Goal: Information Seeking & Learning: Learn about a topic

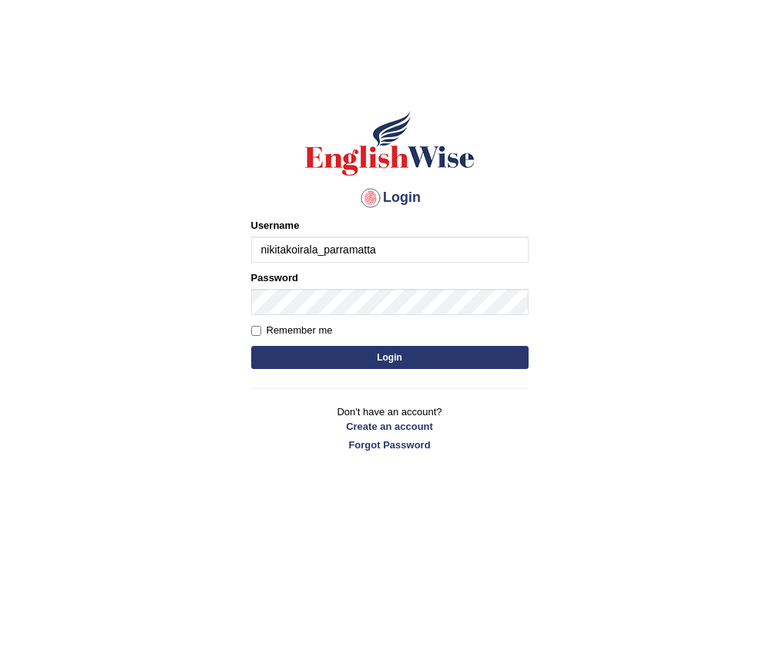
type input "nikitakoirala_parramatta"
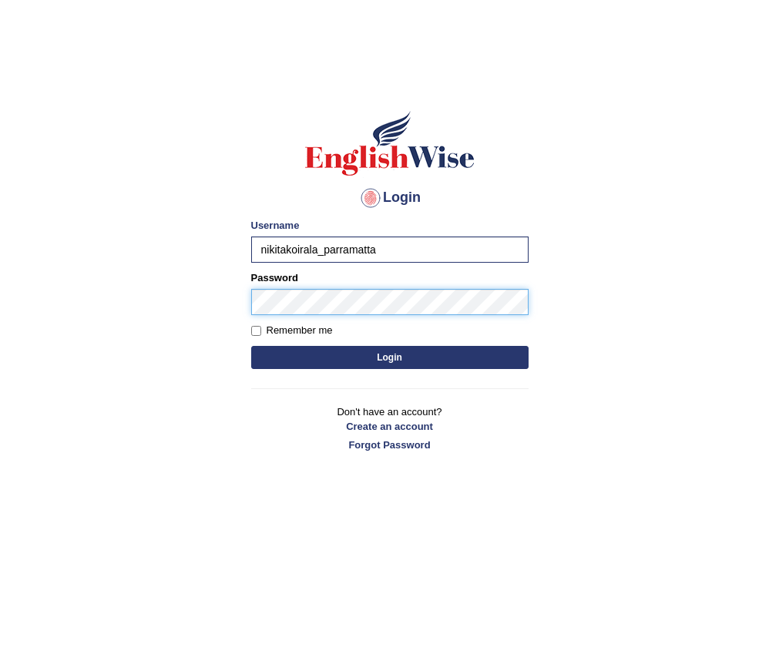
click at [251, 346] on button "Login" at bounding box center [389, 357] width 277 height 23
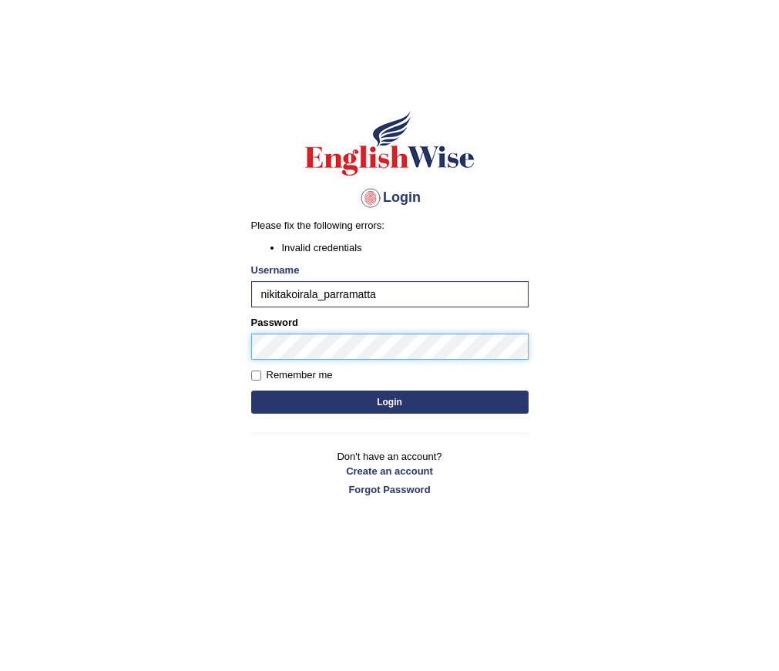
click at [251, 391] on button "Login" at bounding box center [389, 402] width 277 height 23
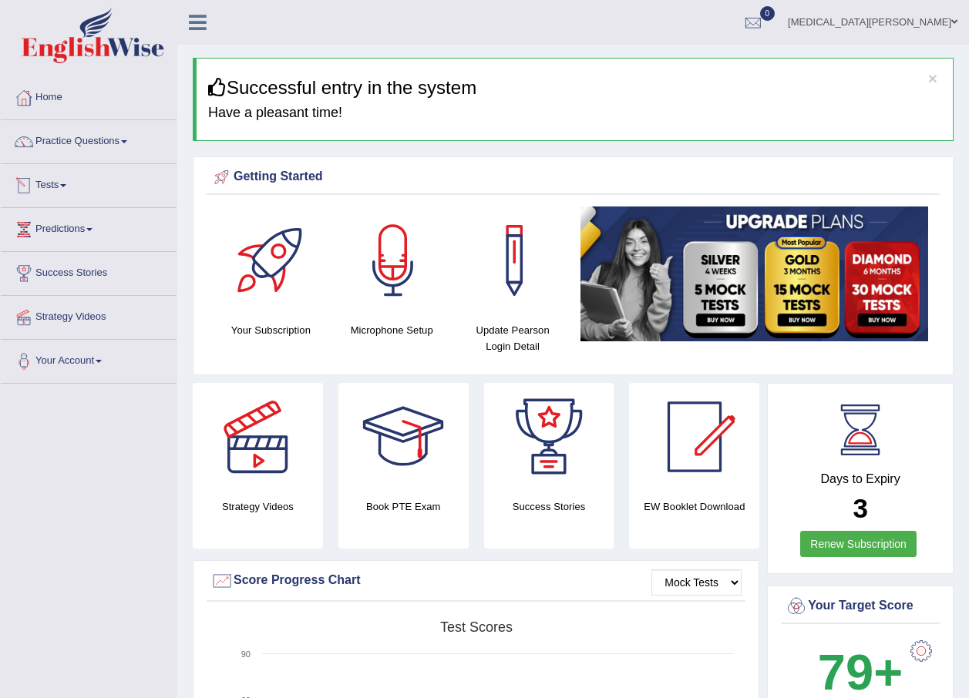
click at [59, 181] on link "Tests" at bounding box center [89, 183] width 176 height 39
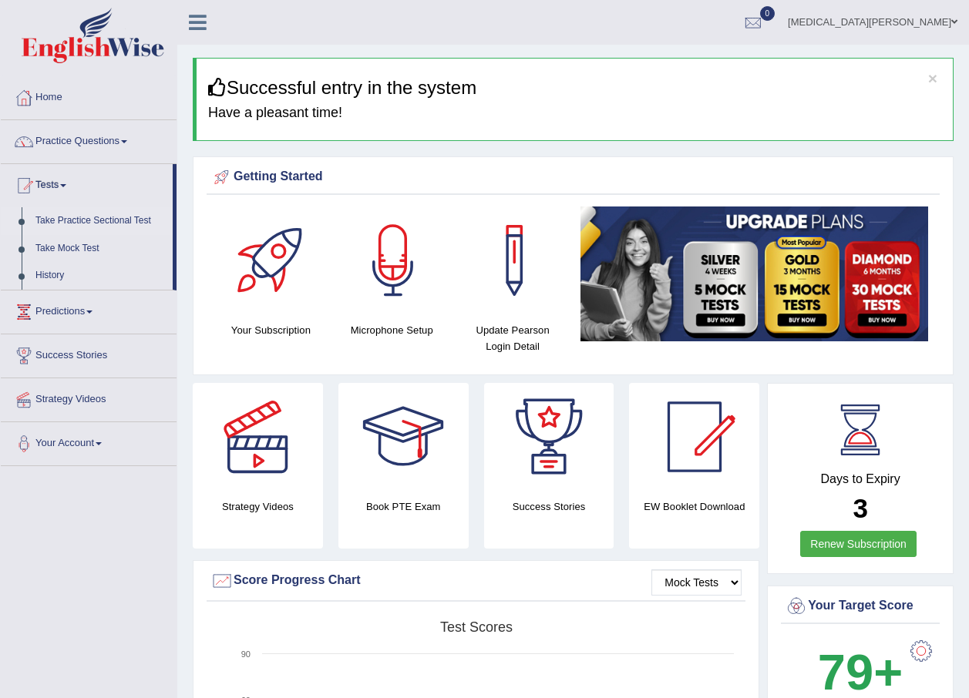
click at [88, 220] on link "Take Practice Sectional Test" at bounding box center [101, 221] width 144 height 28
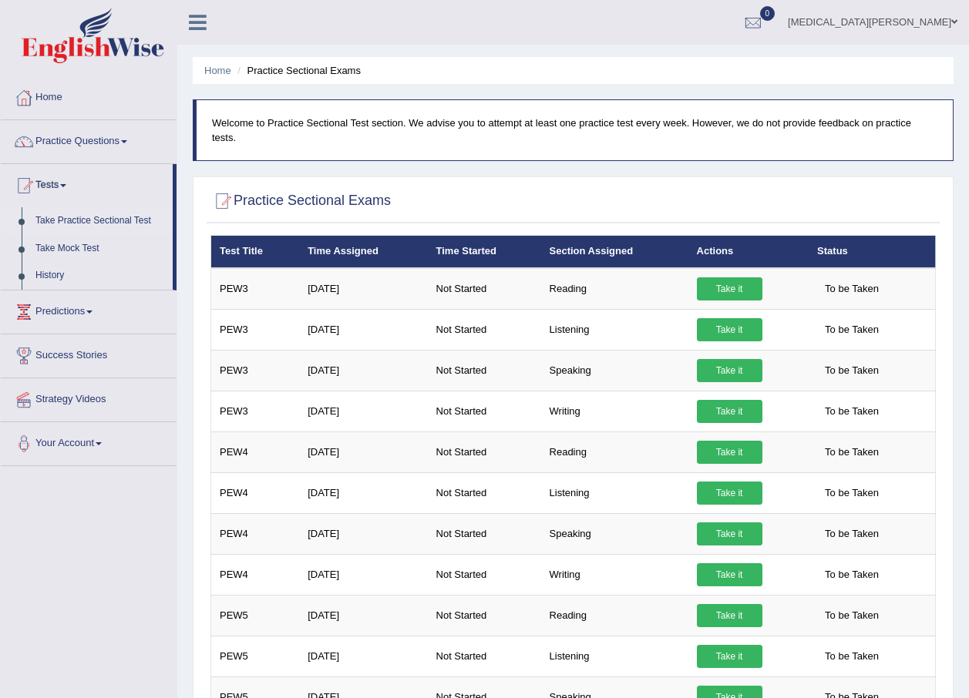
click at [80, 219] on link "Take Practice Sectional Test" at bounding box center [101, 221] width 144 height 28
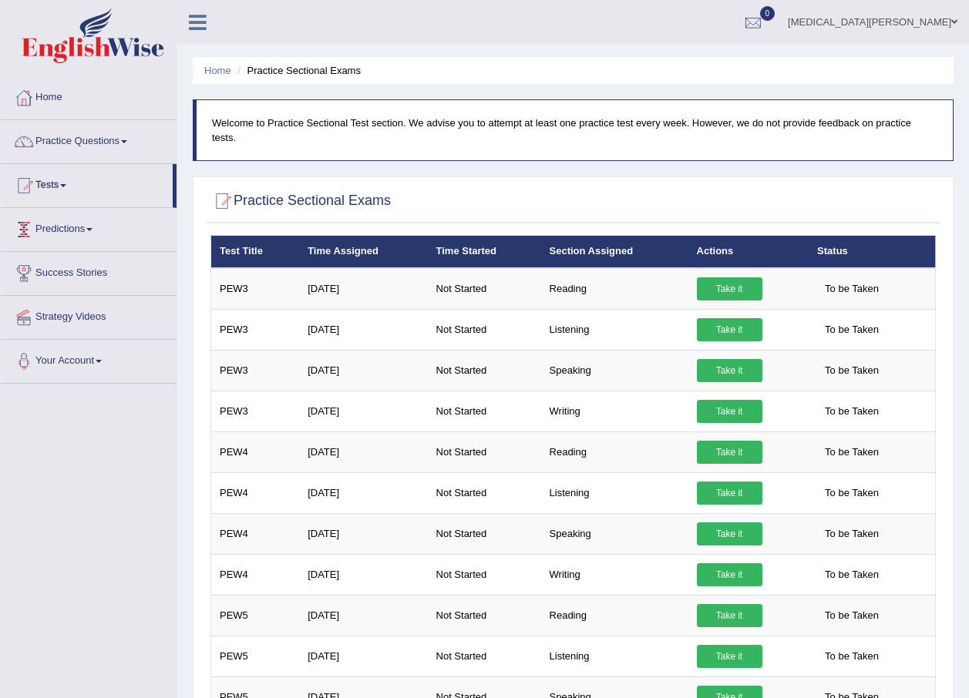
click at [80, 219] on link "Take Practice Sectional Test" at bounding box center [101, 221] width 144 height 28
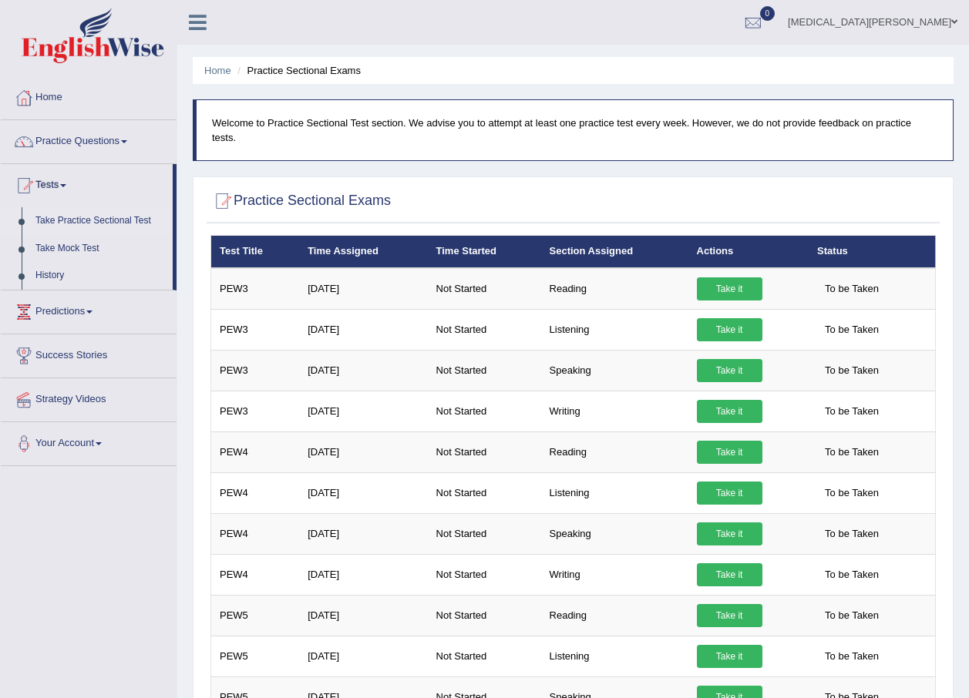
click at [82, 248] on link "Take Mock Test" at bounding box center [101, 249] width 144 height 28
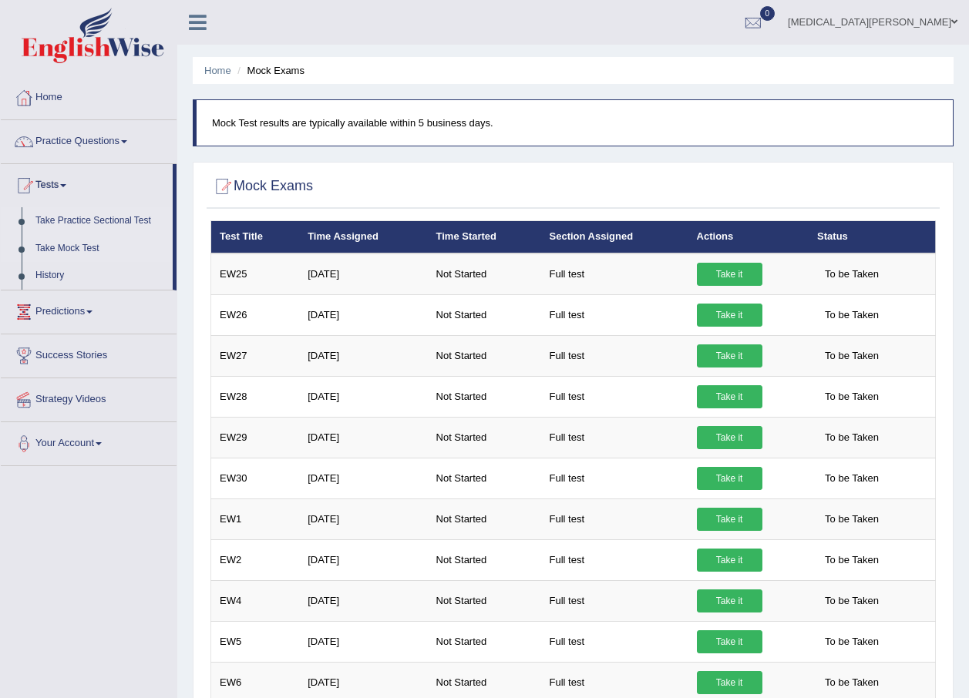
click at [87, 222] on link "Take Practice Sectional Test" at bounding box center [101, 221] width 144 height 28
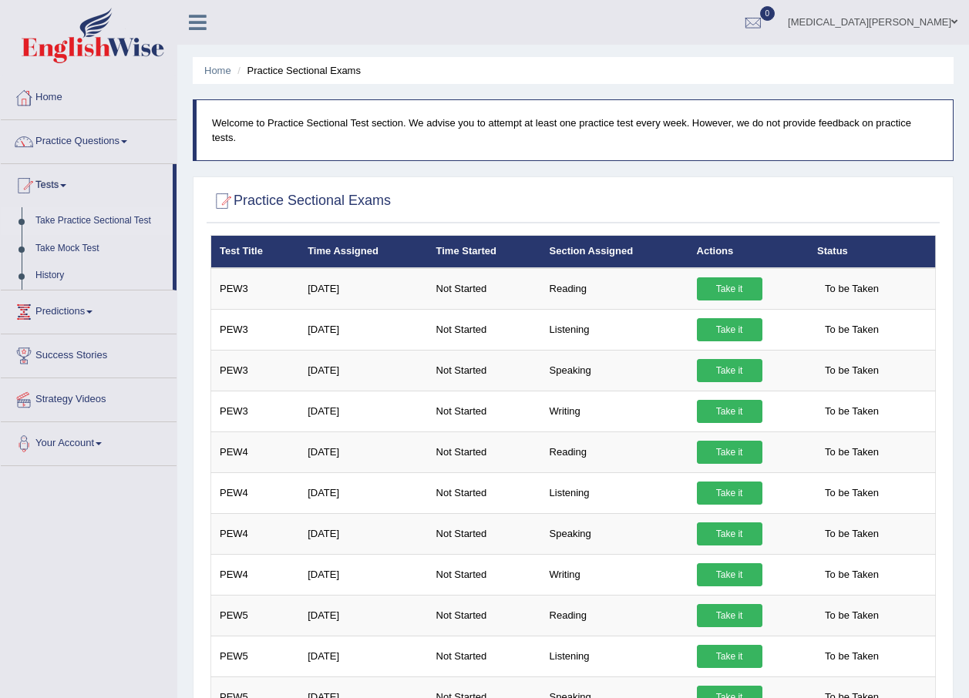
click at [721, 359] on link "Take it" at bounding box center [730, 370] width 66 height 23
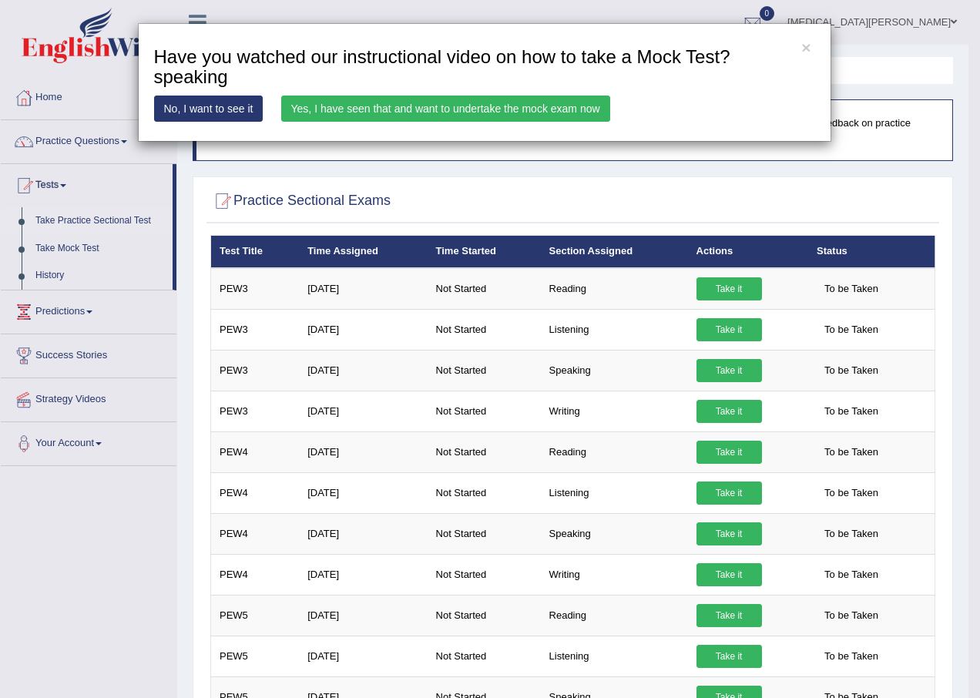
click at [341, 101] on link "Yes, I have seen that and want to undertake the mock exam now" at bounding box center [445, 109] width 329 height 26
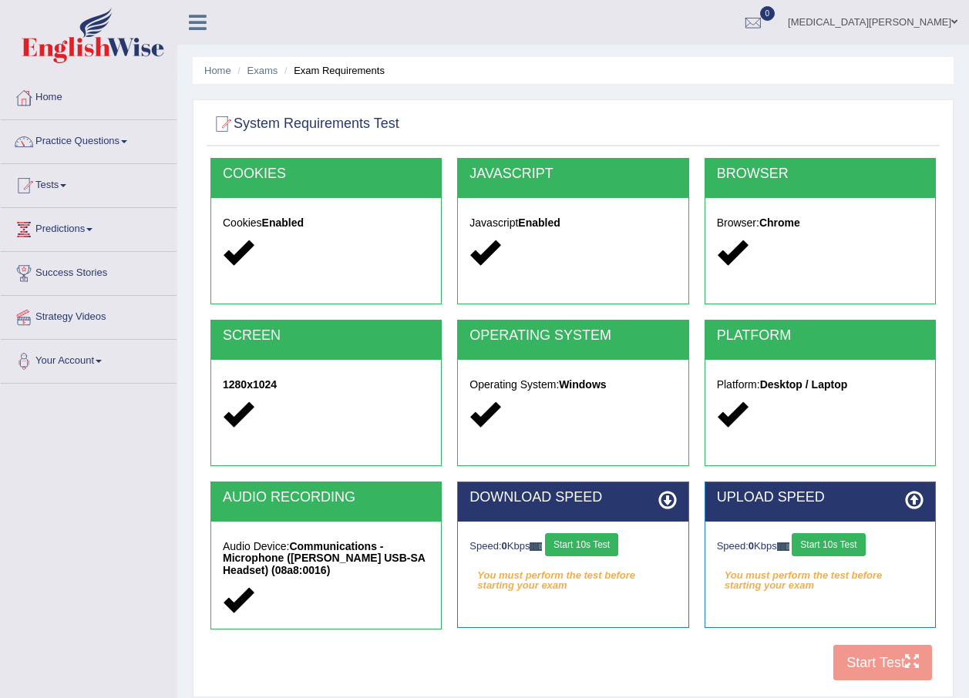
scroll to position [111, 0]
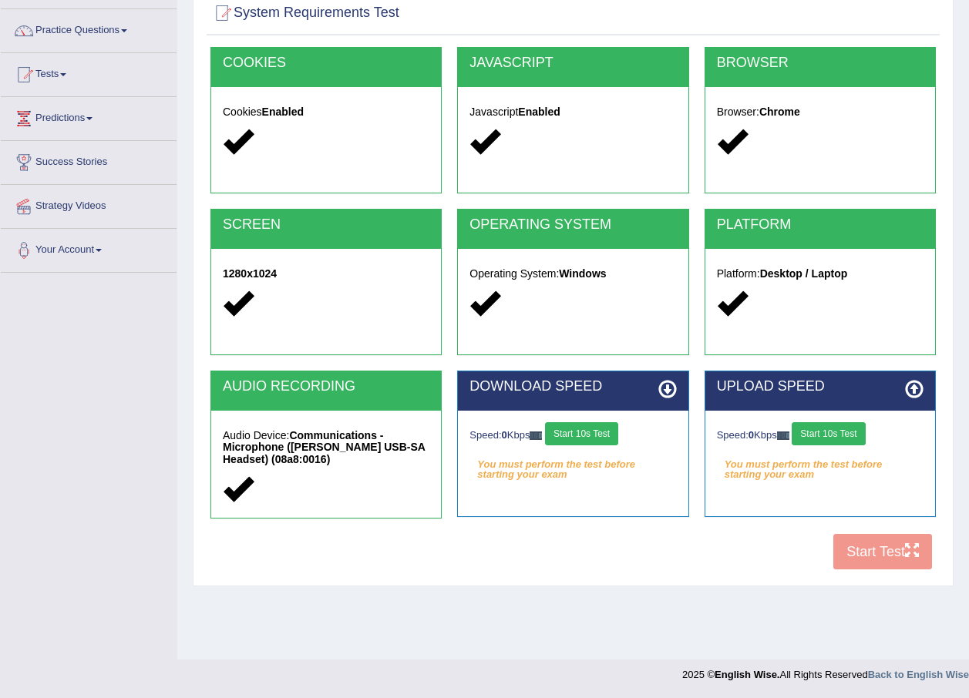
click at [604, 435] on button "Start 10s Test" at bounding box center [581, 433] width 73 height 23
click at [825, 436] on button "Start 10s Test" at bounding box center [828, 433] width 73 height 23
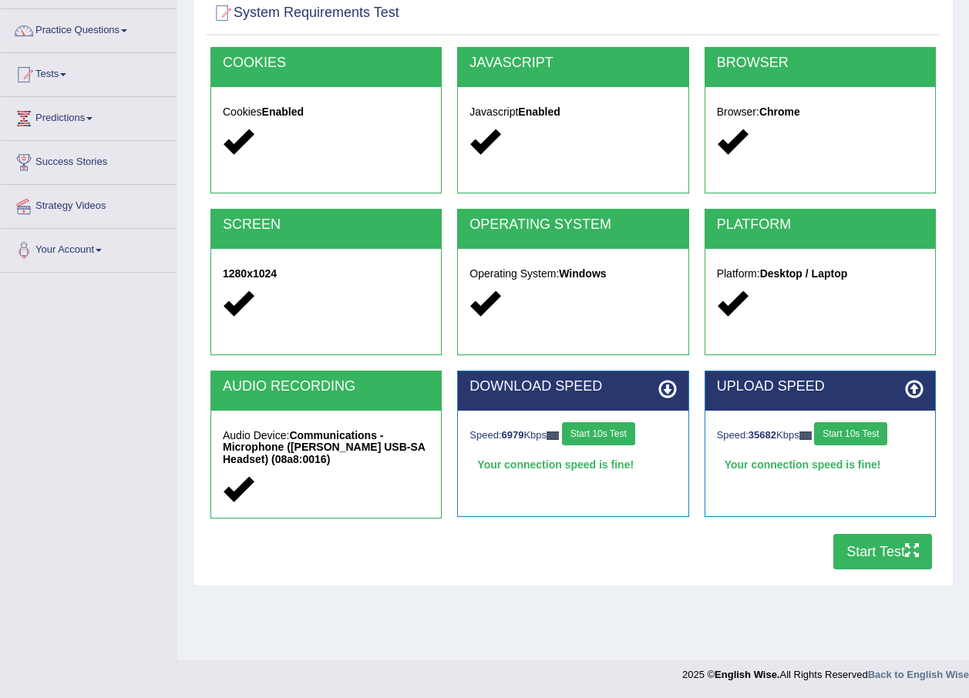
click at [878, 547] on button "Start Test" at bounding box center [882, 551] width 99 height 35
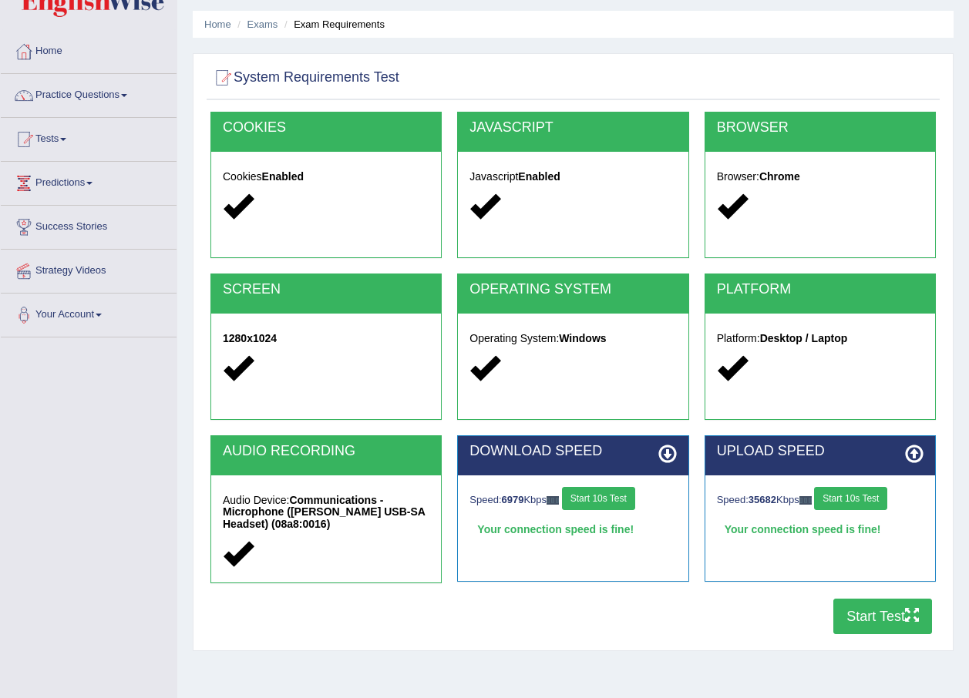
scroll to position [0, 0]
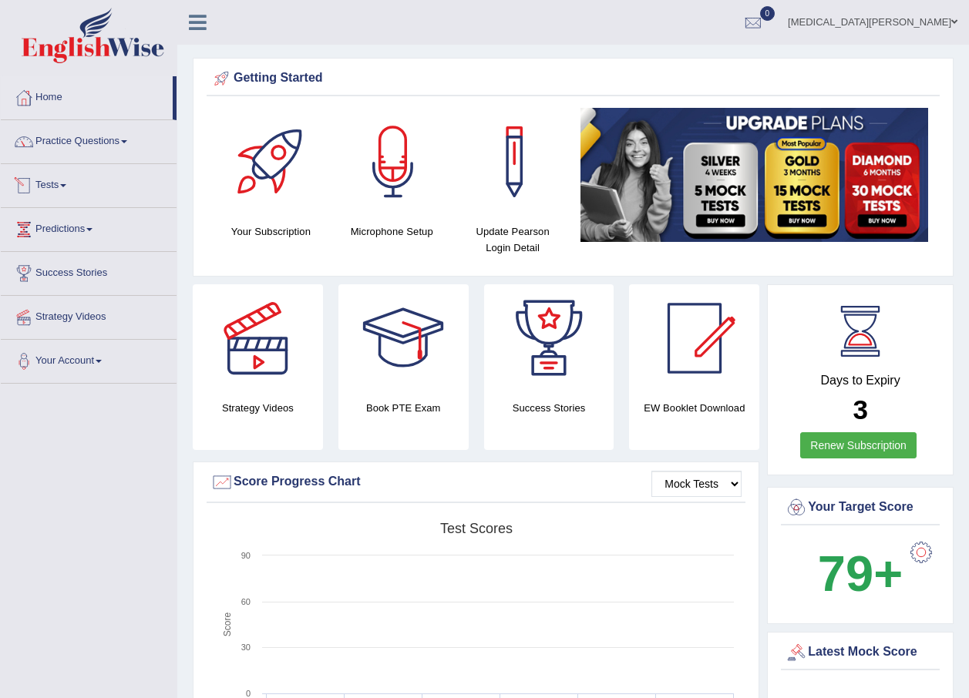
click at [64, 177] on link "Tests" at bounding box center [89, 183] width 176 height 39
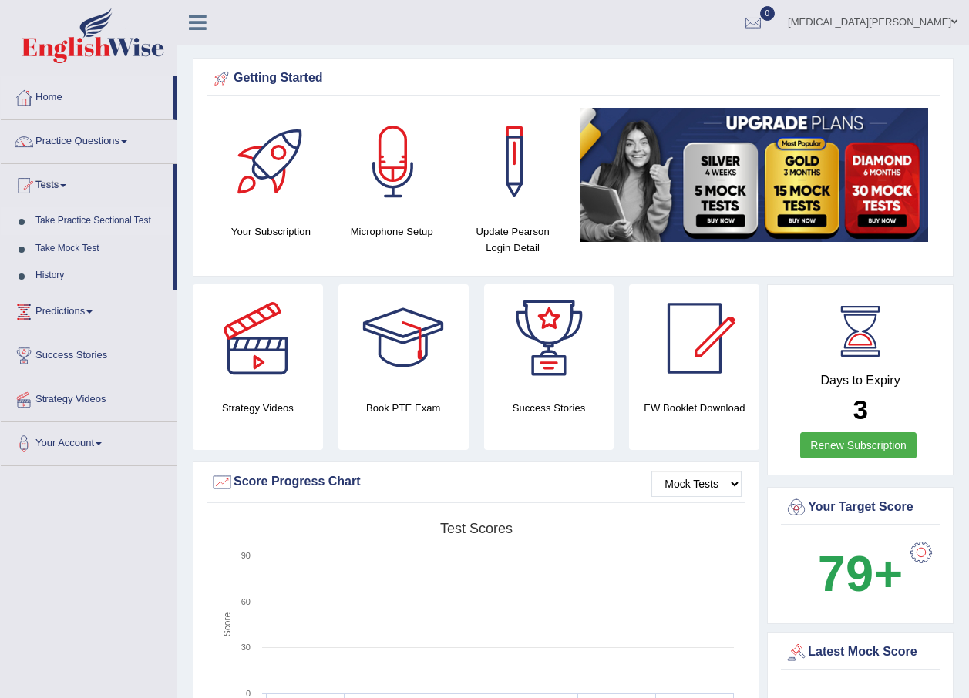
click at [75, 217] on link "Take Practice Sectional Test" at bounding box center [101, 221] width 144 height 28
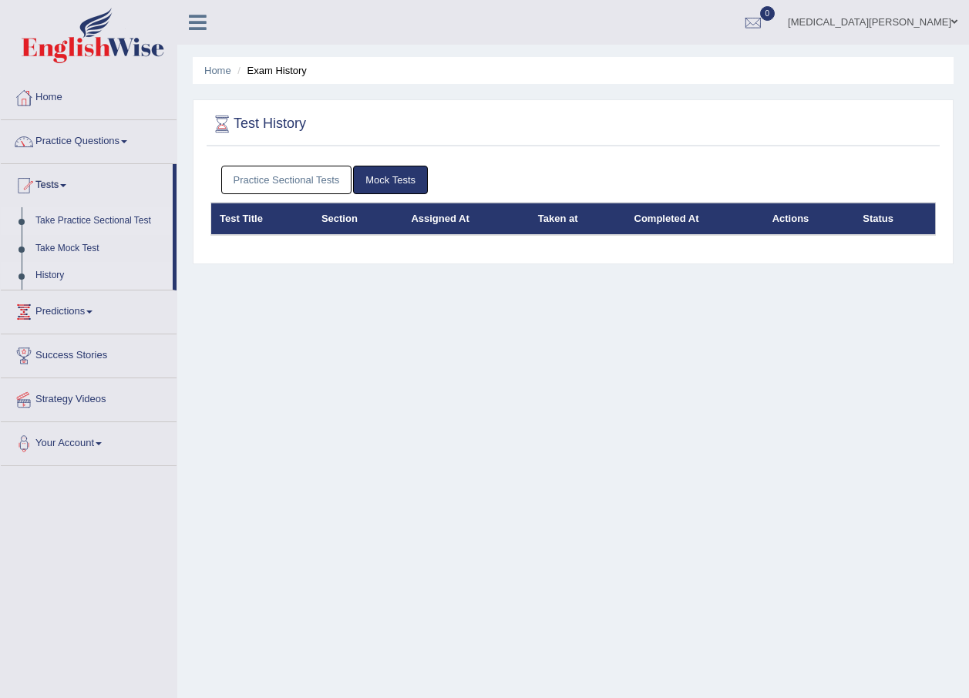
click at [78, 219] on link "Take Practice Sectional Test" at bounding box center [101, 221] width 144 height 28
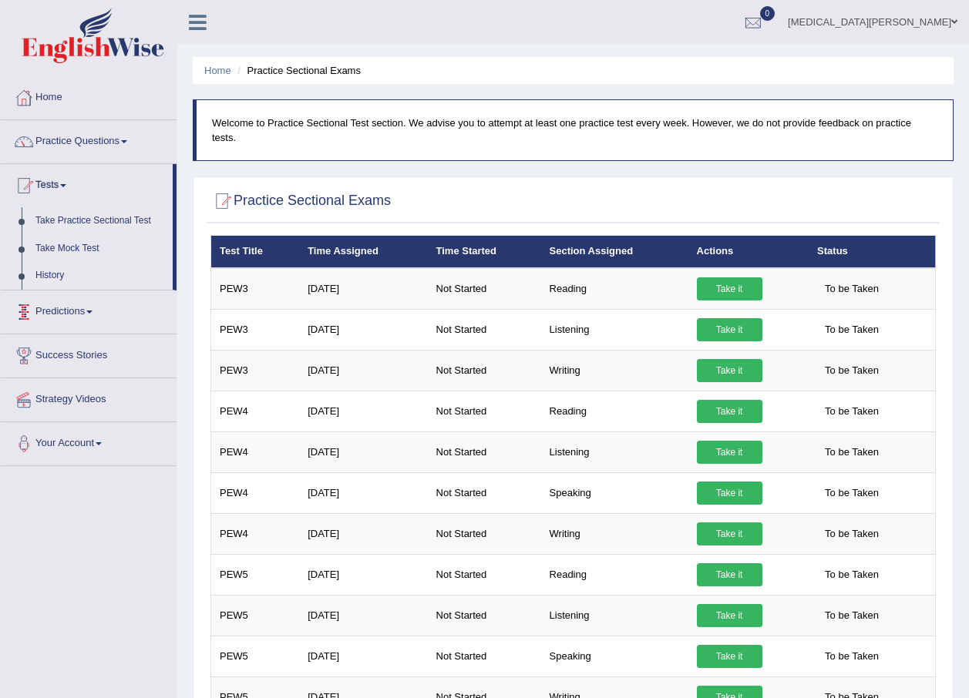
click at [46, 274] on link "History" at bounding box center [101, 276] width 144 height 28
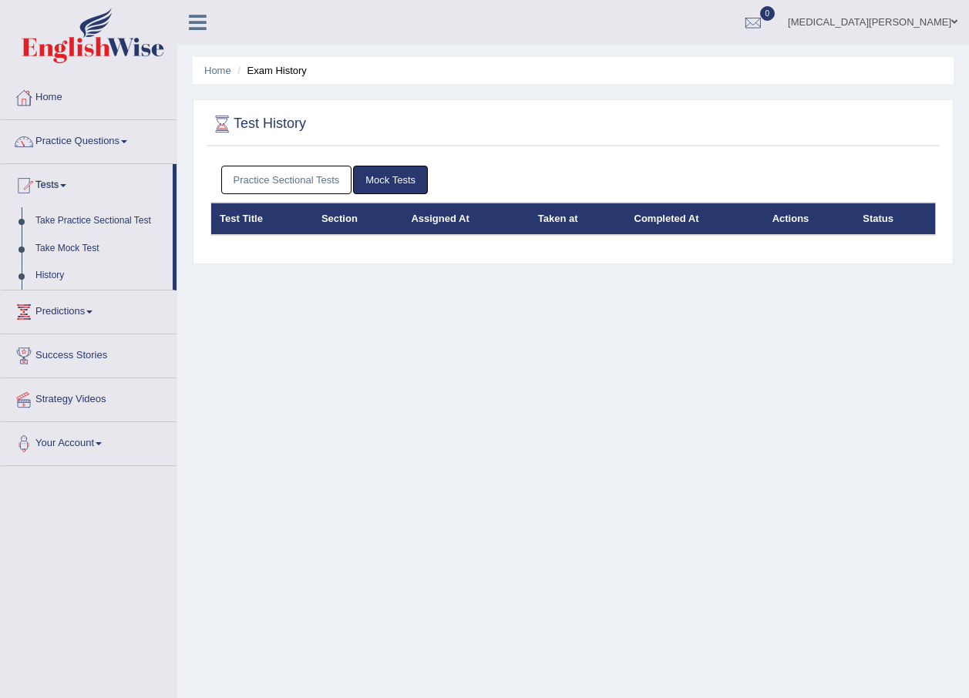
click at [247, 171] on link "Practice Sectional Tests" at bounding box center [286, 180] width 131 height 29
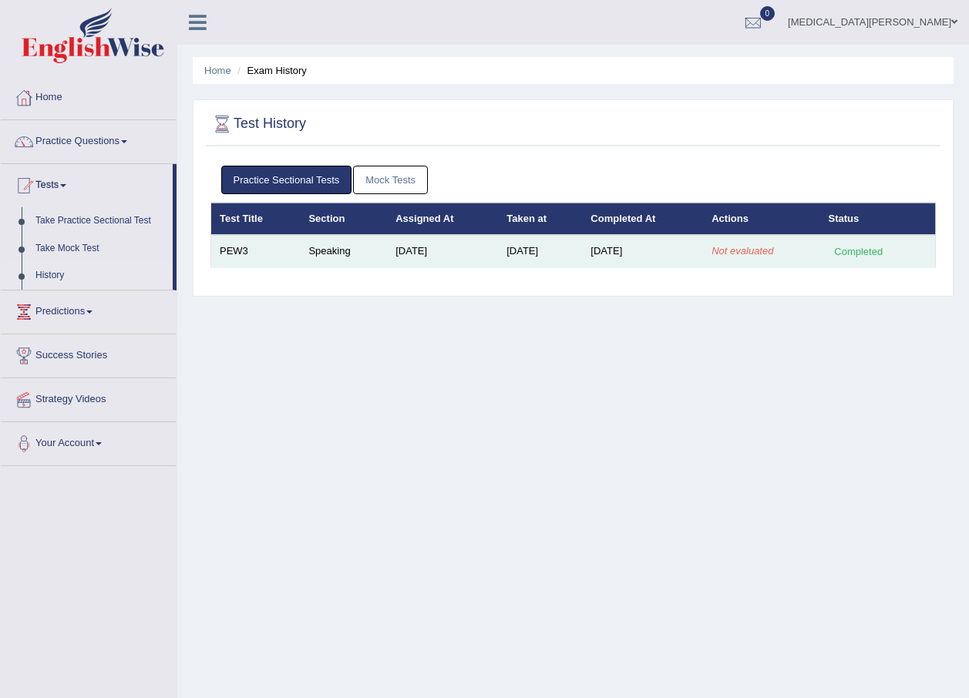
click at [737, 254] on em "Not evaluated" at bounding box center [742, 251] width 62 height 12
click at [324, 247] on td "Speaking" at bounding box center [343, 251] width 87 height 32
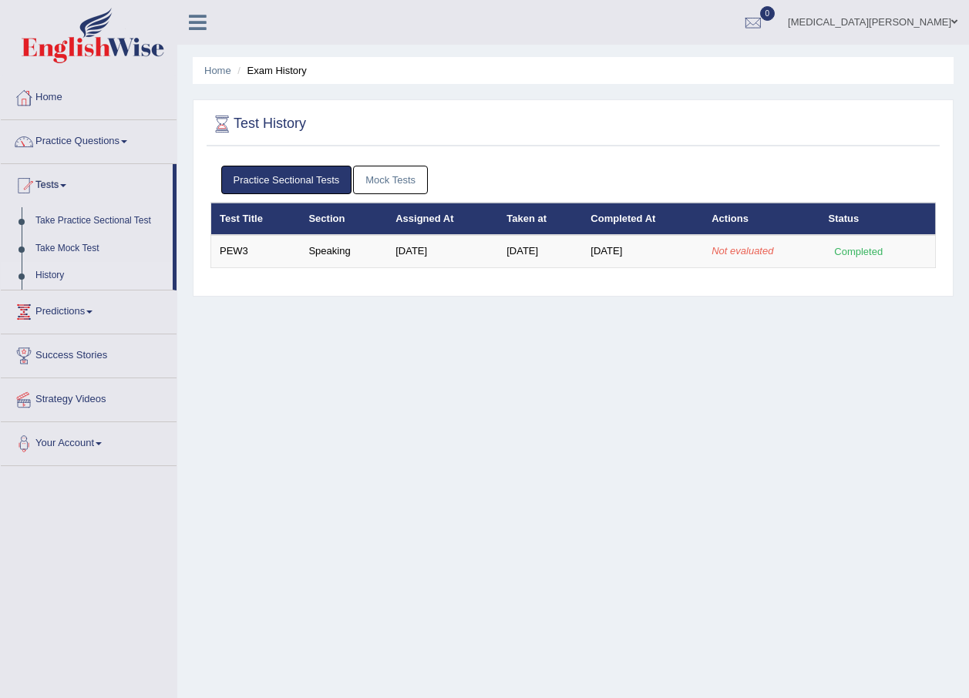
drag, startPoint x: 324, startPoint y: 247, endPoint x: 359, endPoint y: 325, distance: 85.5
click at [359, 325] on div "Home Exam History Test History Practice Sectional Tests Mock Tests Test Title S…" at bounding box center [573, 385] width 792 height 771
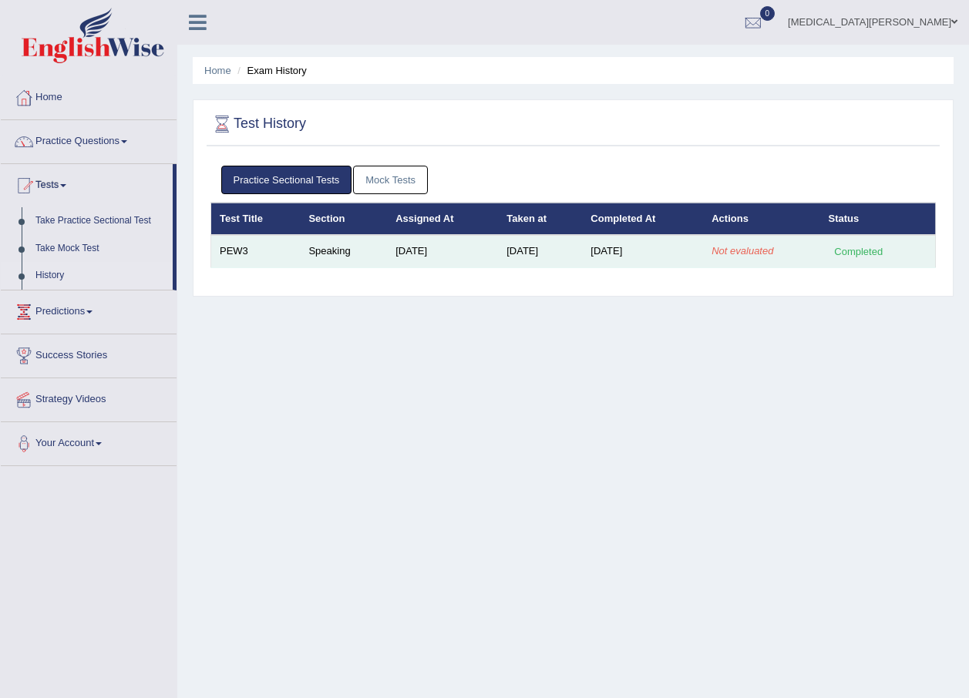
click at [333, 244] on td "Speaking" at bounding box center [343, 251] width 87 height 32
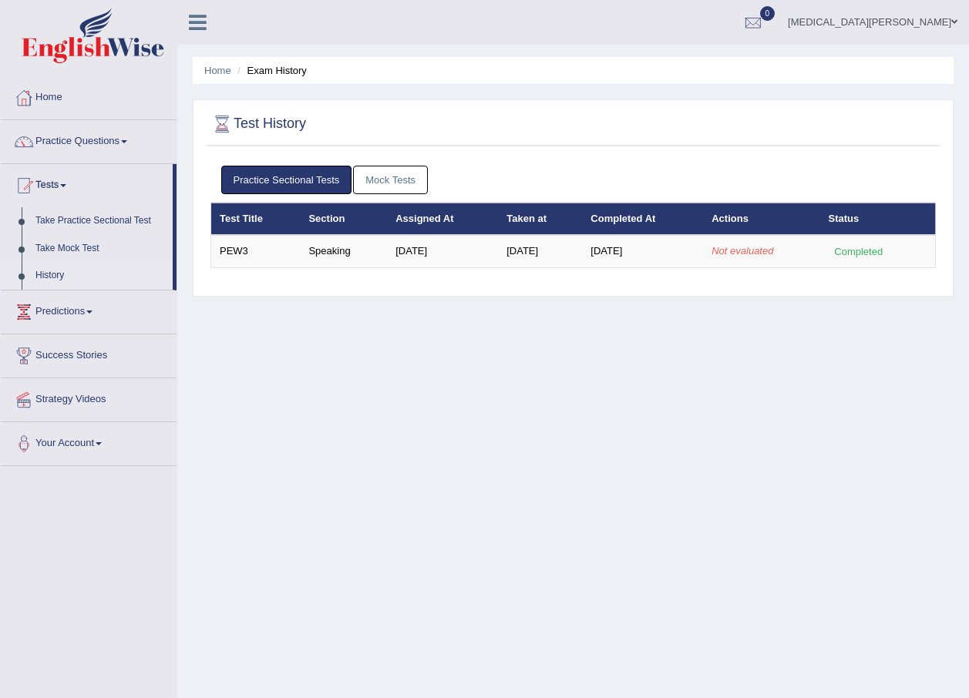
drag, startPoint x: 333, startPoint y: 244, endPoint x: 372, endPoint y: 349, distance: 112.0
click at [372, 349] on div "Home Exam History Test History Practice Sectional Tests Mock Tests Test Title S…" at bounding box center [573, 385] width 792 height 771
click at [49, 275] on link "History" at bounding box center [101, 276] width 144 height 28
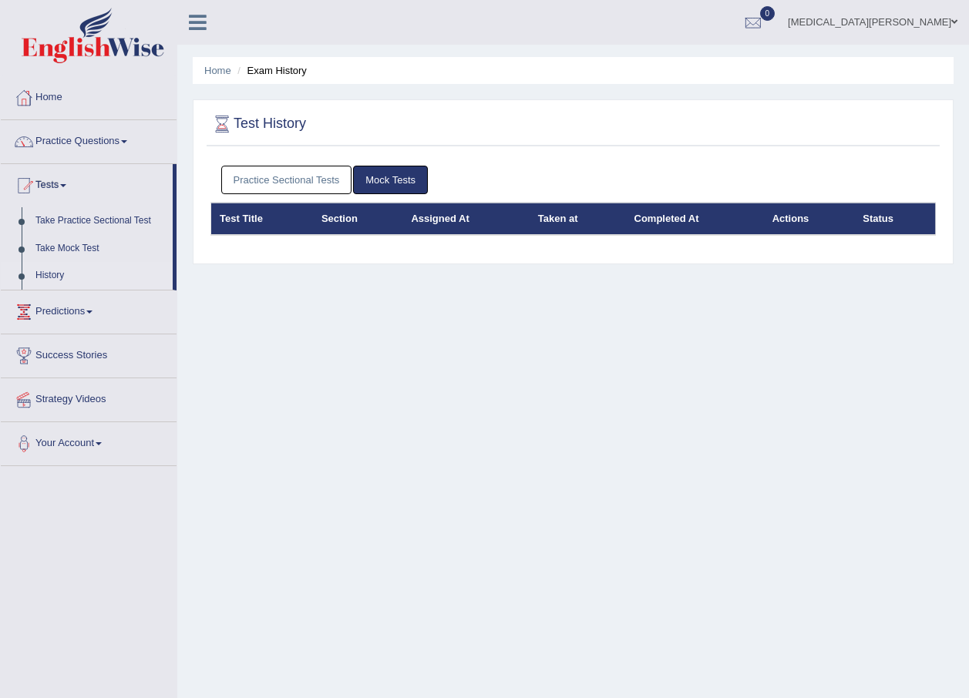
click at [296, 180] on link "Practice Sectional Tests" at bounding box center [286, 180] width 131 height 29
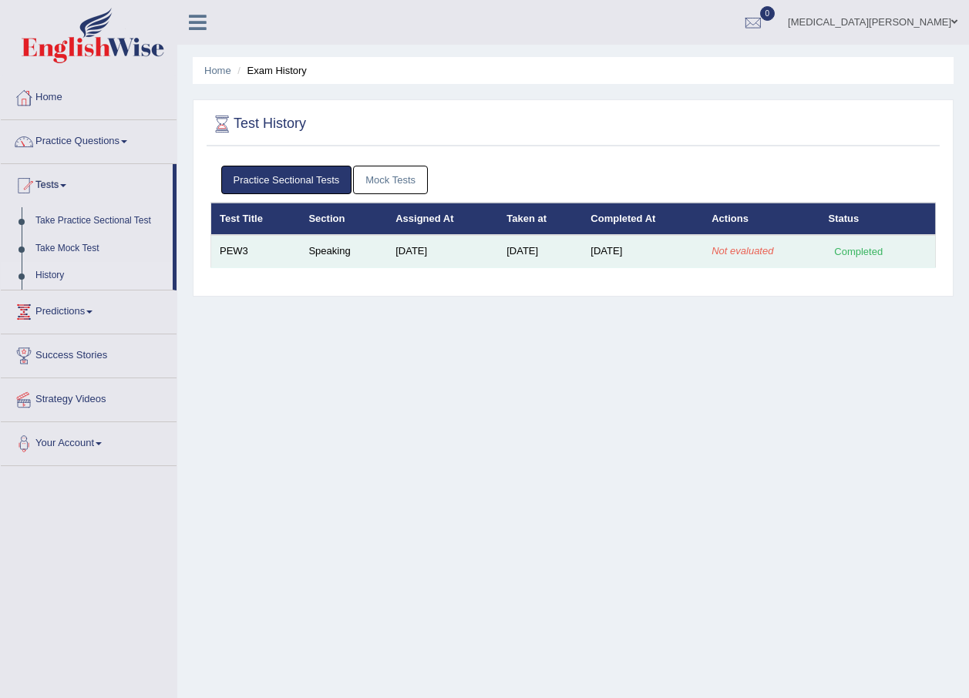
click at [738, 252] on em "Not evaluated" at bounding box center [742, 251] width 62 height 12
drag, startPoint x: 738, startPoint y: 252, endPoint x: 863, endPoint y: 251, distance: 125.6
click at [863, 251] on div "Completed" at bounding box center [859, 252] width 60 height 16
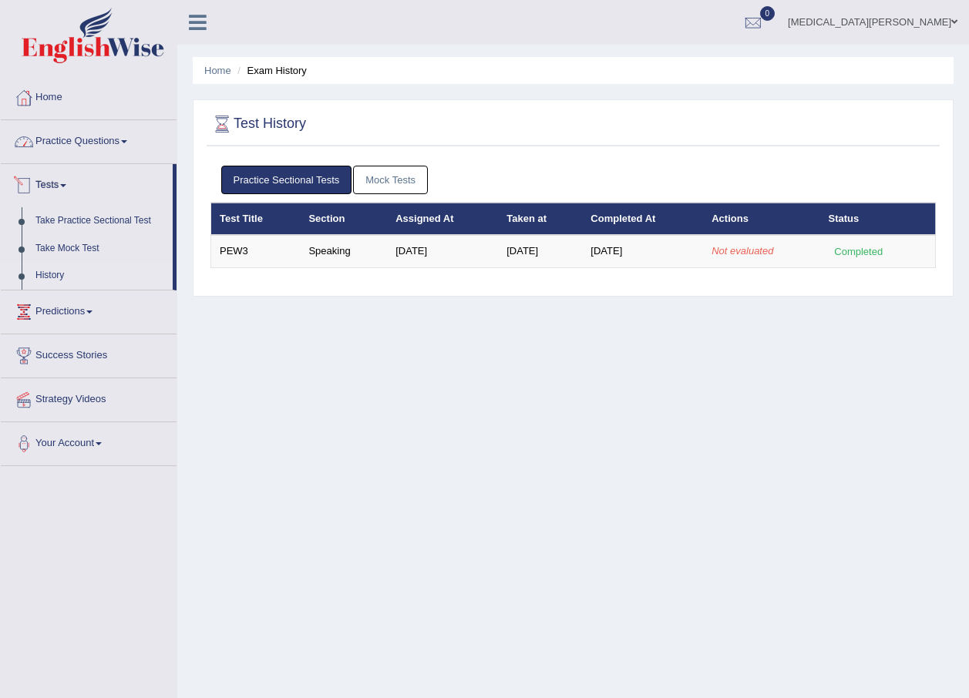
click at [49, 150] on link "Practice Questions" at bounding box center [89, 139] width 176 height 39
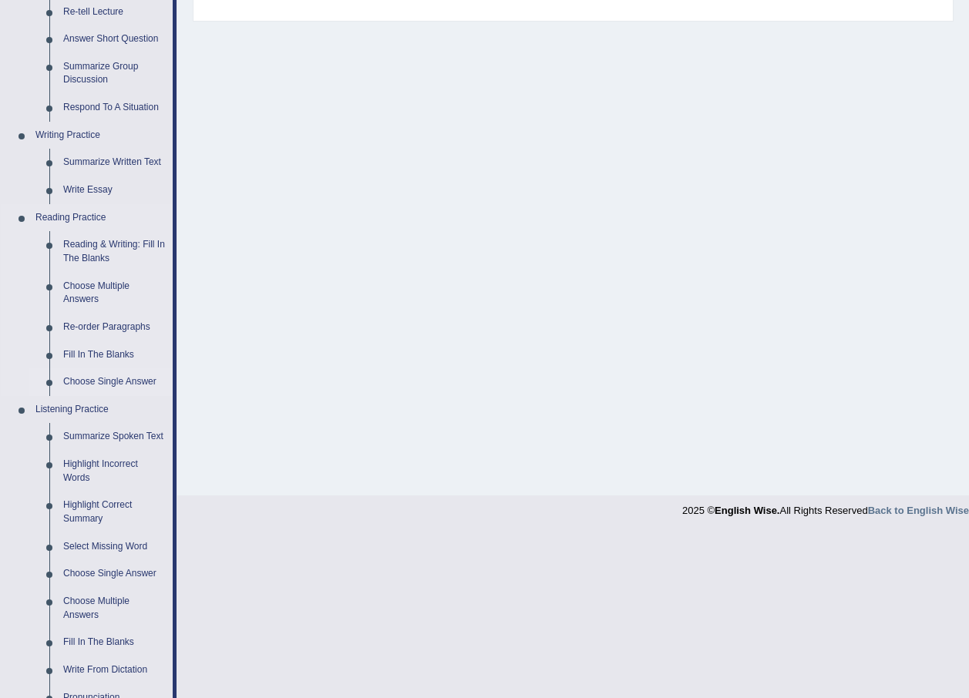
scroll to position [509, 0]
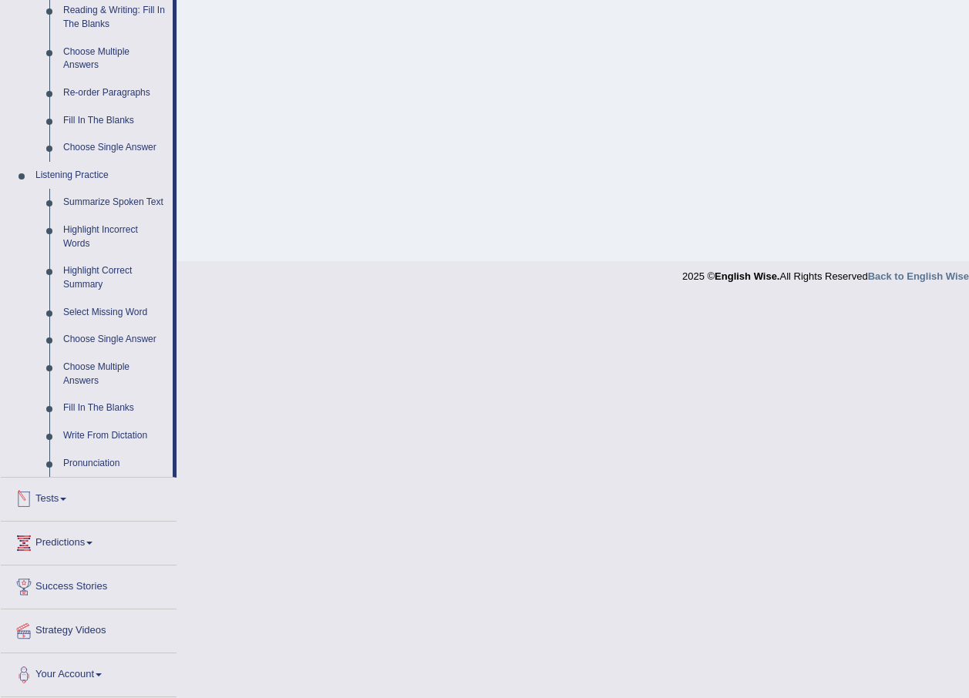
click at [59, 496] on link "Tests" at bounding box center [89, 497] width 176 height 39
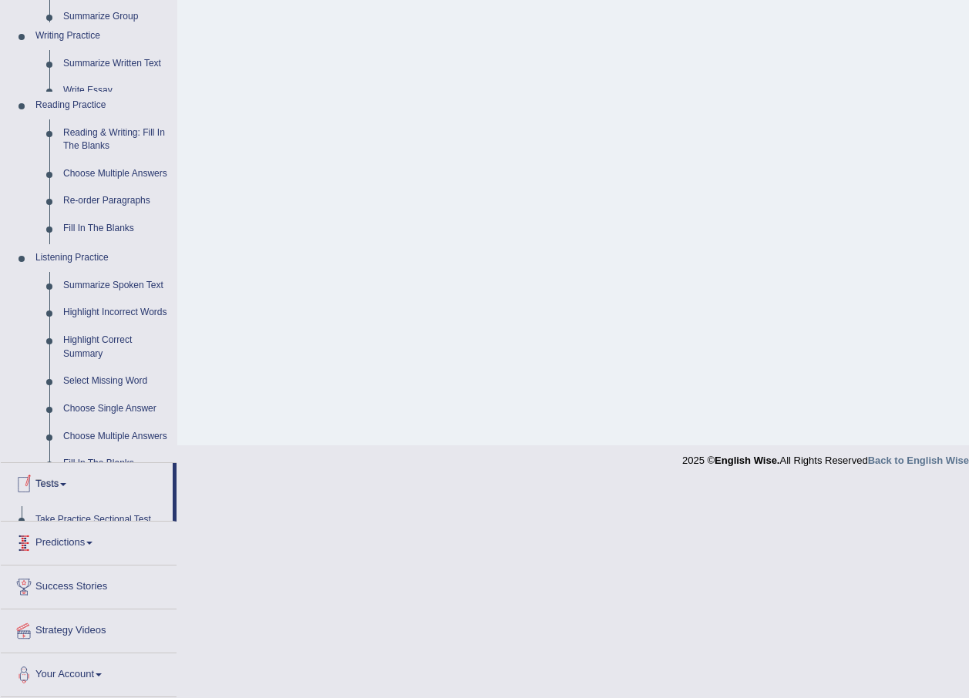
scroll to position [111, 0]
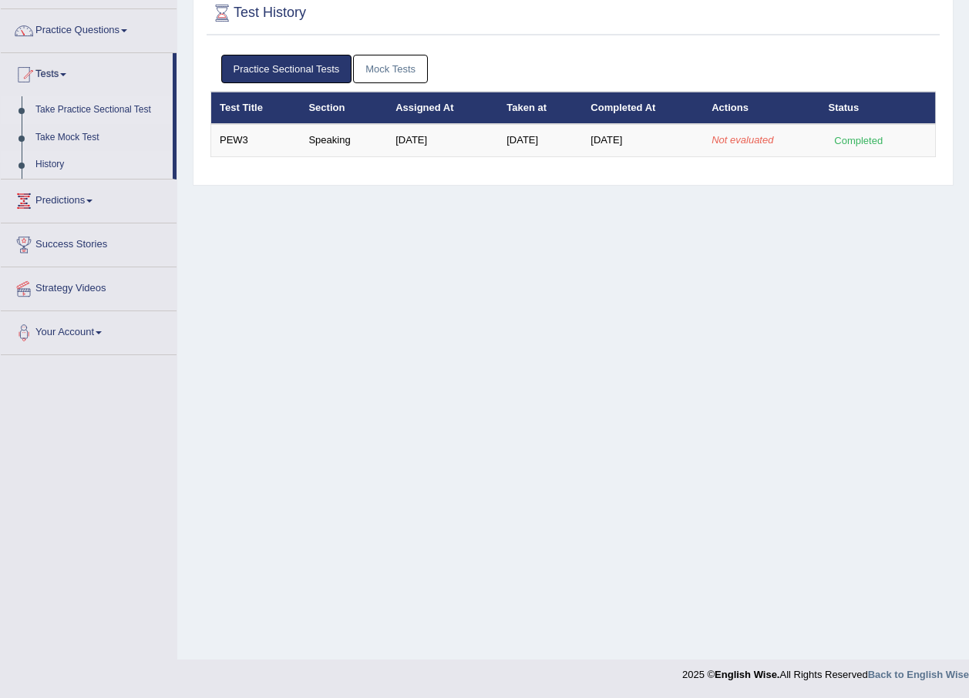
click at [82, 111] on link "Take Practice Sectional Test" at bounding box center [101, 110] width 144 height 28
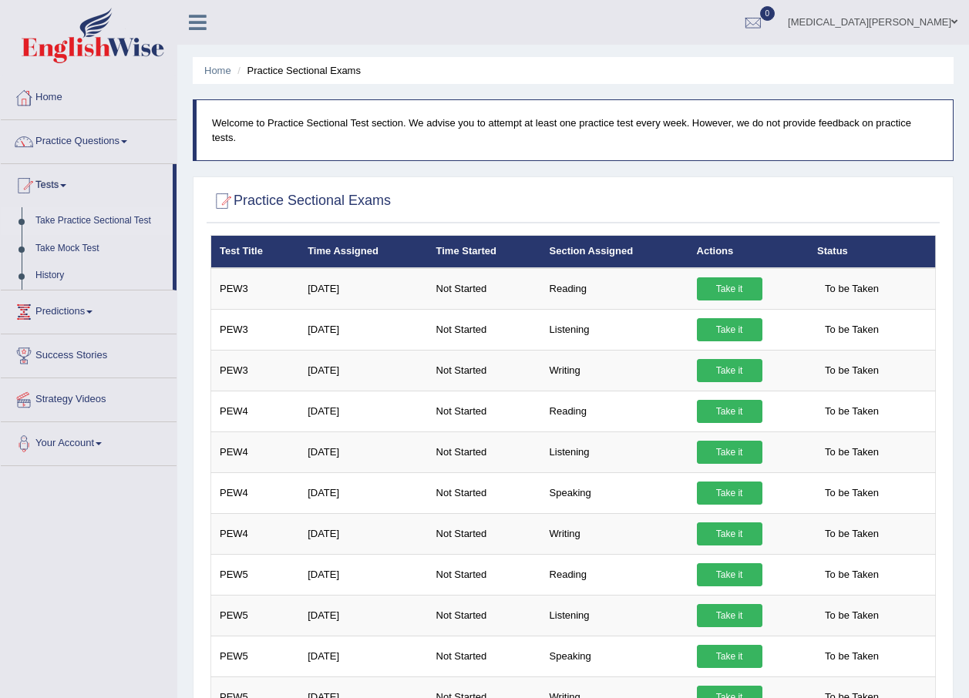
click at [734, 318] on link "Take it" at bounding box center [730, 329] width 66 height 23
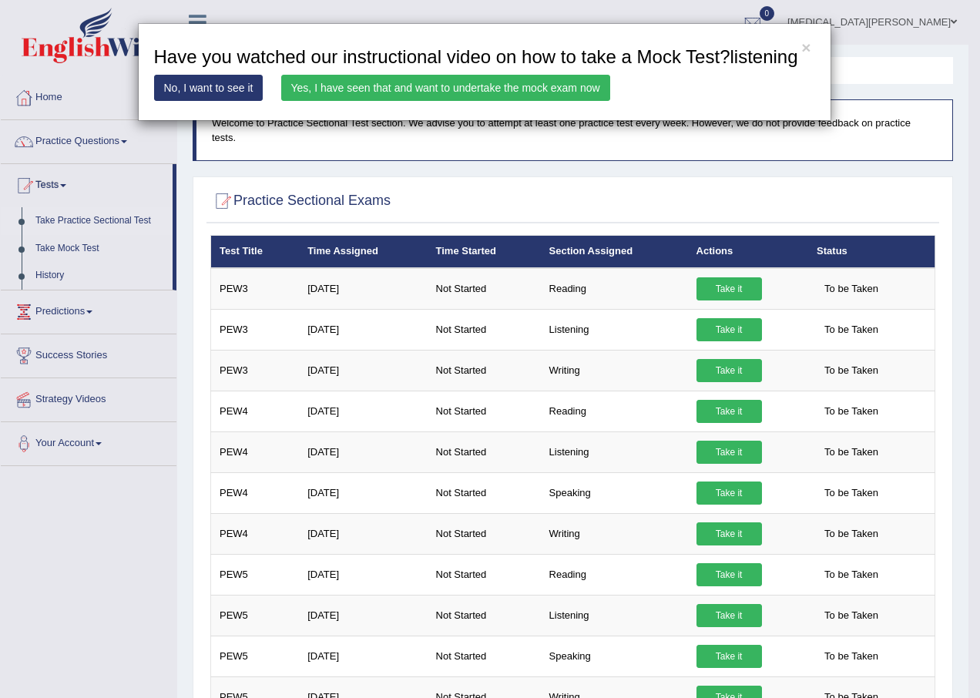
click at [535, 85] on link "Yes, I have seen that and want to undertake the mock exam now" at bounding box center [445, 88] width 329 height 26
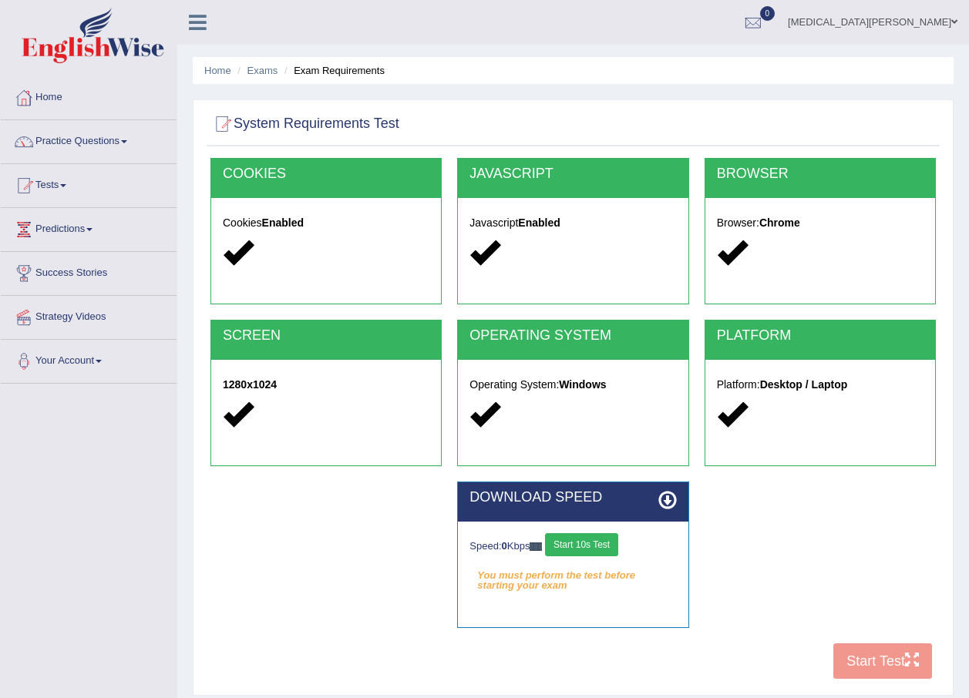
click at [604, 556] on button "Start 10s Test" at bounding box center [581, 544] width 73 height 23
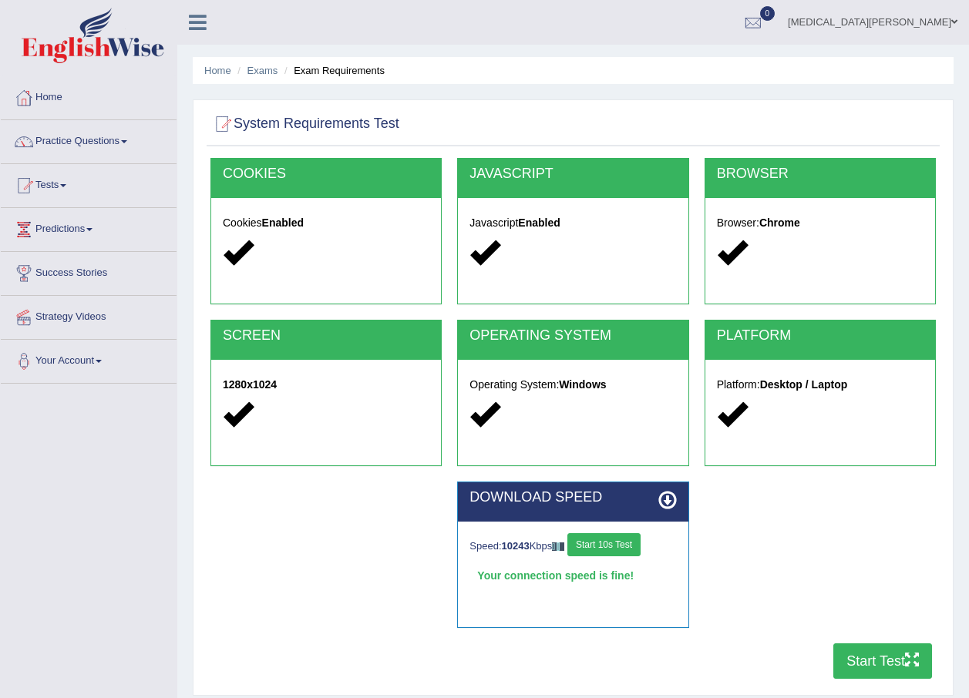
click at [862, 650] on button "Start Test" at bounding box center [882, 661] width 99 height 35
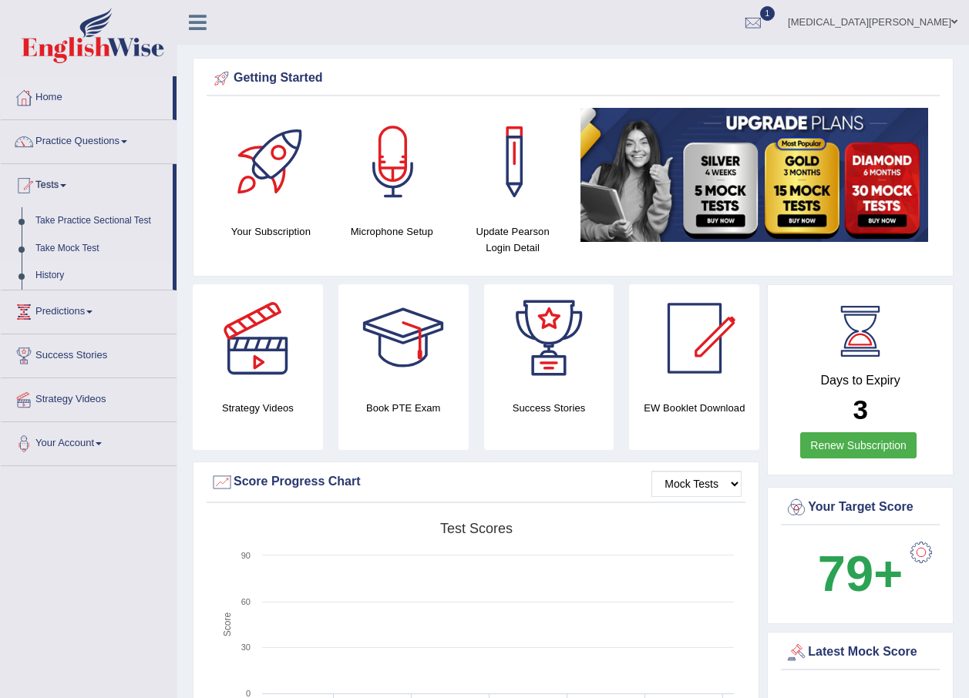
click at [45, 275] on link "History" at bounding box center [101, 276] width 144 height 28
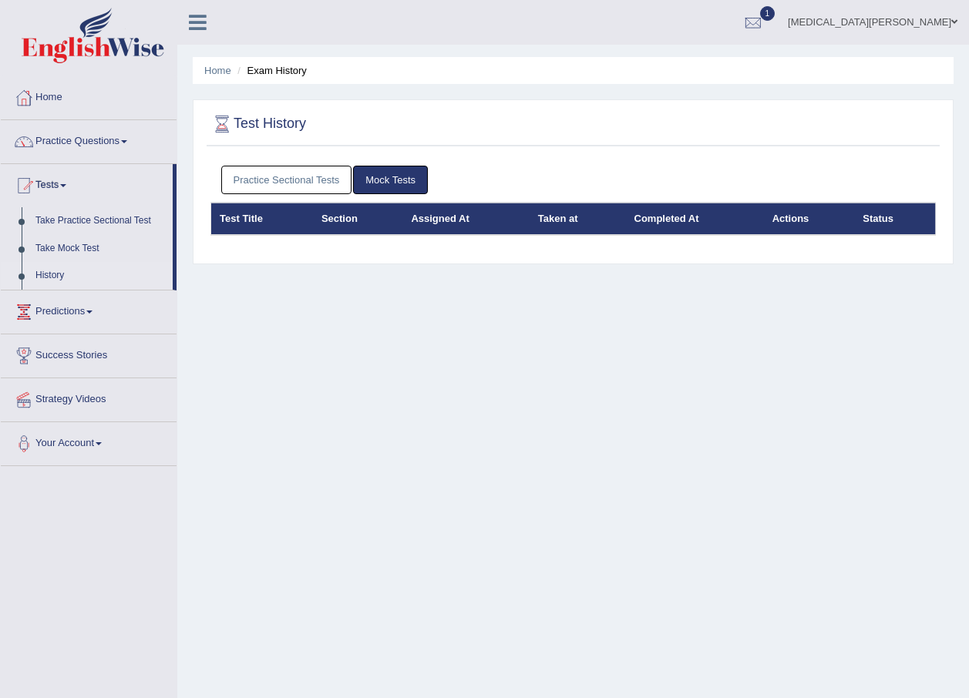
click at [292, 184] on link "Practice Sectional Tests" at bounding box center [286, 180] width 131 height 29
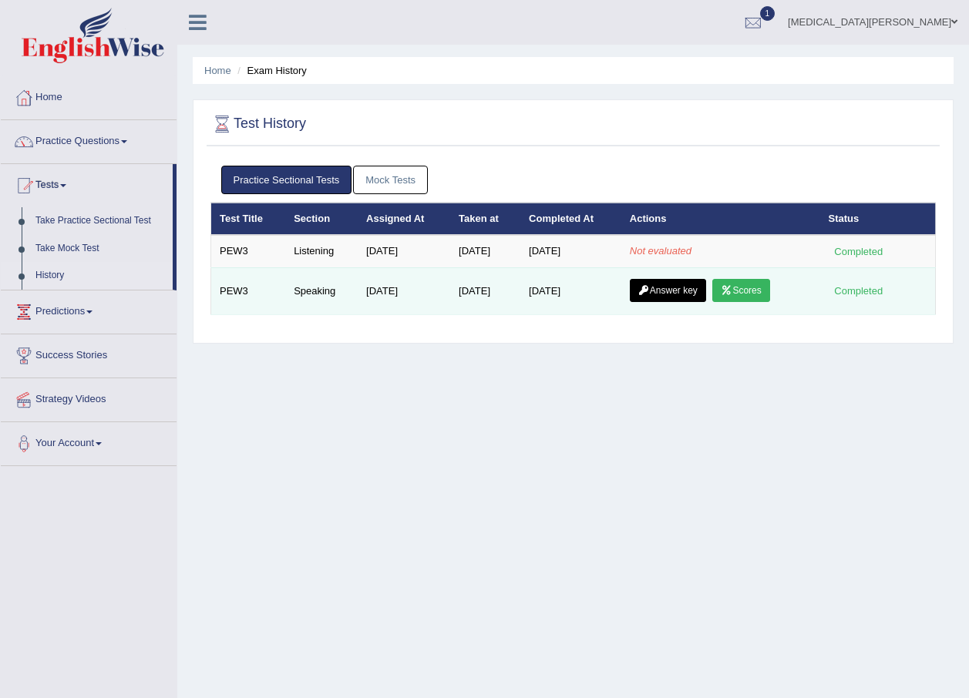
click at [737, 290] on link "Scores" at bounding box center [740, 290] width 57 height 23
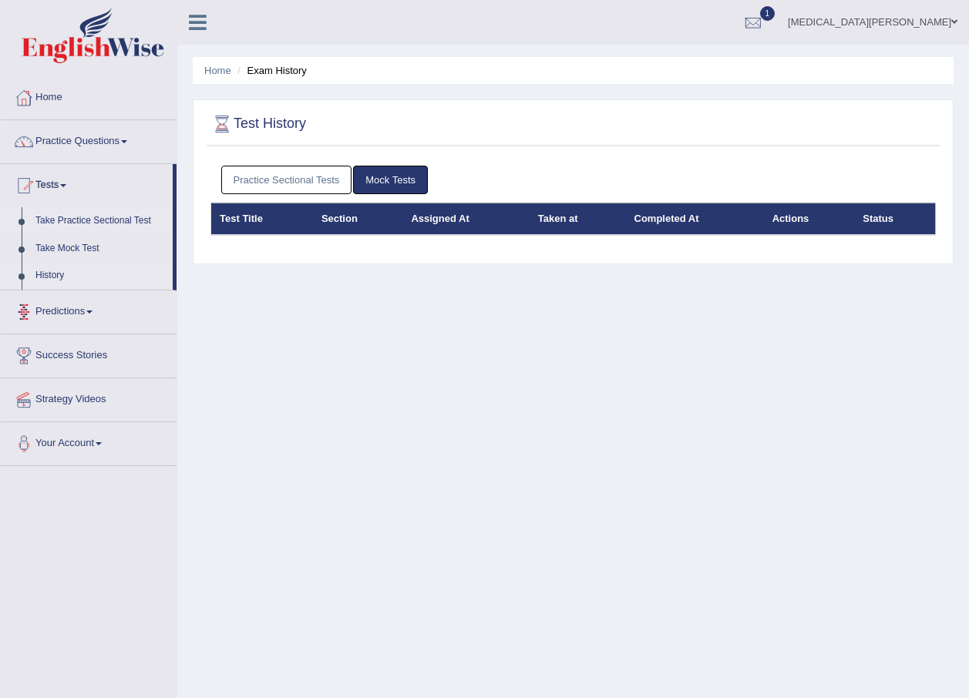
click at [78, 220] on link "Take Practice Sectional Test" at bounding box center [101, 221] width 144 height 28
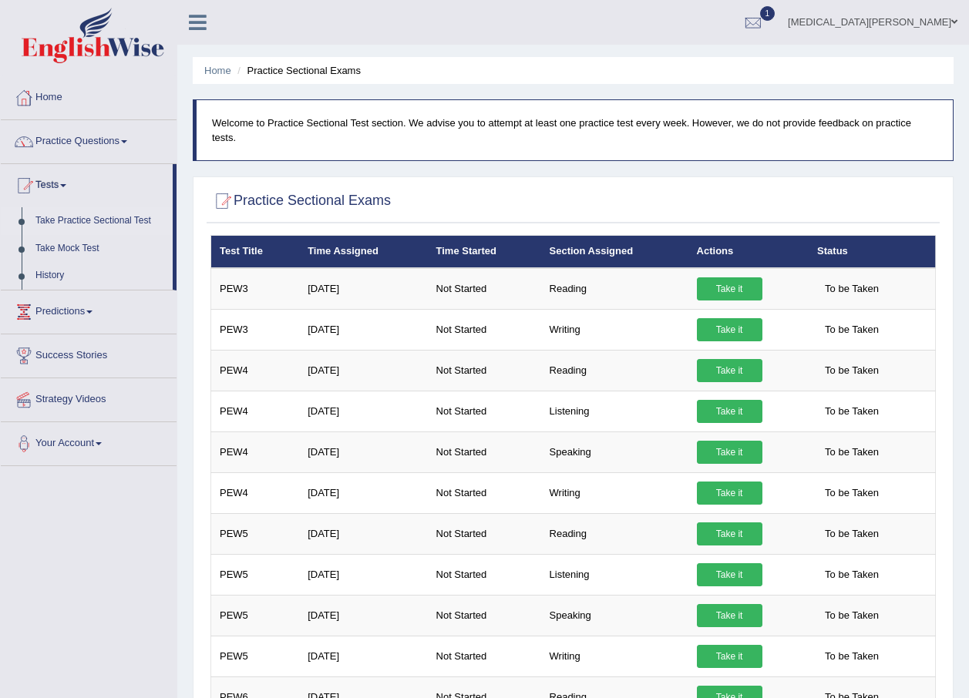
click at [55, 271] on link "History" at bounding box center [101, 276] width 144 height 28
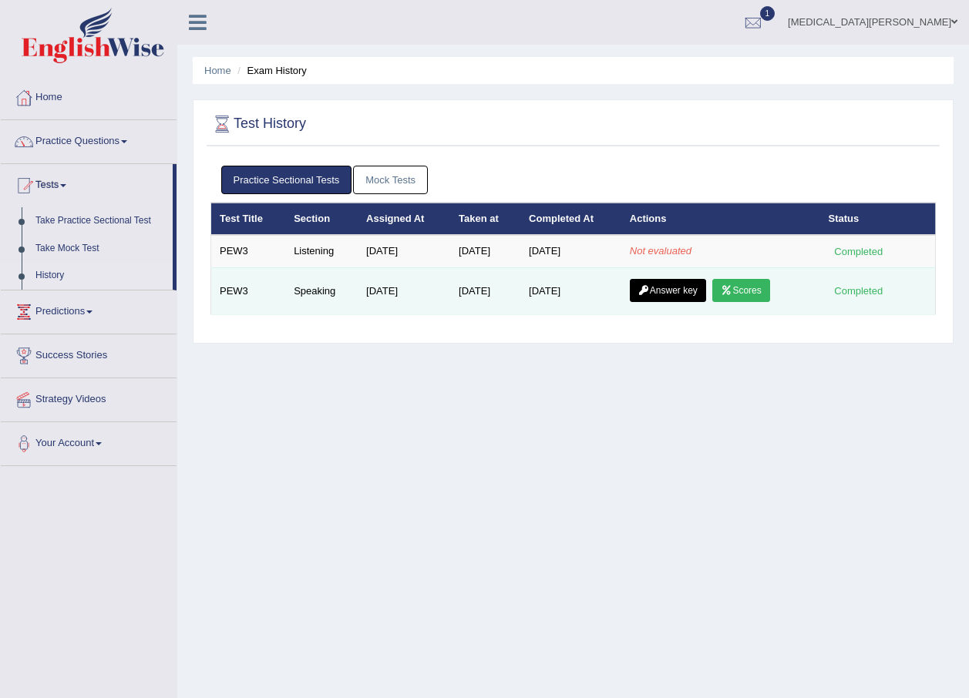
click at [681, 294] on link "Answer key" at bounding box center [668, 290] width 76 height 23
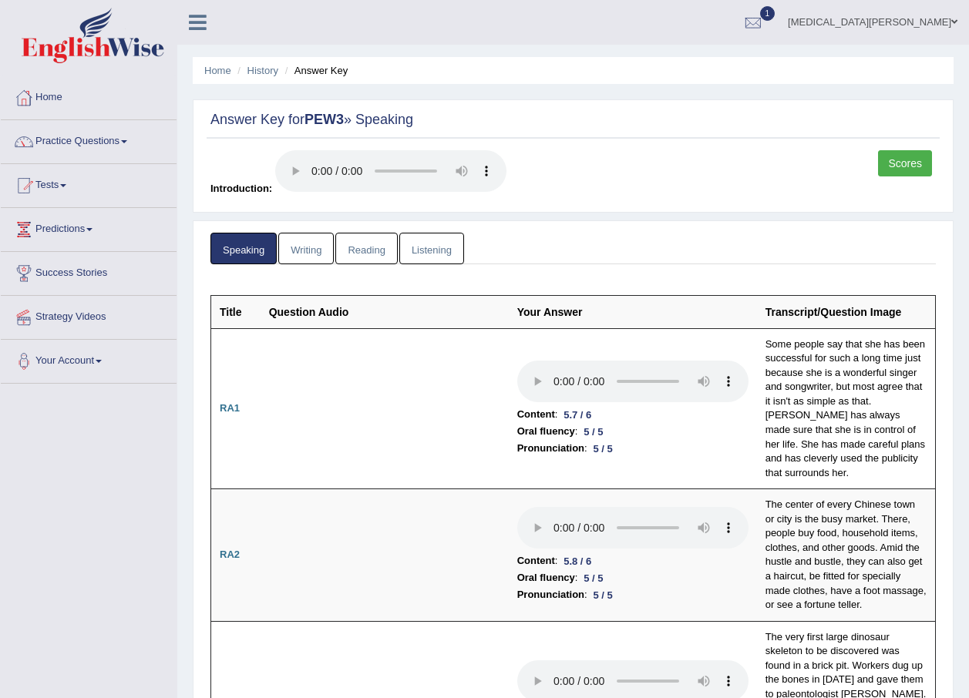
click at [905, 169] on link "Scores" at bounding box center [905, 163] width 54 height 26
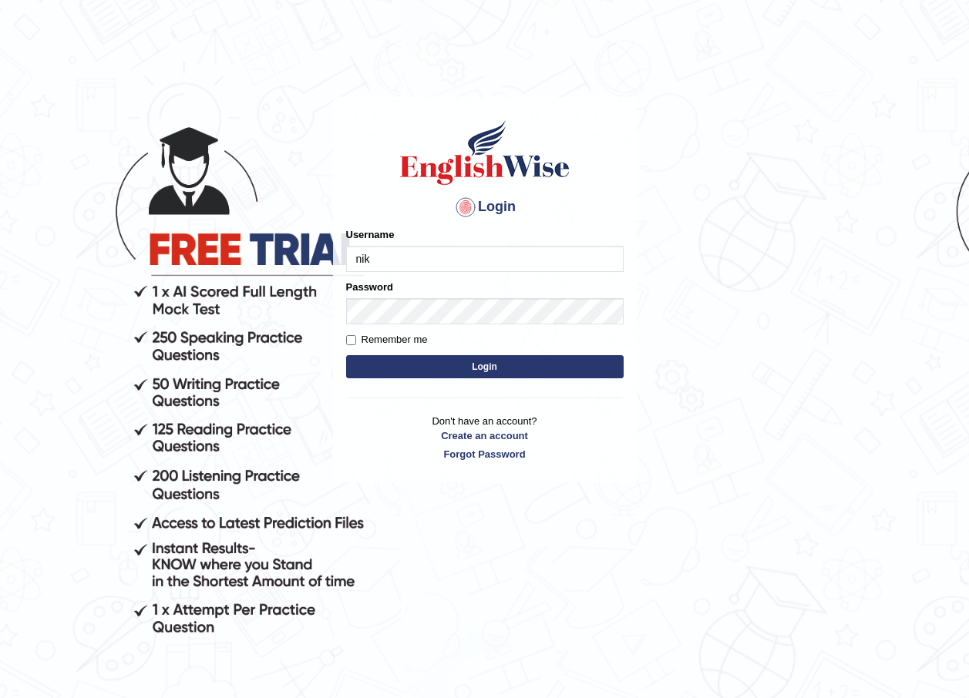
type input "nikitakoirala_parramatta"
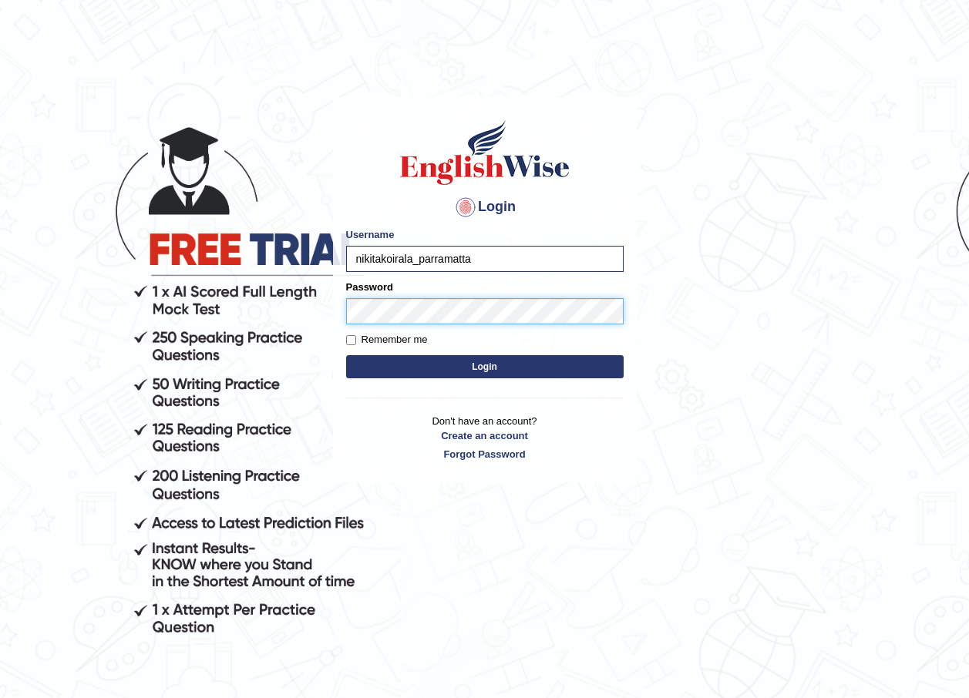
click at [346, 355] on button "Login" at bounding box center [484, 366] width 277 height 23
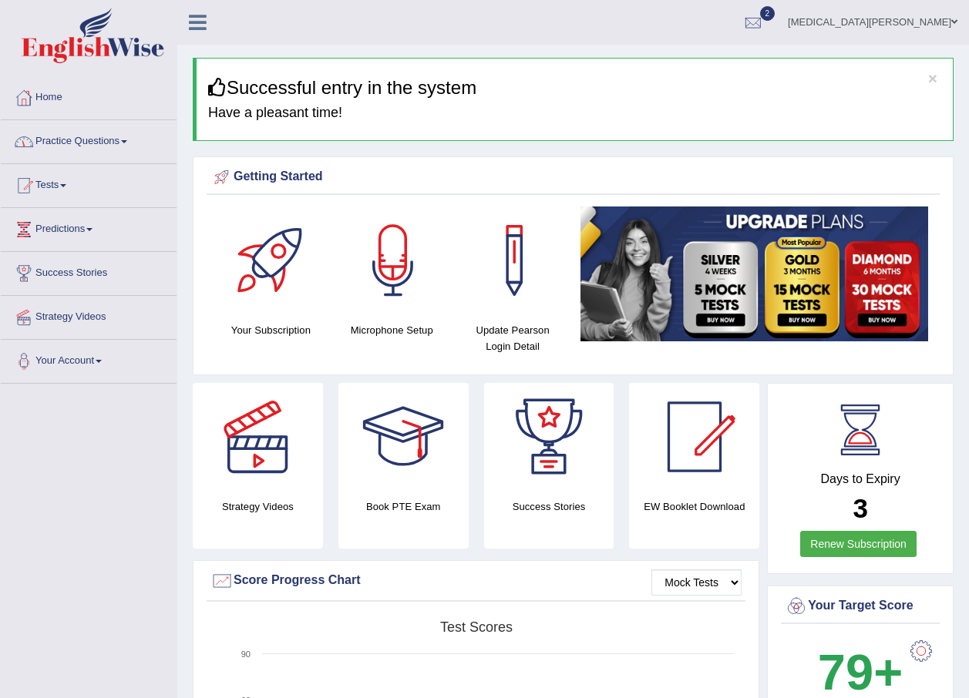
click at [69, 141] on link "Practice Questions" at bounding box center [89, 139] width 176 height 39
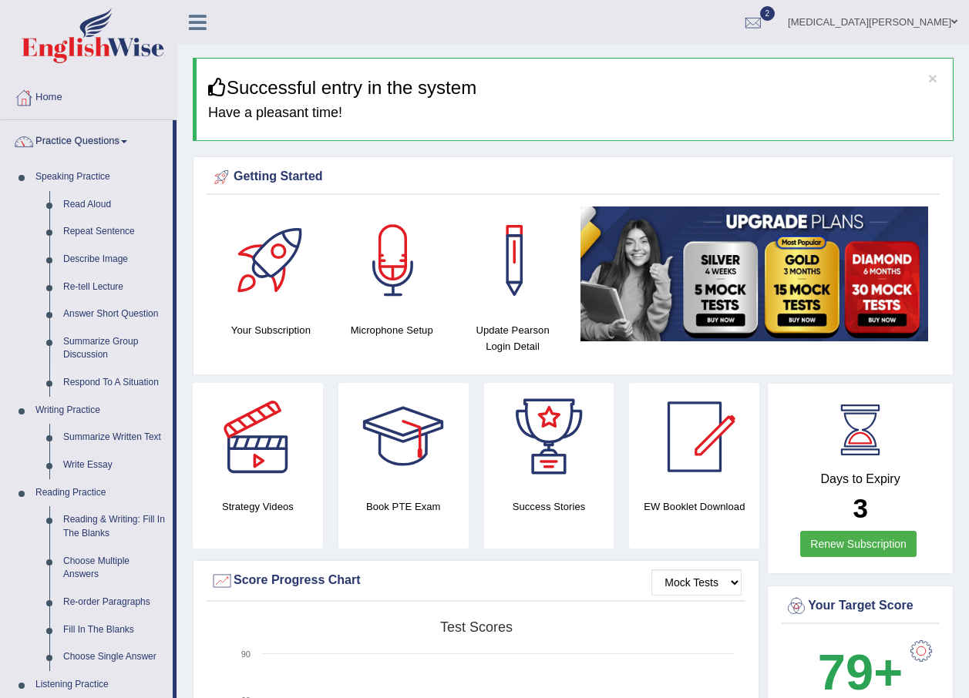
click at [99, 381] on link "Respond To A Situation" at bounding box center [114, 383] width 116 height 28
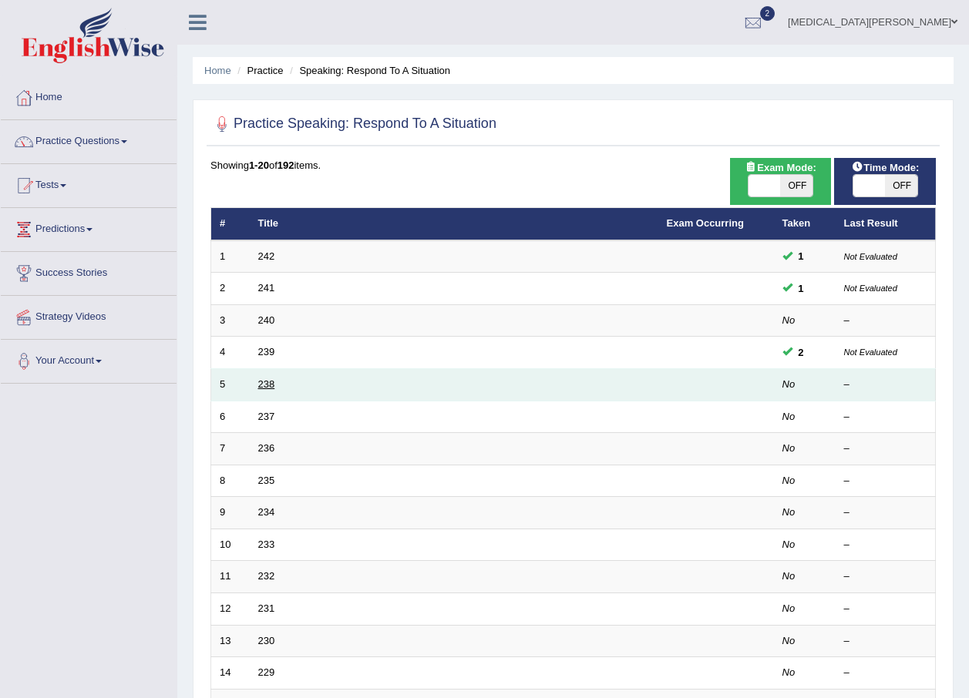
click at [272, 382] on link "238" at bounding box center [266, 384] width 17 height 12
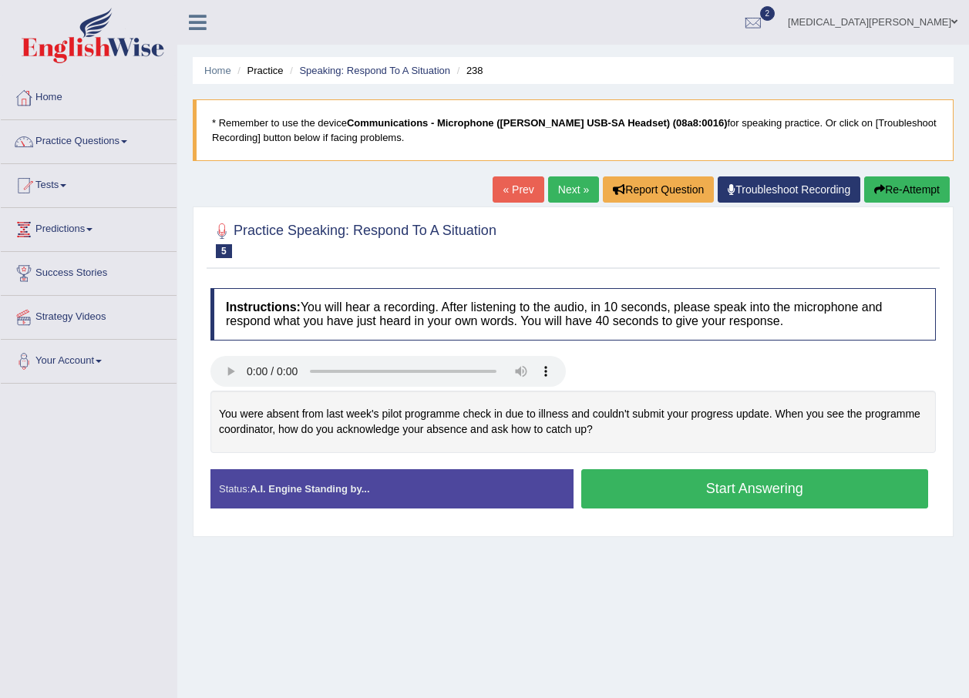
click at [656, 486] on button "Start Answering" at bounding box center [755, 488] width 348 height 39
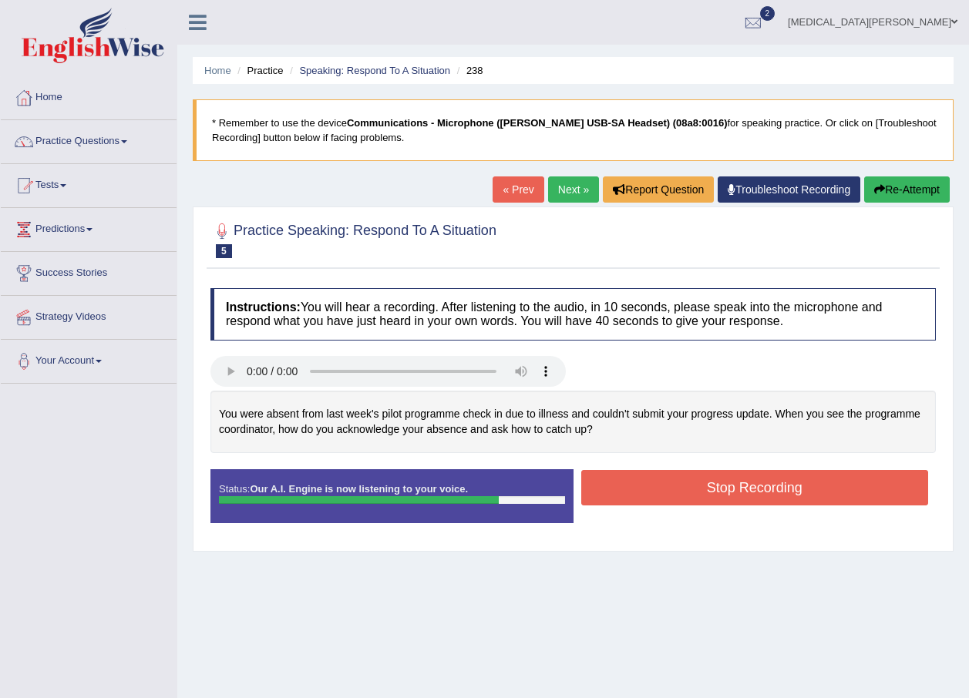
click at [656, 486] on button "Stop Recording" at bounding box center [755, 487] width 348 height 35
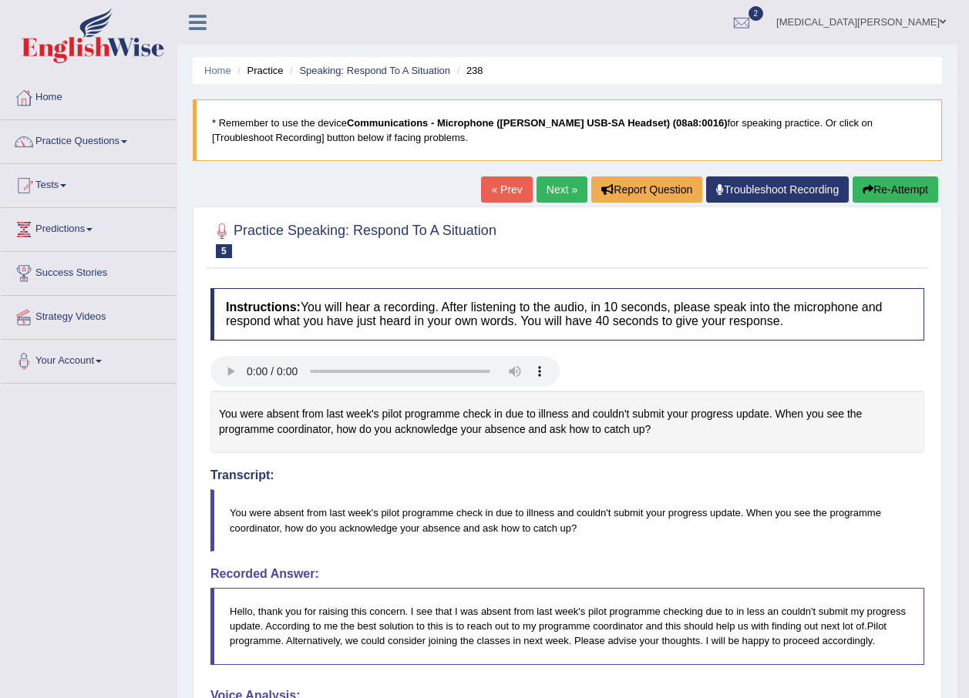
click at [543, 188] on link "Next »" at bounding box center [561, 190] width 51 height 26
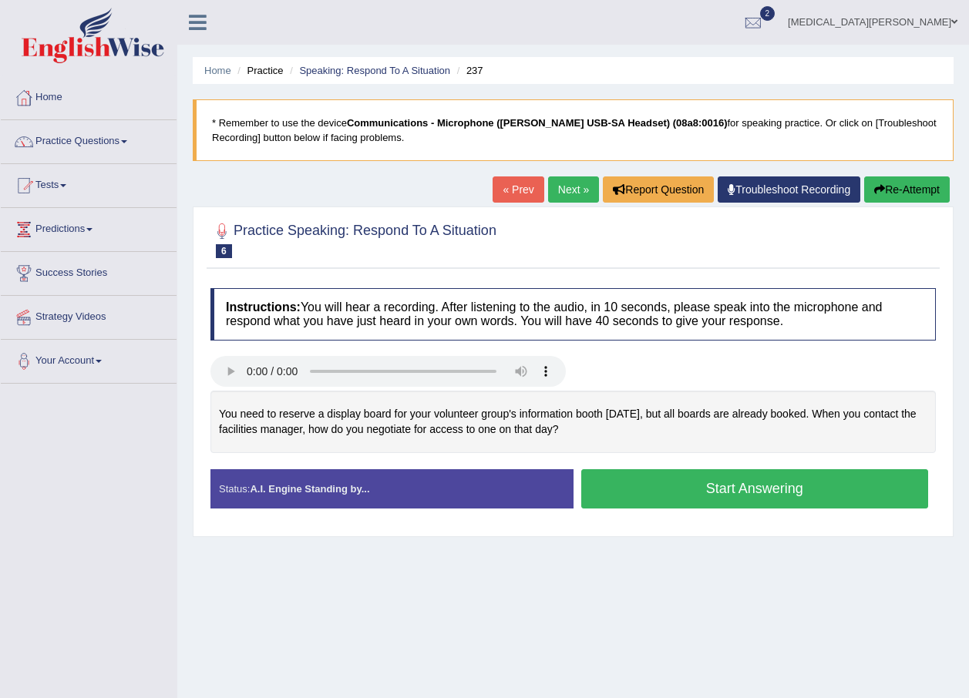
click at [680, 480] on button "Start Answering" at bounding box center [755, 488] width 348 height 39
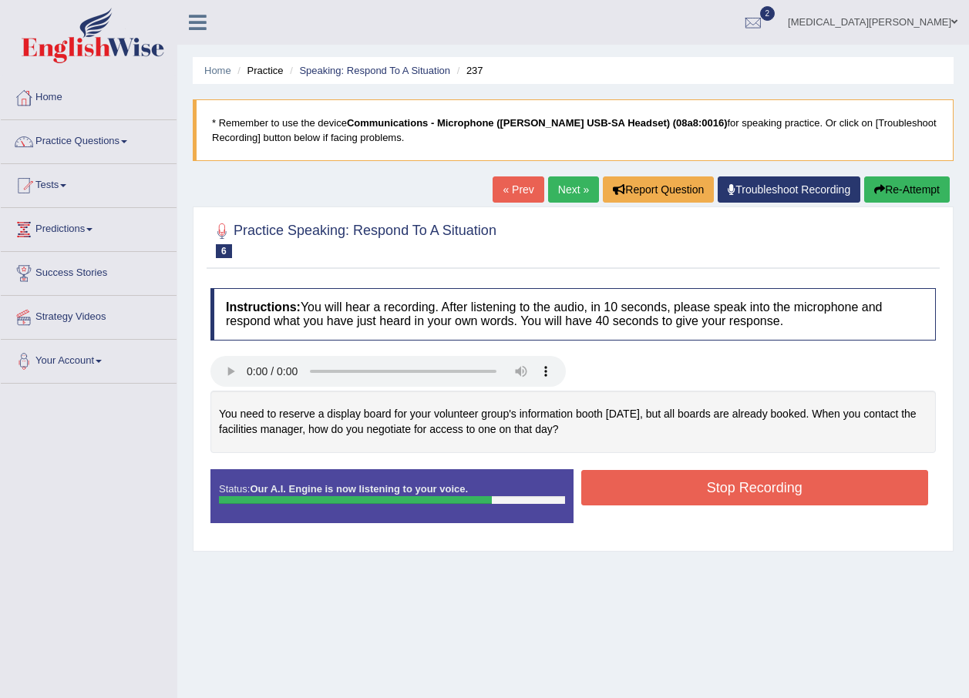
click at [680, 480] on button "Stop Recording" at bounding box center [755, 487] width 348 height 35
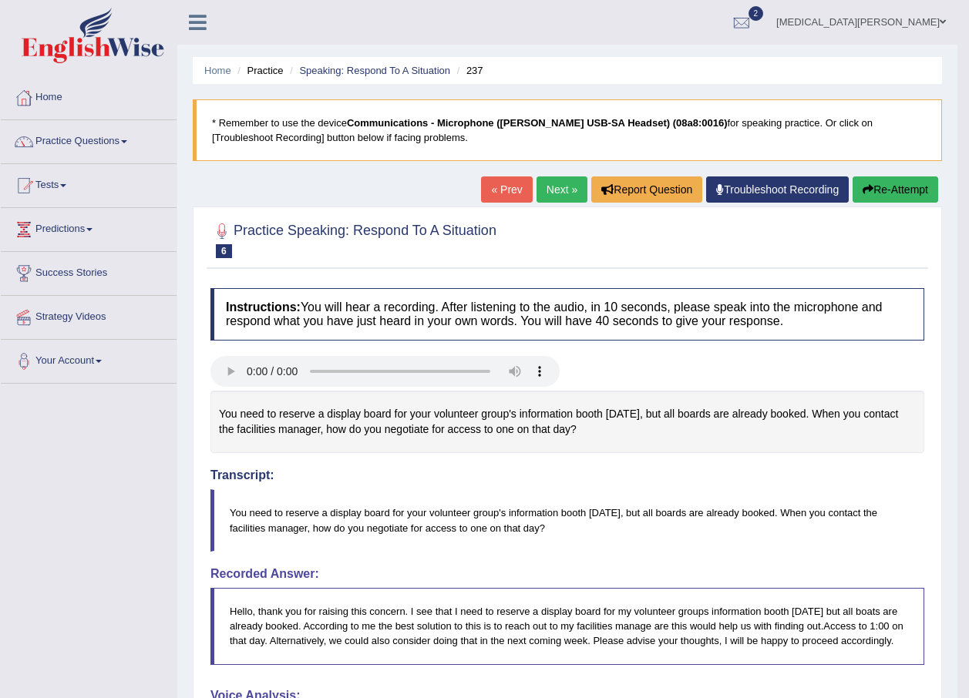
click at [866, 190] on icon "button" at bounding box center [867, 189] width 11 height 11
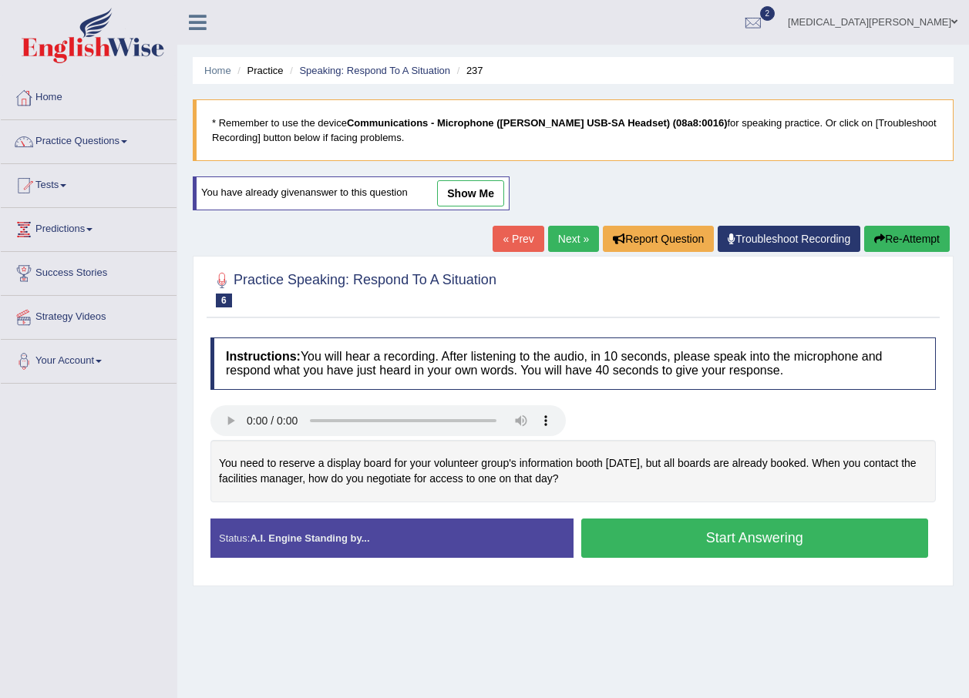
click at [729, 544] on button "Start Answering" at bounding box center [755, 538] width 348 height 39
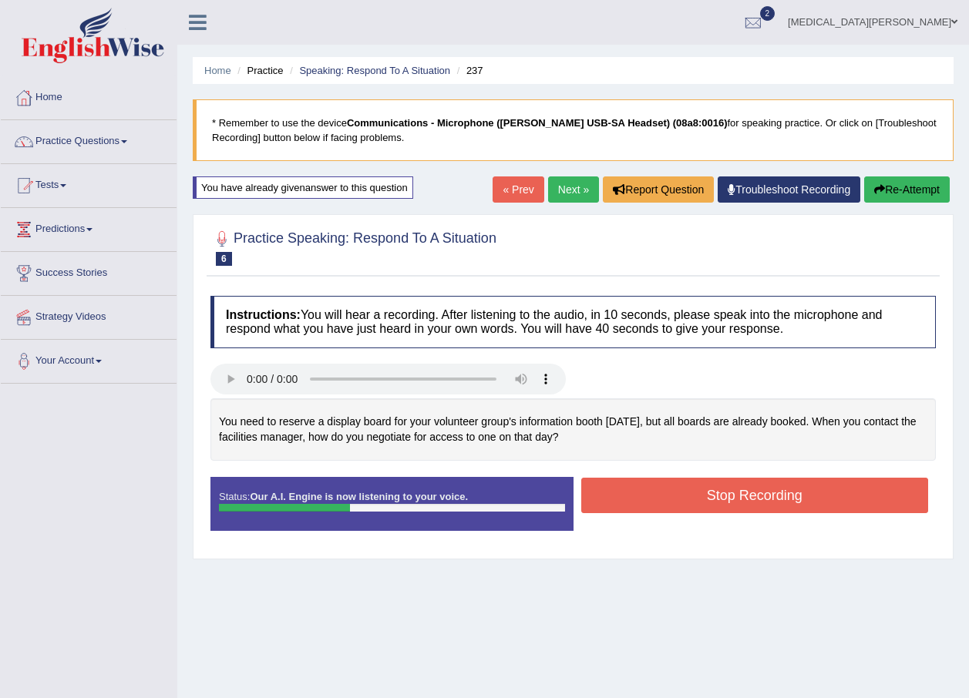
click at [748, 493] on button "Stop Recording" at bounding box center [755, 495] width 348 height 35
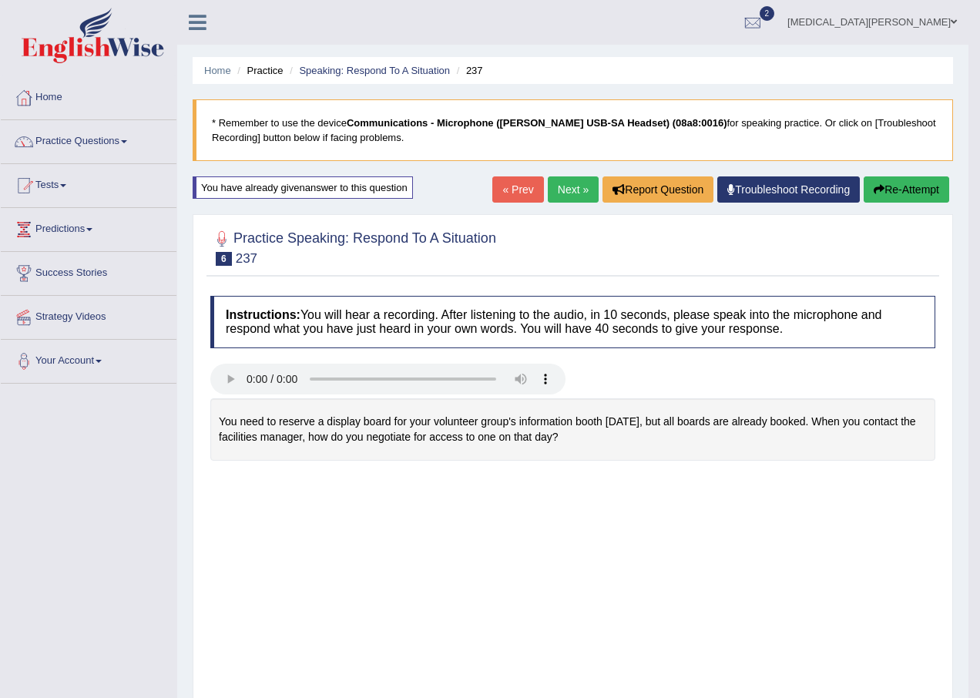
click at [0, 0] on div "Saving your answer..." at bounding box center [0, 0] width 0 height 0
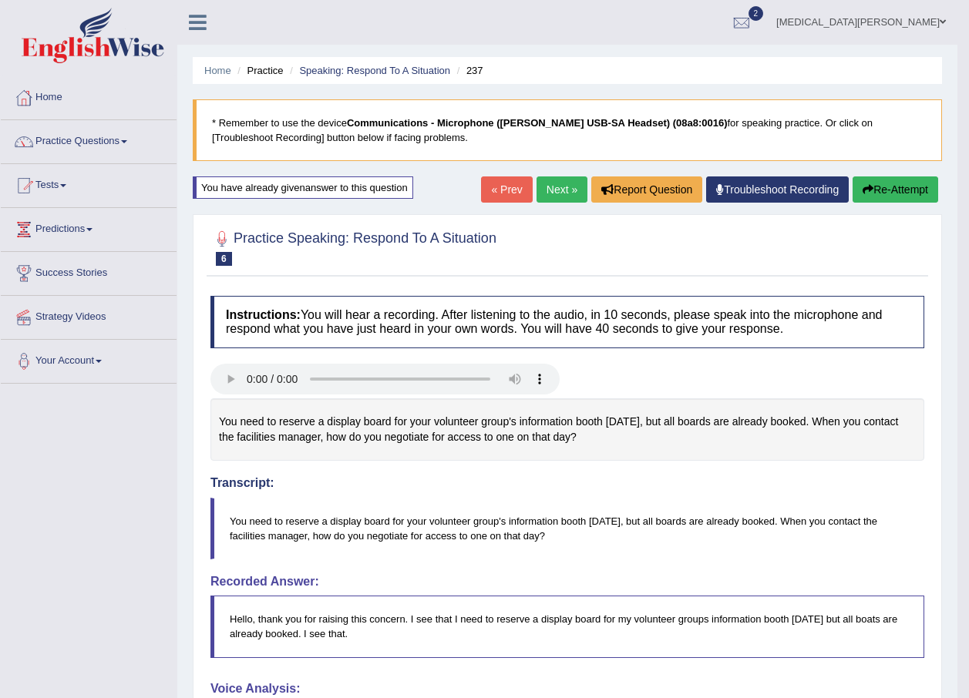
click at [869, 195] on button "Re-Attempt" at bounding box center [895, 190] width 86 height 26
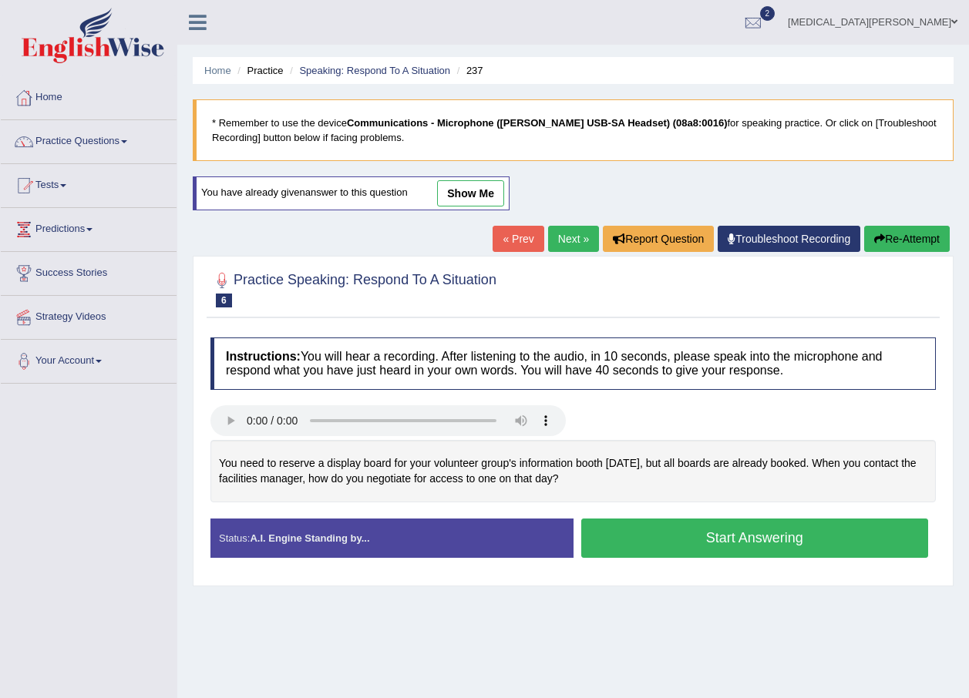
click at [683, 538] on button "Start Answering" at bounding box center [755, 538] width 348 height 39
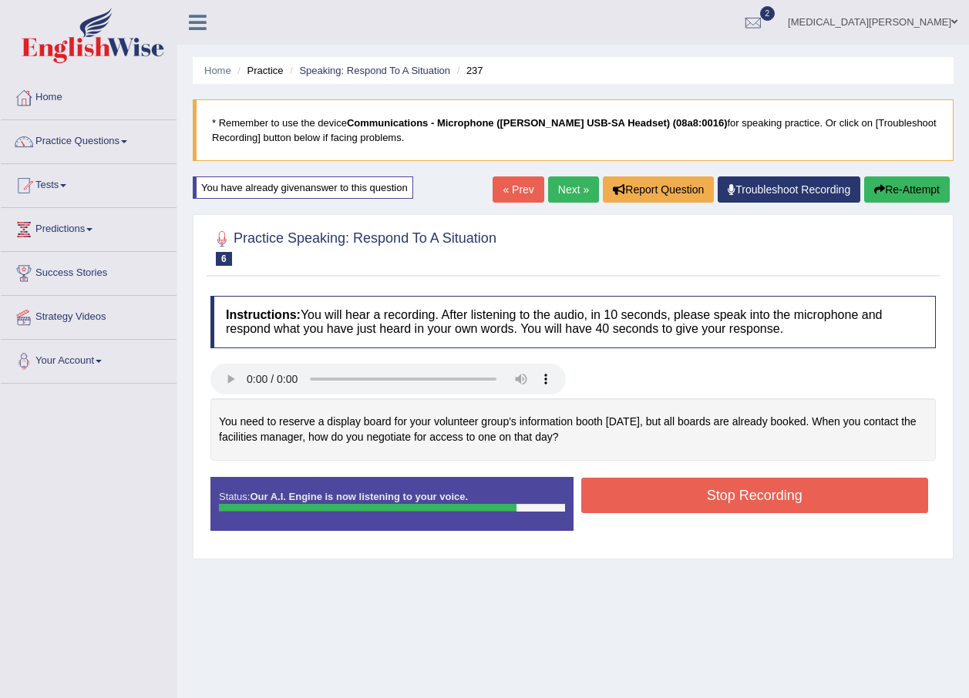
click at [701, 502] on button "Stop Recording" at bounding box center [755, 495] width 348 height 35
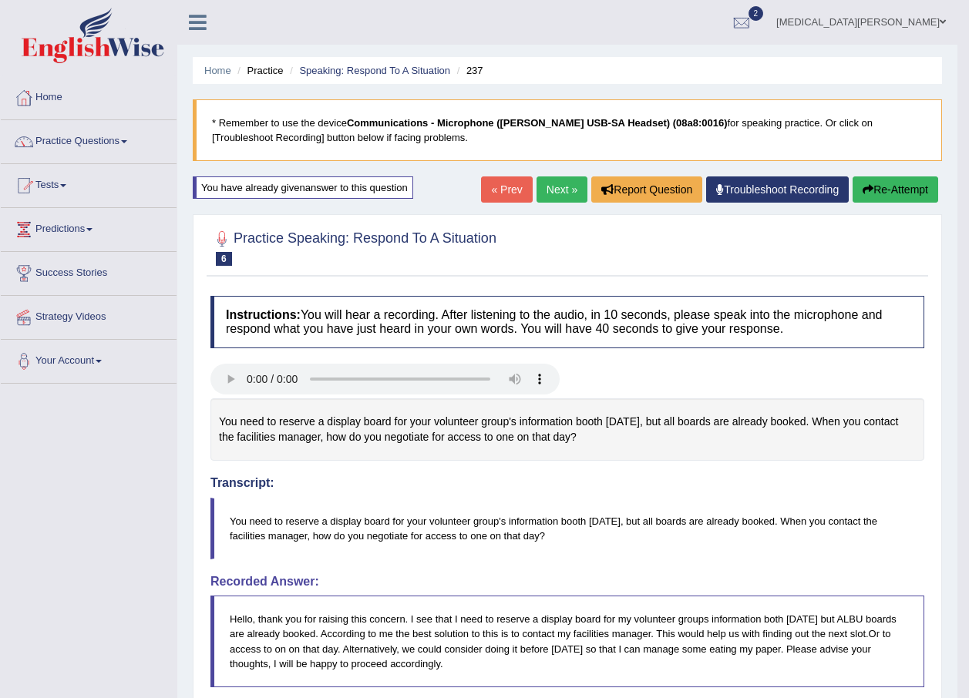
click at [550, 197] on link "Next »" at bounding box center [561, 190] width 51 height 26
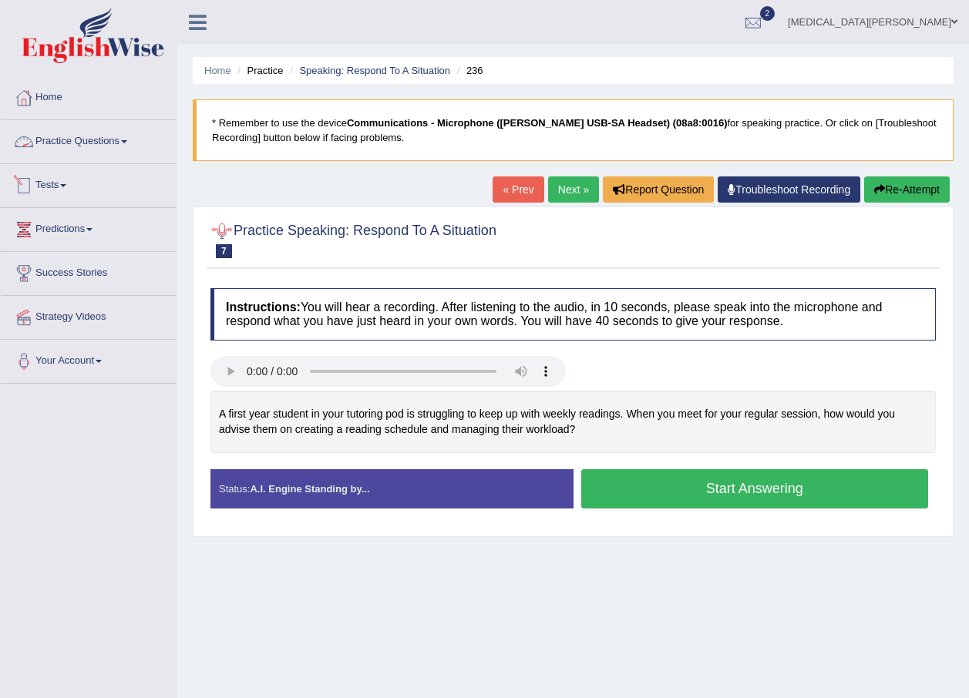
click at [76, 151] on link "Practice Questions" at bounding box center [89, 139] width 176 height 39
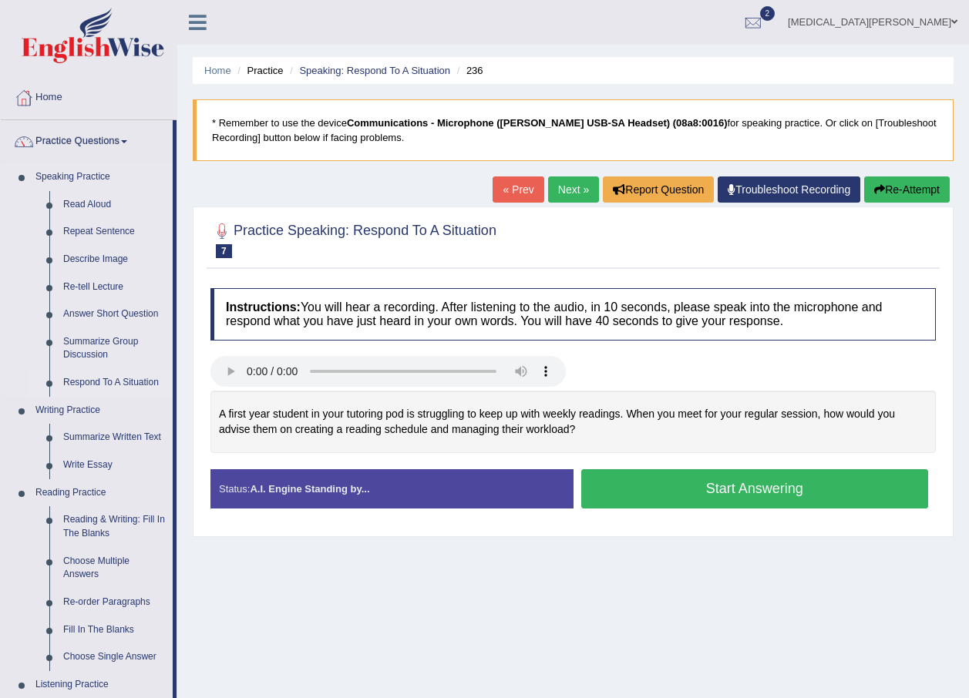
click at [100, 377] on link "Respond To A Situation" at bounding box center [114, 383] width 116 height 28
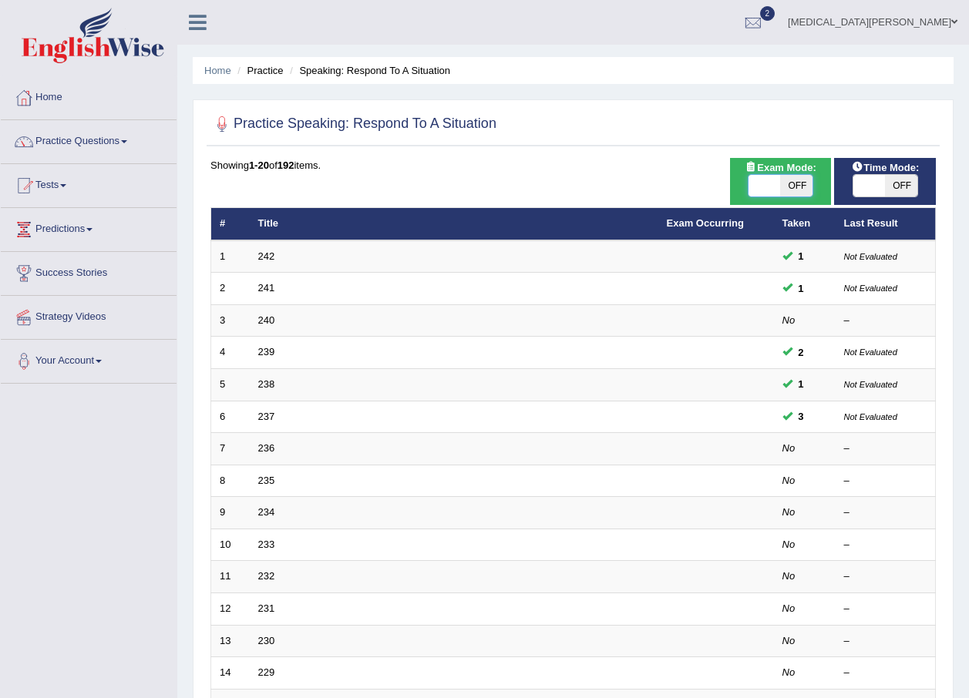
click at [779, 180] on span at bounding box center [764, 186] width 32 height 22
checkbox input "true"
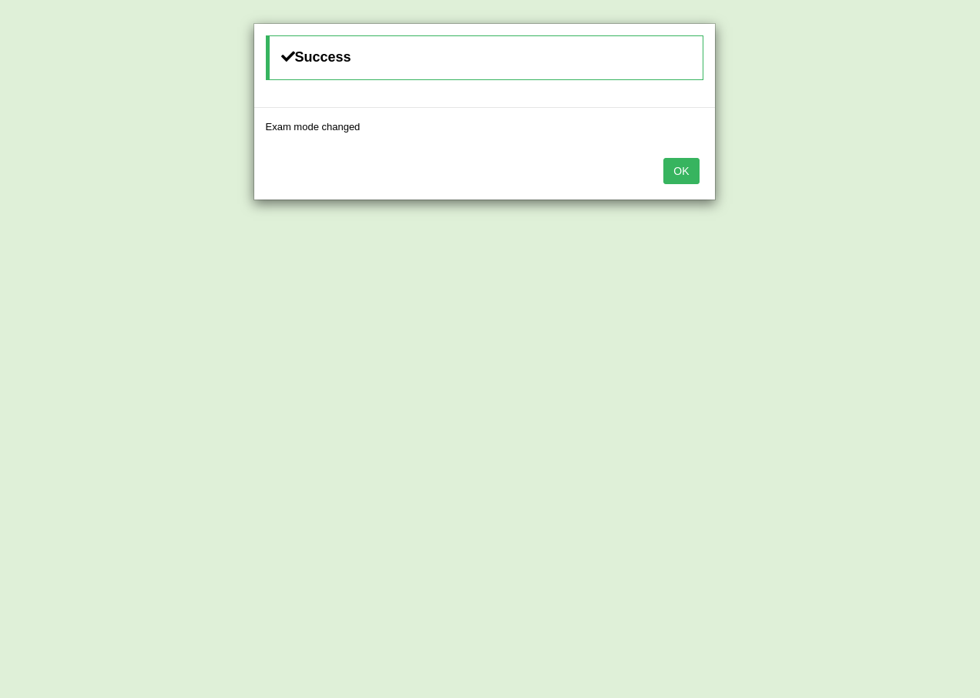
click at [678, 166] on button "OK" at bounding box center [681, 171] width 35 height 26
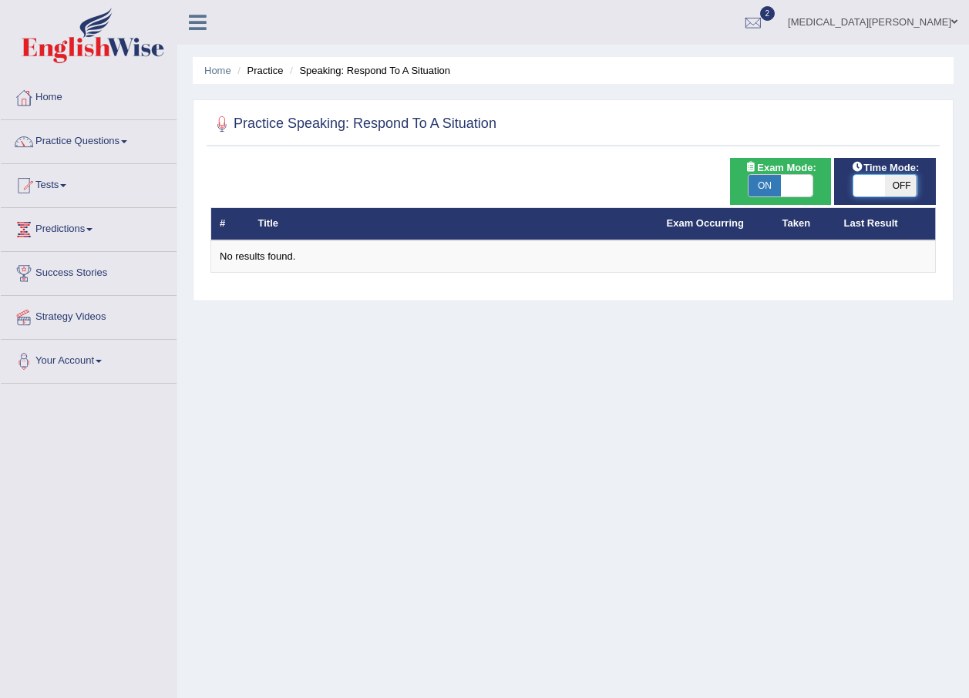
click at [880, 184] on span at bounding box center [869, 186] width 32 height 22
checkbox input "true"
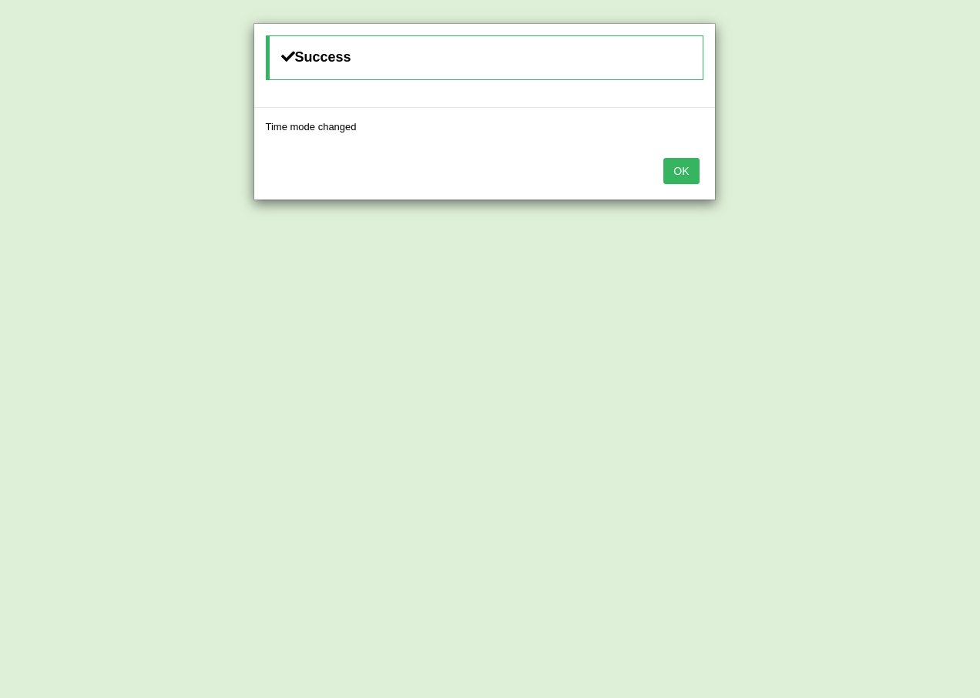
click at [684, 175] on button "OK" at bounding box center [681, 171] width 35 height 26
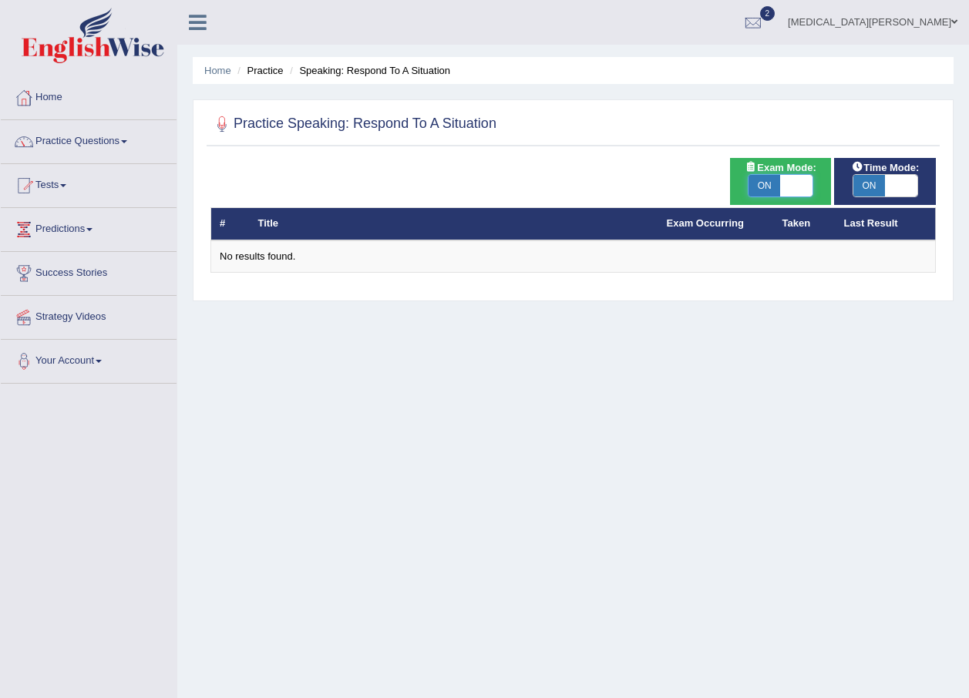
click at [804, 187] on span at bounding box center [796, 186] width 32 height 22
click at [776, 190] on span "ON" at bounding box center [764, 186] width 32 height 22
checkbox input "false"
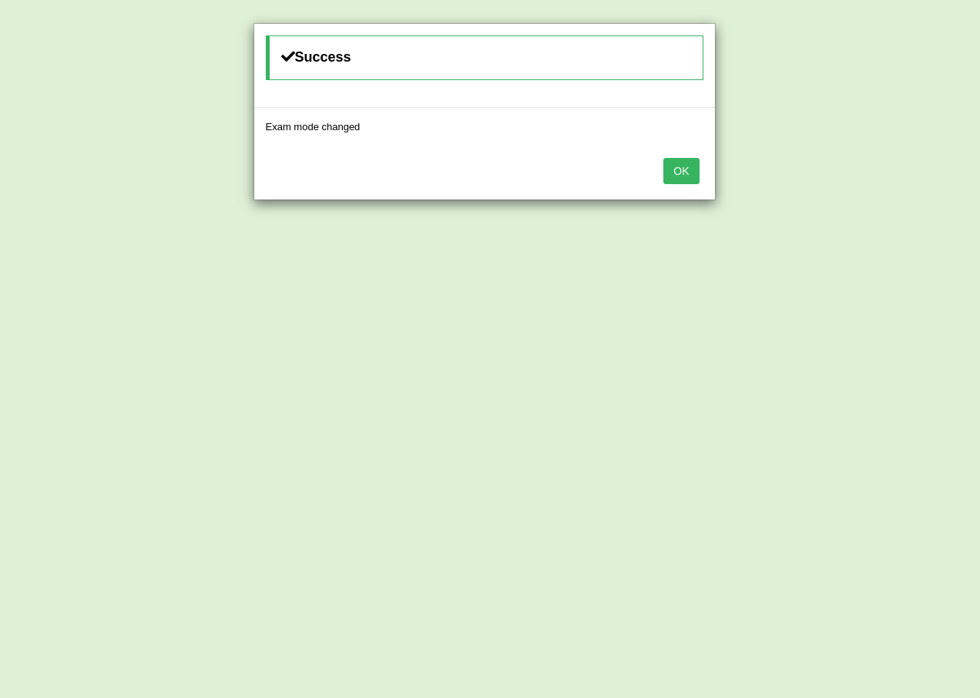
click at [681, 170] on button "OK" at bounding box center [681, 171] width 35 height 26
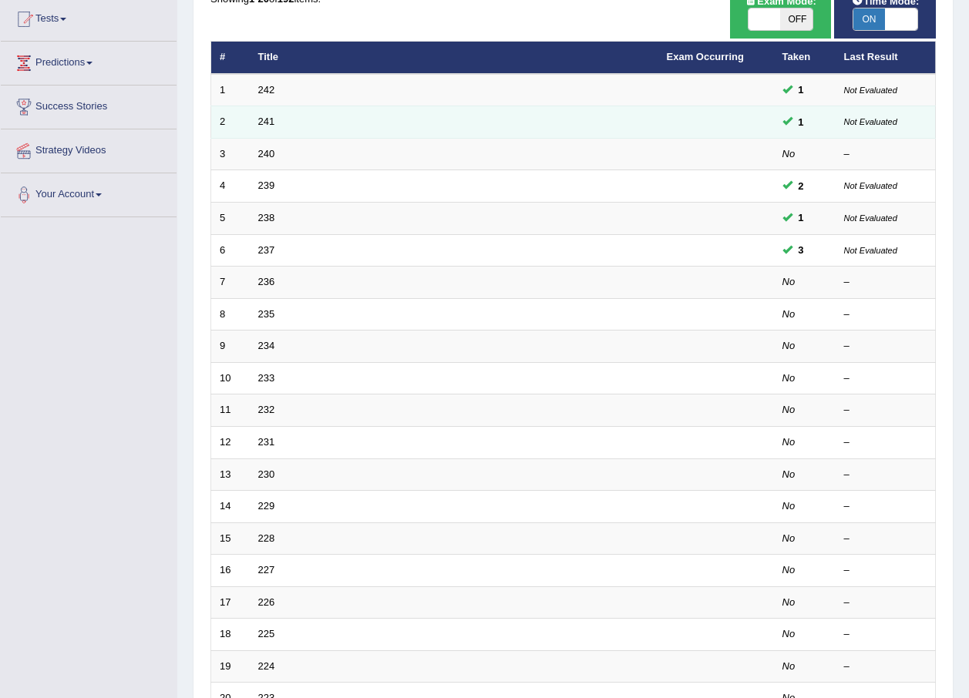
scroll to position [206, 0]
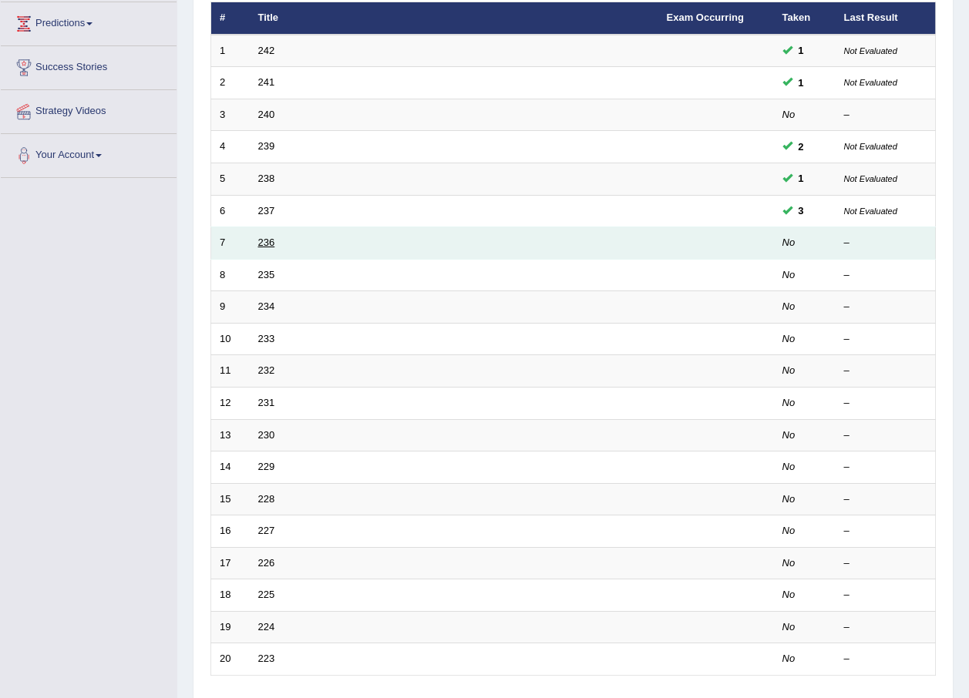
click at [267, 241] on link "236" at bounding box center [266, 243] width 17 height 12
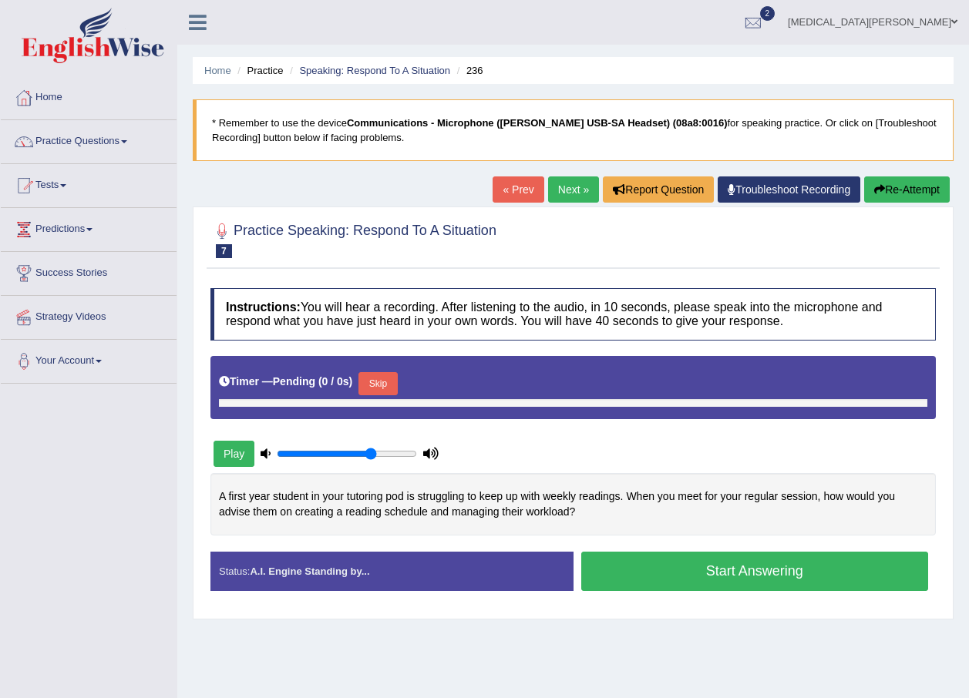
click at [242, 456] on button "Play" at bounding box center [234, 454] width 41 height 26
click at [715, 570] on button "Start Answering" at bounding box center [755, 571] width 348 height 39
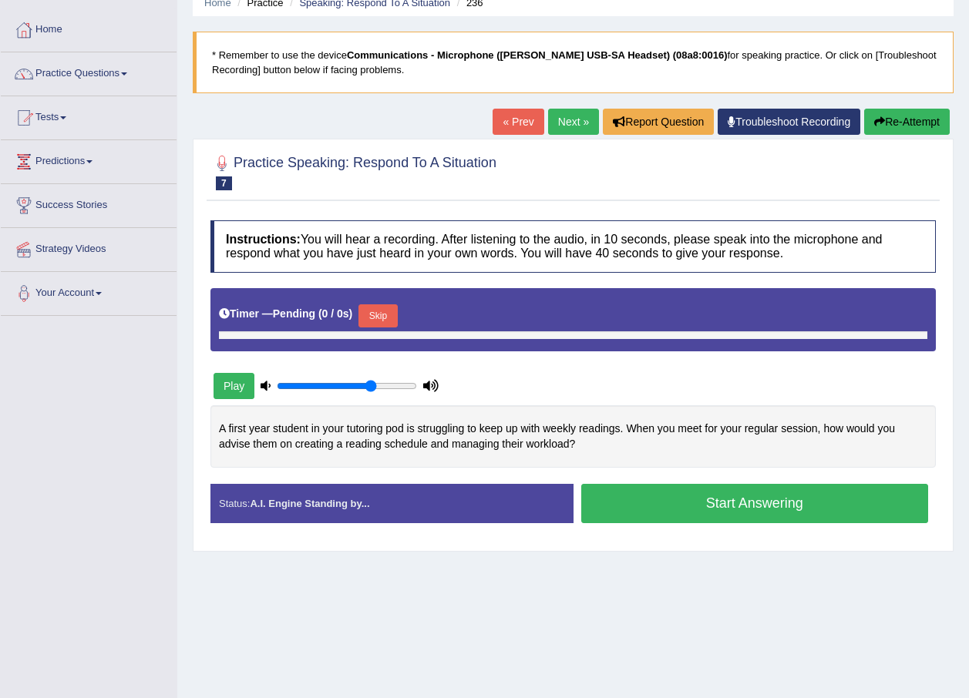
scroll to position [111, 0]
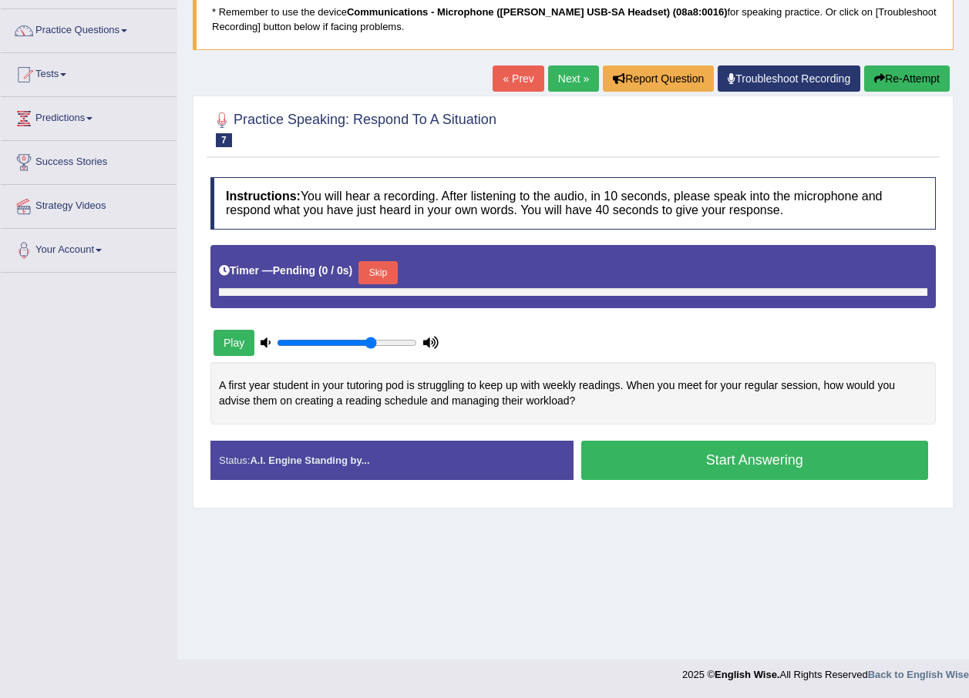
click at [647, 456] on button "Start Answering" at bounding box center [755, 460] width 348 height 39
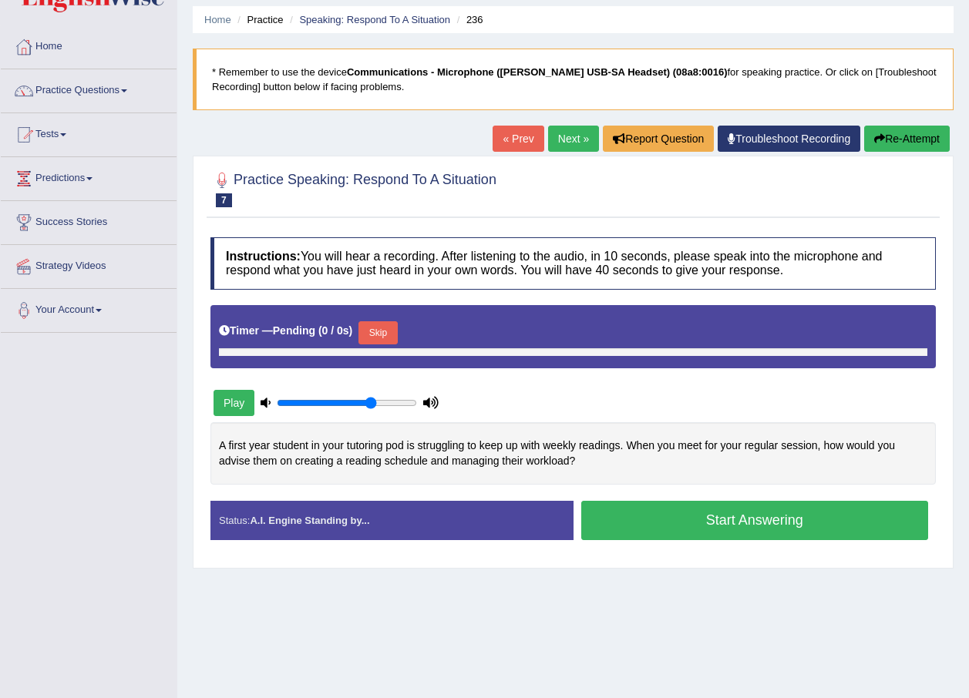
scroll to position [0, 0]
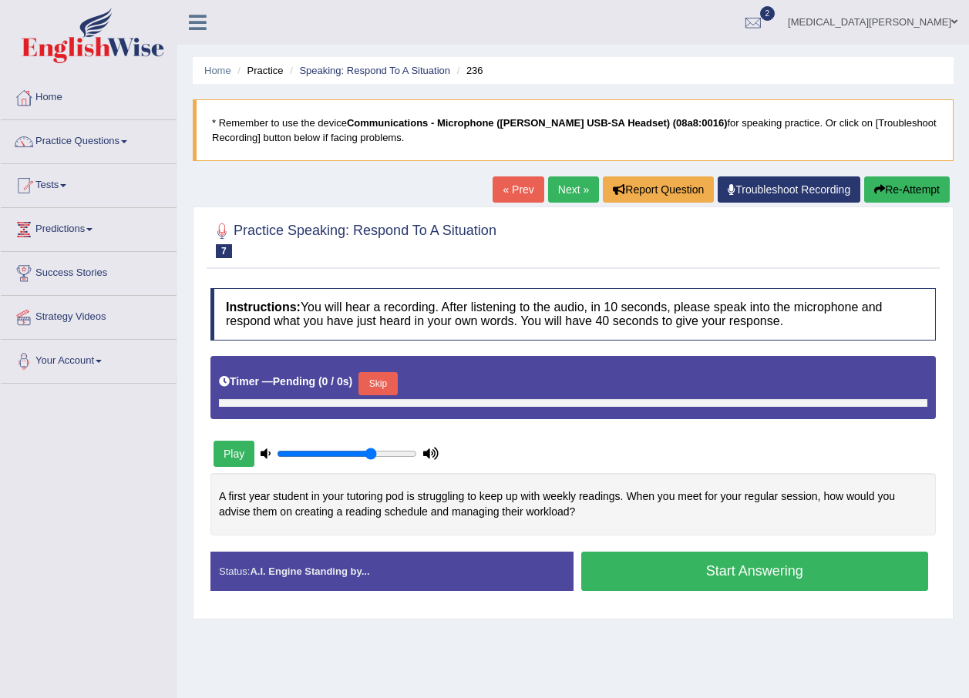
click at [678, 580] on button "Start Answering" at bounding box center [755, 571] width 348 height 39
click at [223, 453] on button "Play" at bounding box center [234, 454] width 41 height 26
drag, startPoint x: 369, startPoint y: 455, endPoint x: 414, endPoint y: 462, distance: 45.2
type input "1"
click at [414, 460] on input "range" at bounding box center [347, 454] width 140 height 12
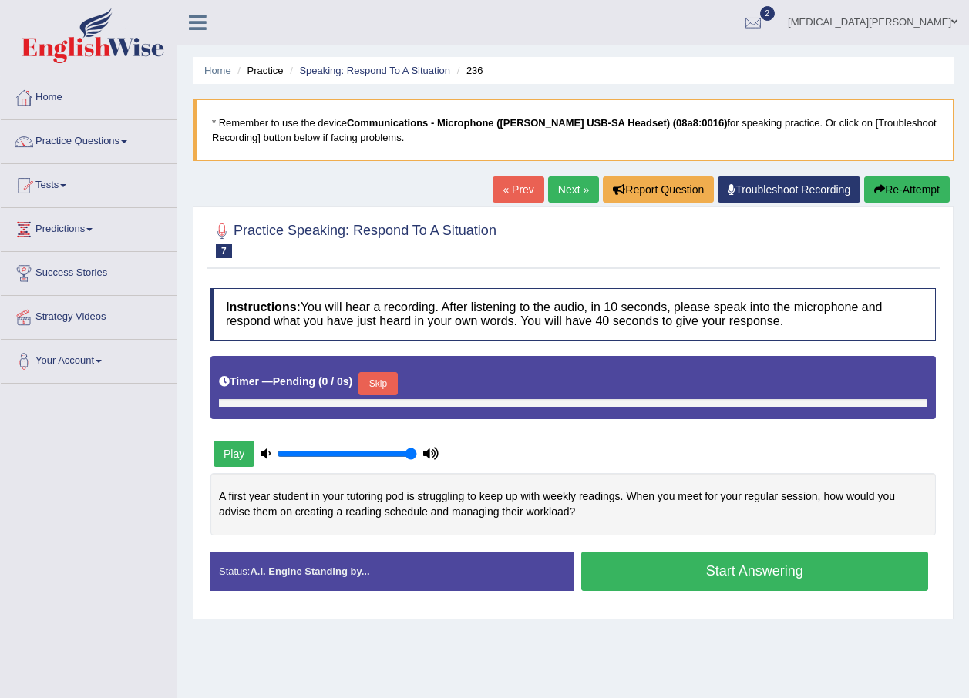
click at [676, 567] on button "Start Answering" at bounding box center [755, 571] width 348 height 39
click at [714, 575] on button "Start Answering" at bounding box center [755, 571] width 348 height 39
click at [519, 188] on link "« Prev" at bounding box center [518, 190] width 51 height 26
click at [785, 190] on link "Troubleshoot Recording" at bounding box center [789, 190] width 143 height 26
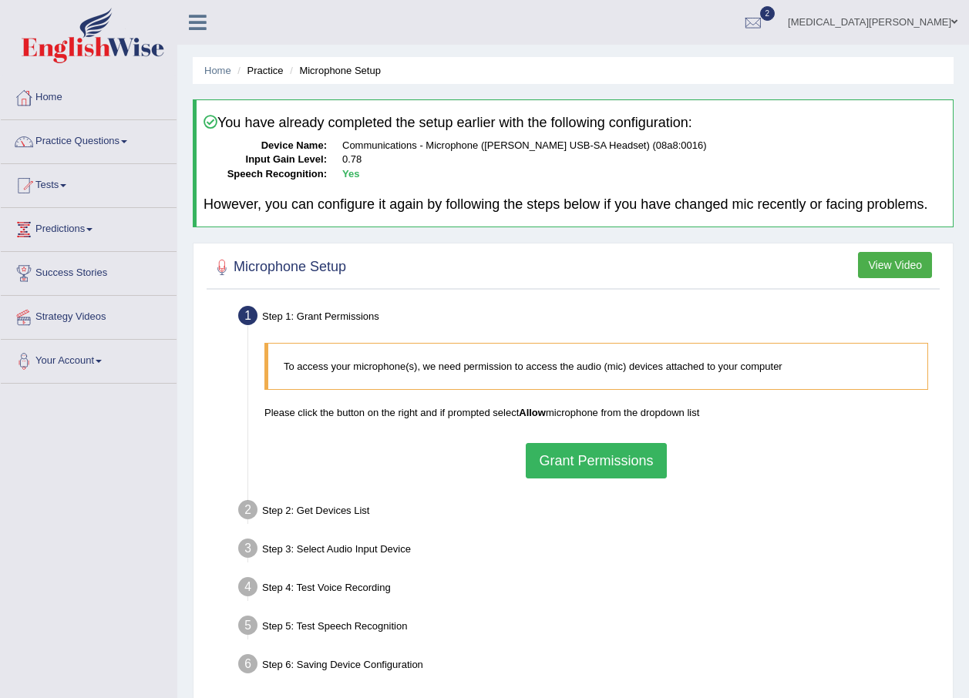
click at [588, 463] on button "Grant Permissions" at bounding box center [596, 460] width 140 height 35
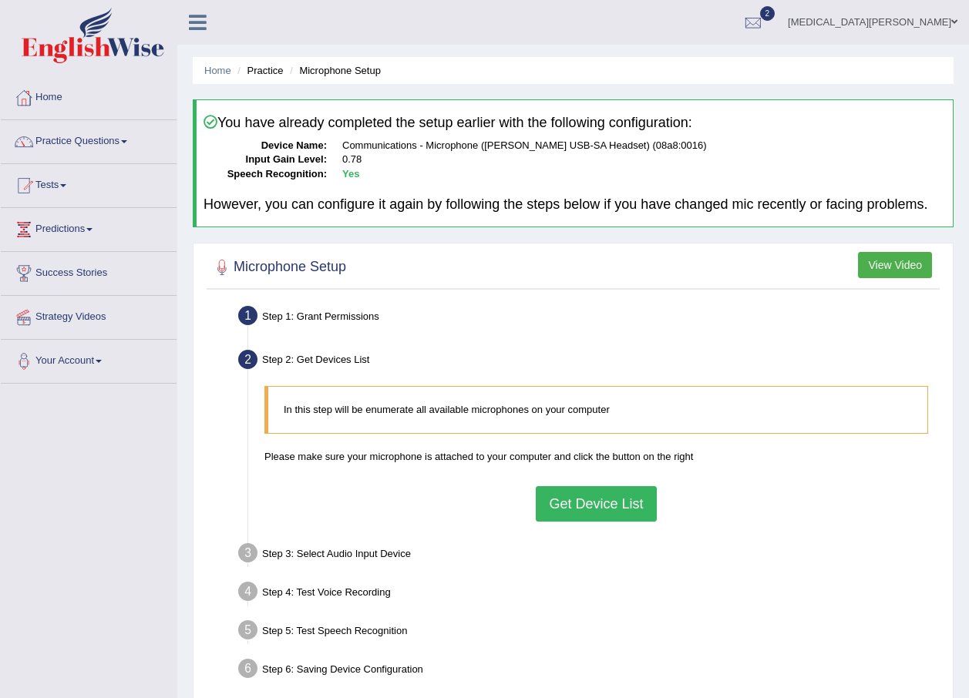
click at [603, 505] on button "Get Device List" at bounding box center [596, 503] width 120 height 35
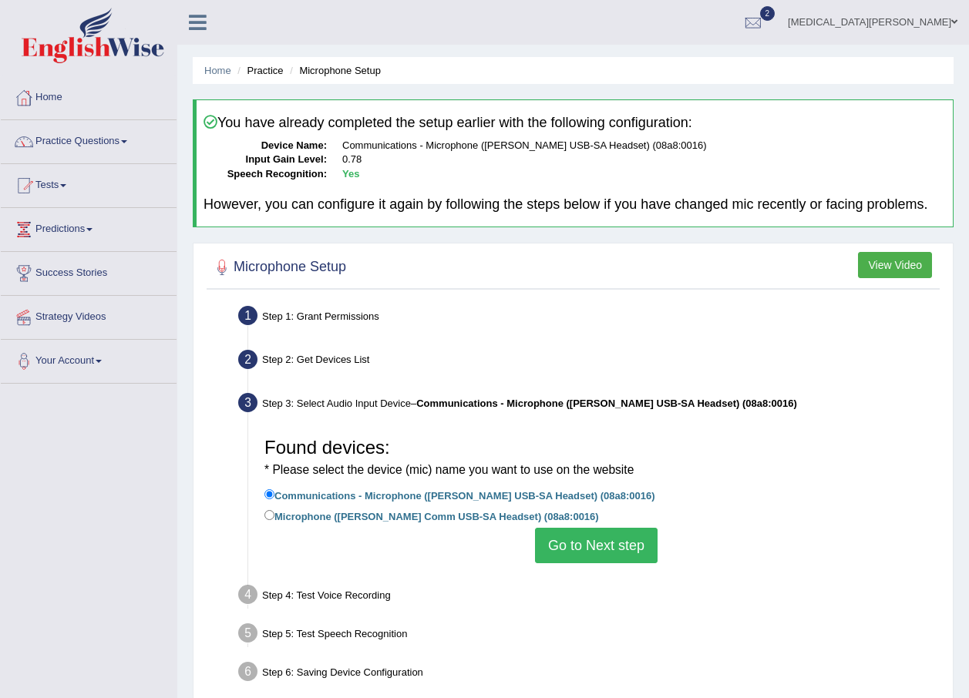
click at [587, 543] on button "Go to Next step" at bounding box center [596, 545] width 123 height 35
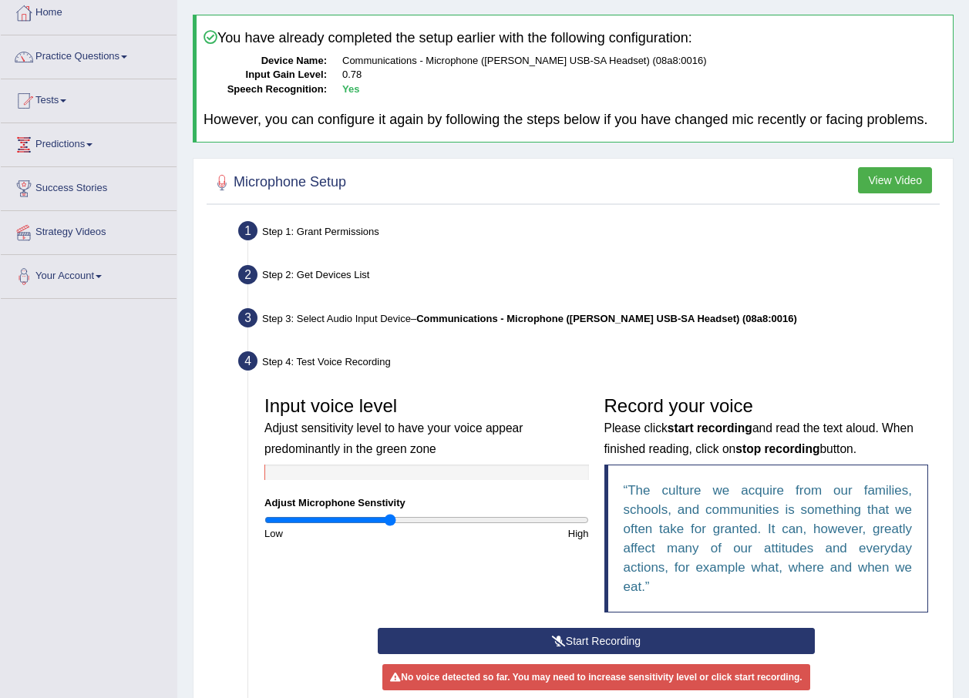
scroll to position [291, 0]
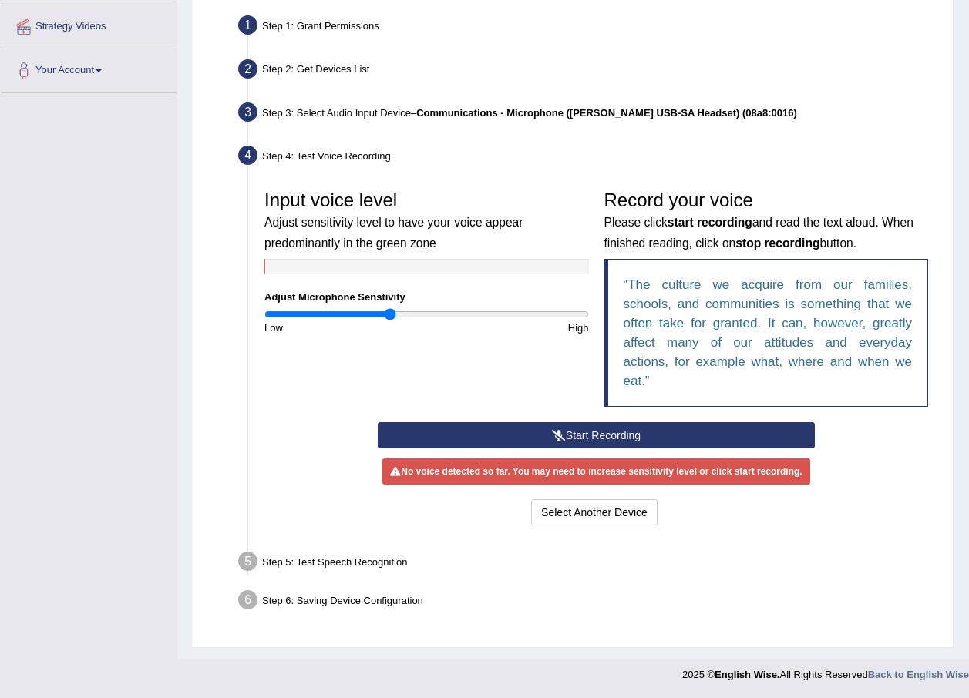
click at [589, 431] on button "Start Recording" at bounding box center [596, 435] width 437 height 26
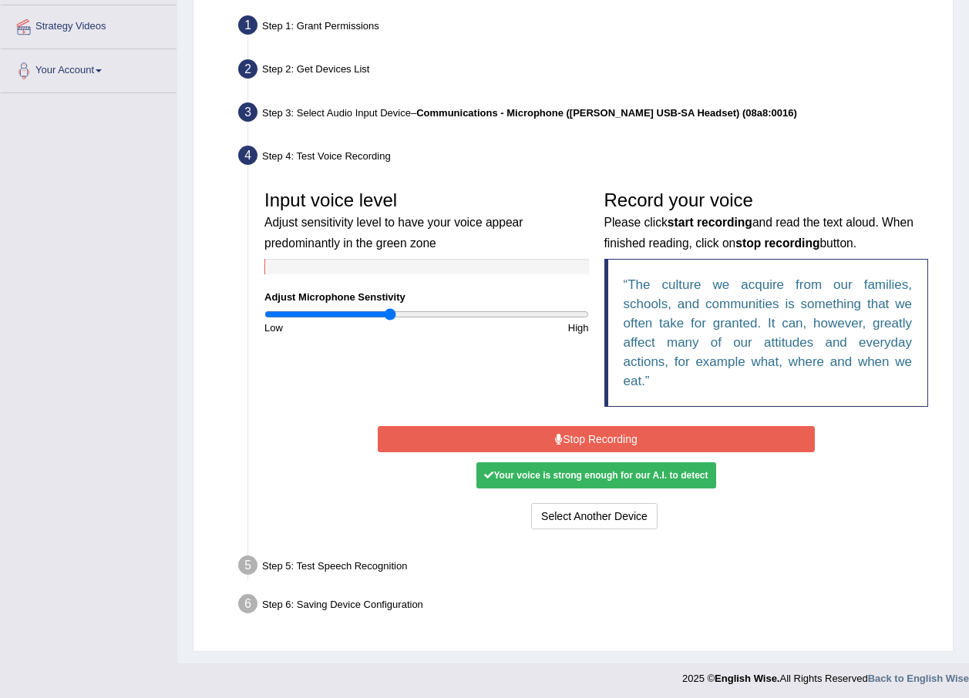
click at [607, 437] on button "Stop Recording" at bounding box center [596, 439] width 437 height 26
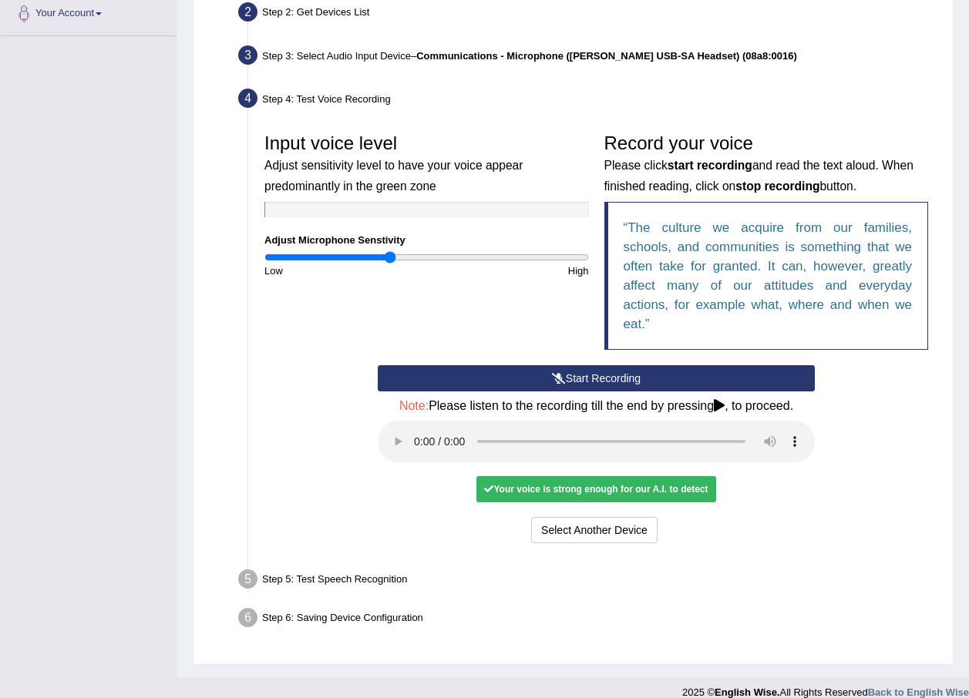
scroll to position [365, 0]
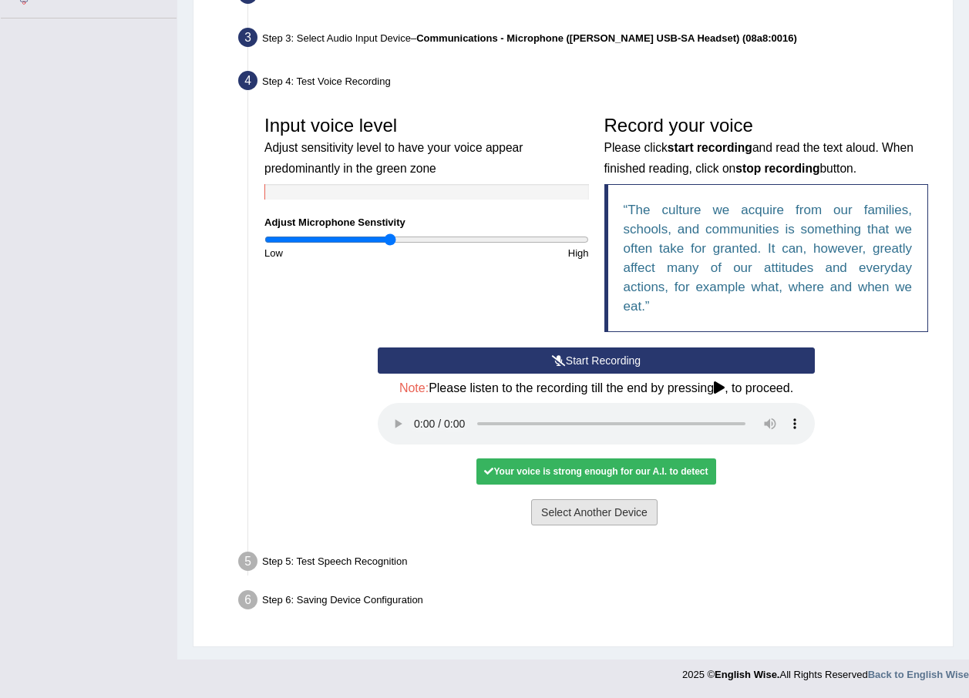
click at [542, 517] on button "Select Another Device" at bounding box center [594, 512] width 126 height 26
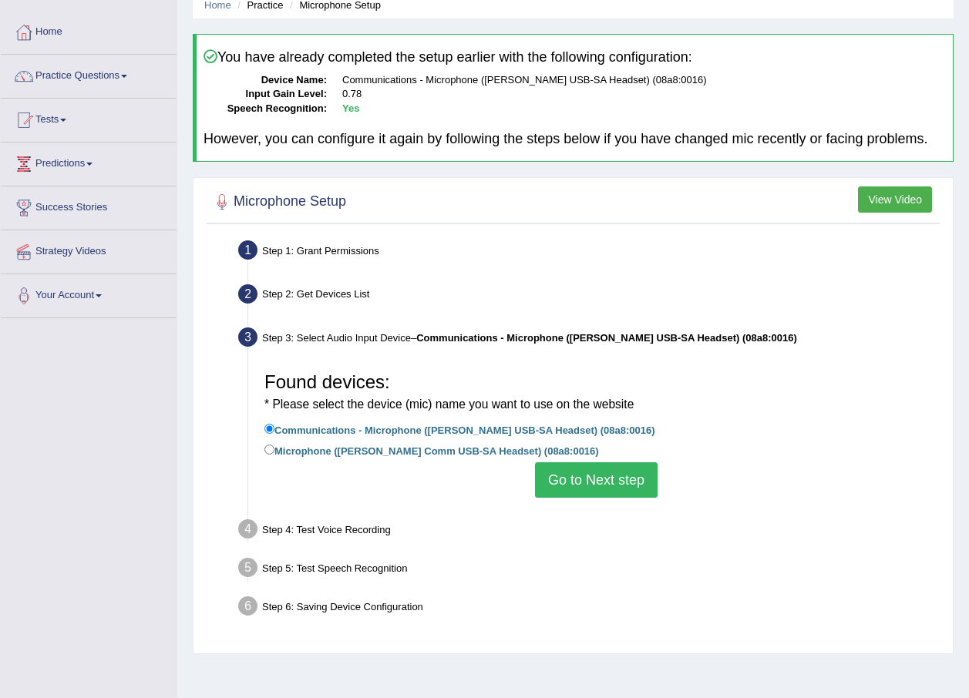
scroll to position [0, 0]
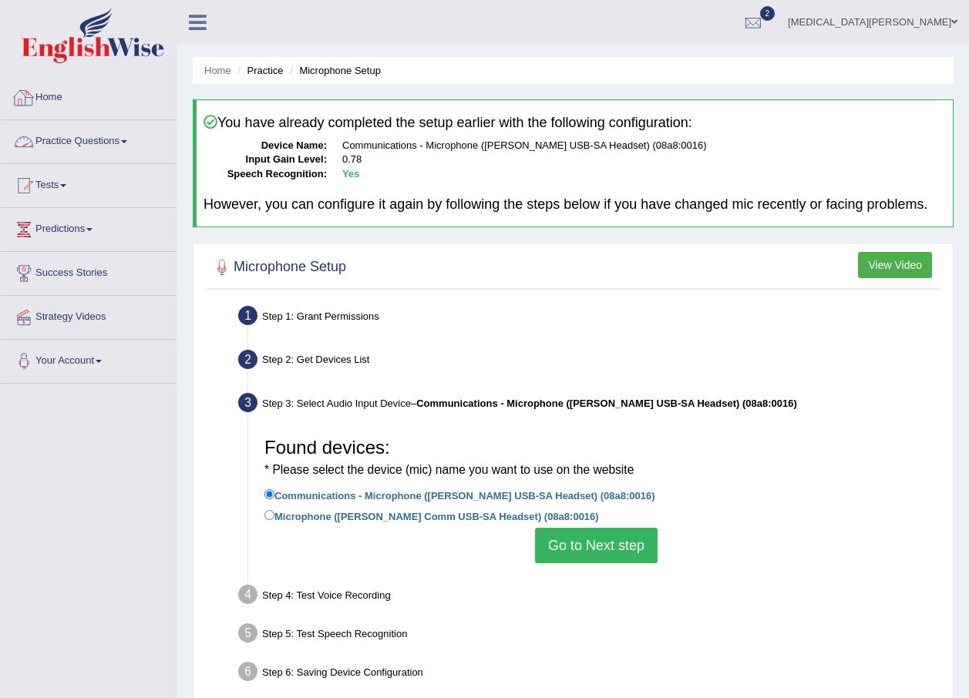
click at [268, 70] on li "Practice" at bounding box center [258, 70] width 49 height 15
click at [203, 66] on ul "Home Practice Microphone Setup" at bounding box center [573, 70] width 761 height 27
click at [221, 64] on li "Home" at bounding box center [217, 70] width 27 height 15
click at [223, 68] on link "Home" at bounding box center [217, 71] width 27 height 12
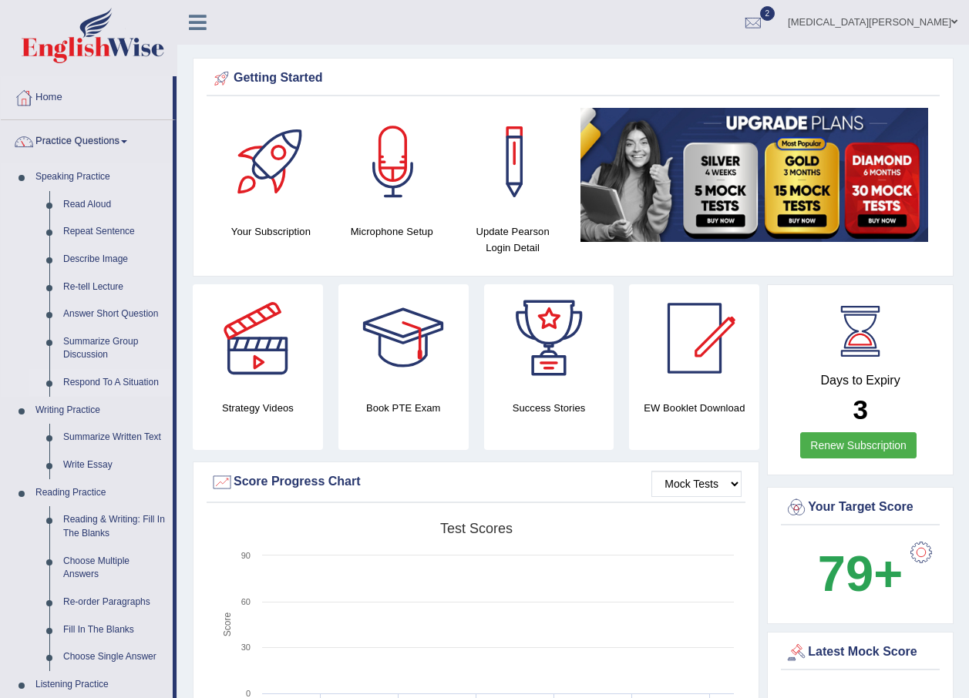
click at [96, 370] on link "Respond To A Situation" at bounding box center [114, 383] width 116 height 28
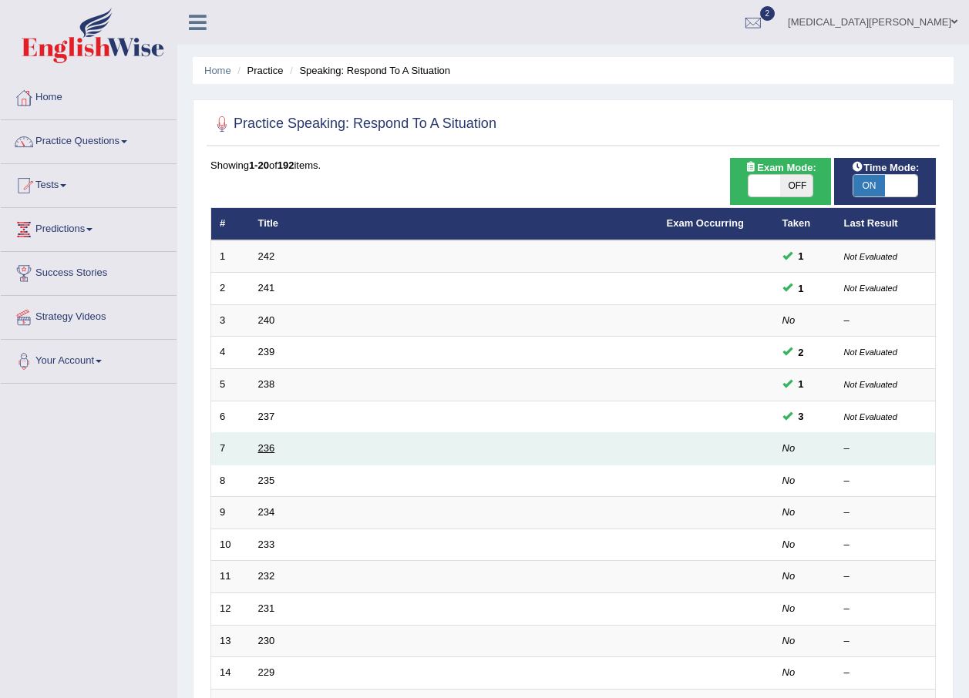
click at [264, 448] on link "236" at bounding box center [266, 448] width 17 height 12
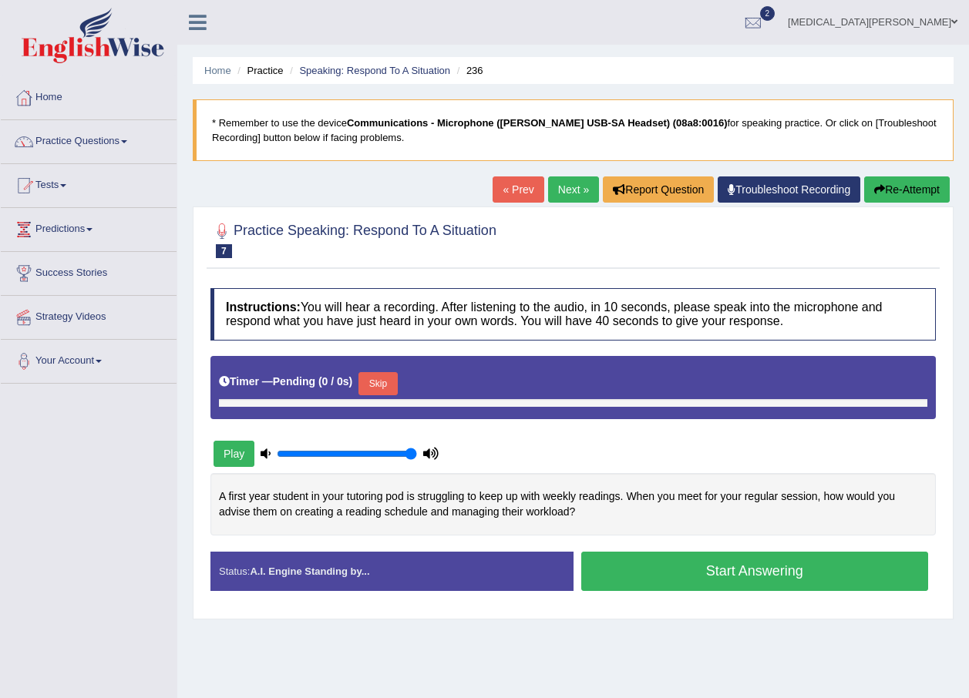
click at [237, 449] on button "Play" at bounding box center [234, 454] width 41 height 26
click at [727, 572] on button "Start Answering" at bounding box center [755, 571] width 348 height 39
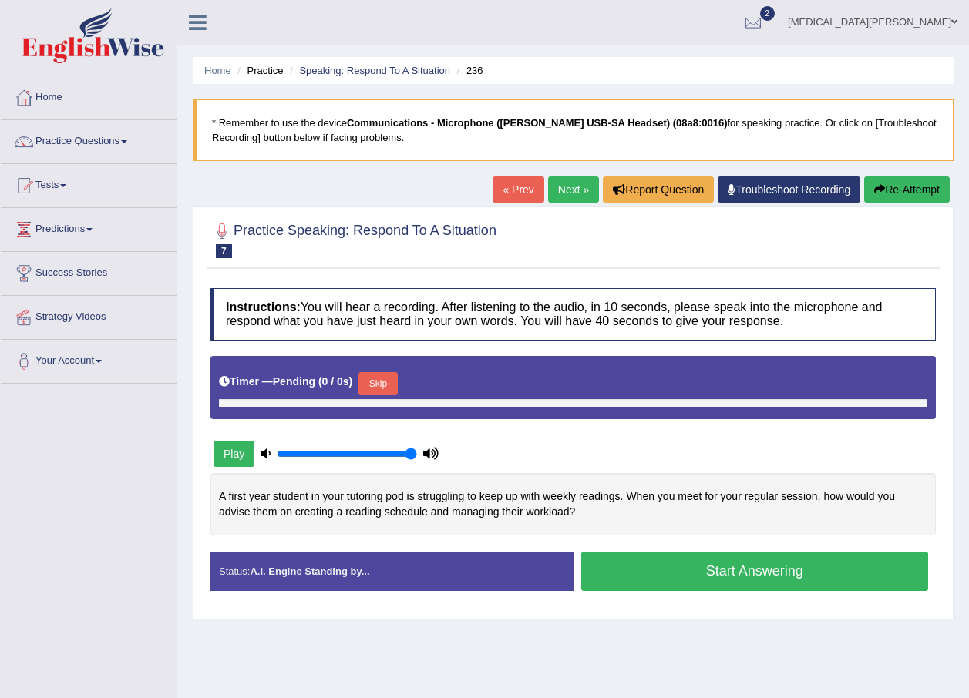
click at [727, 572] on button "Start Answering" at bounding box center [755, 571] width 348 height 39
click at [238, 568] on div "Status: A.I. Engine Standing by..." at bounding box center [391, 571] width 363 height 39
click at [565, 186] on link "Next »" at bounding box center [573, 190] width 51 height 26
click at [240, 459] on button "Play" at bounding box center [234, 454] width 41 height 26
click at [689, 567] on button "Start Answering" at bounding box center [755, 571] width 348 height 39
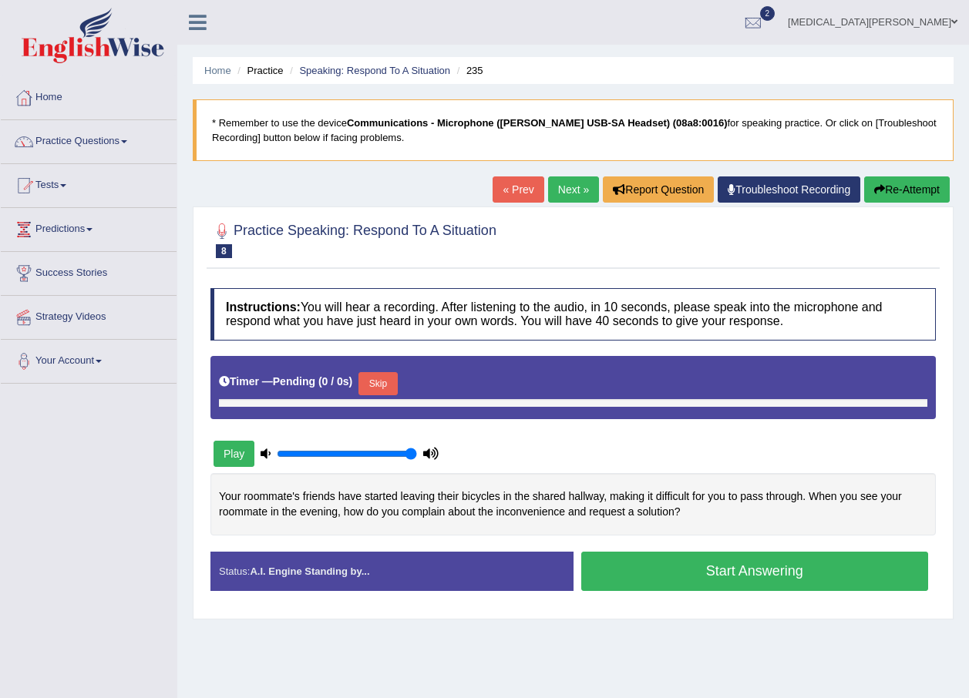
click at [695, 583] on button "Start Answering" at bounding box center [755, 571] width 348 height 39
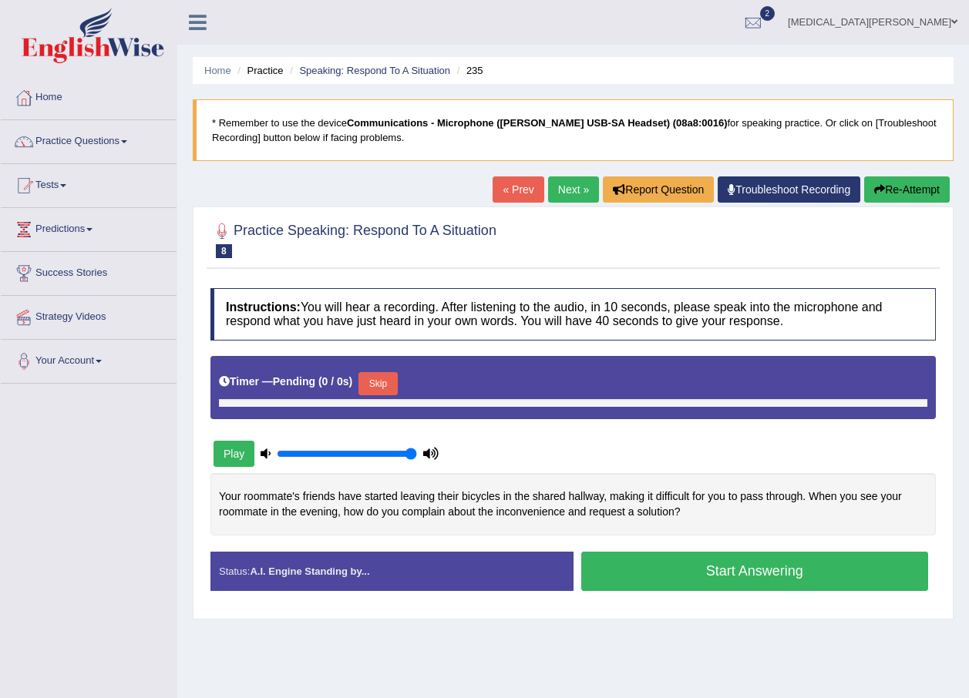
click at [695, 583] on button "Start Answering" at bounding box center [755, 571] width 348 height 39
click at [717, 569] on button "Start Answering" at bounding box center [755, 571] width 348 height 39
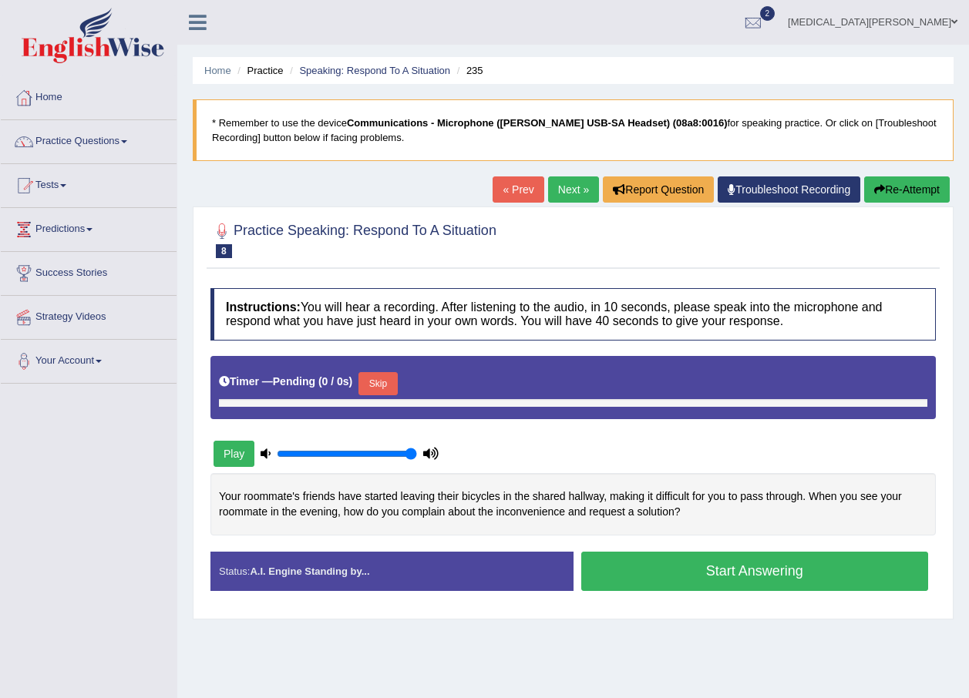
click at [717, 567] on button "Start Answering" at bounding box center [755, 571] width 348 height 39
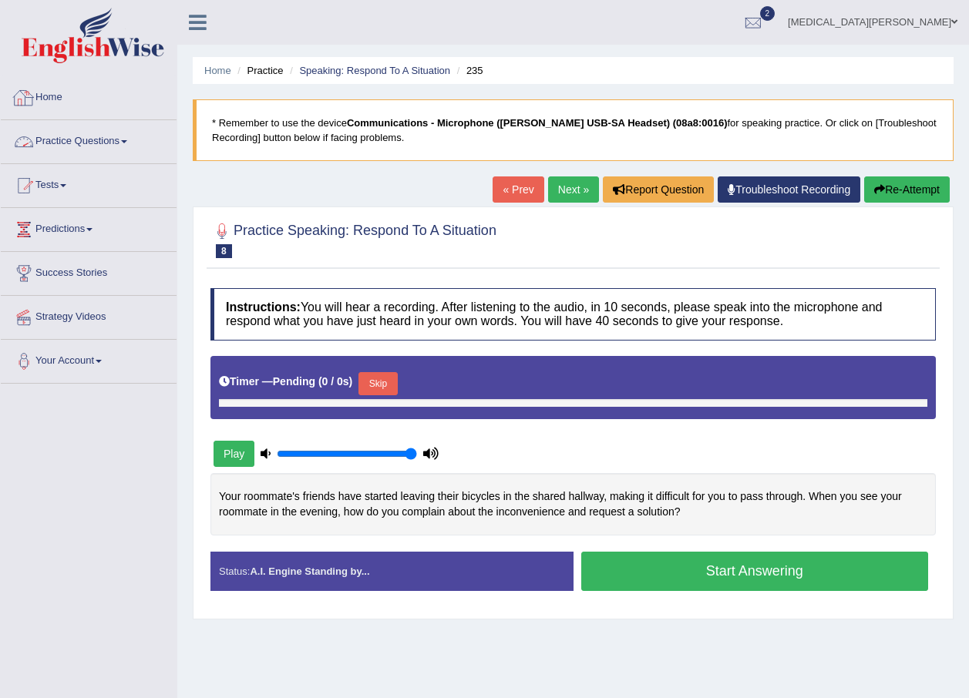
click at [44, 97] on link "Home" at bounding box center [89, 95] width 176 height 39
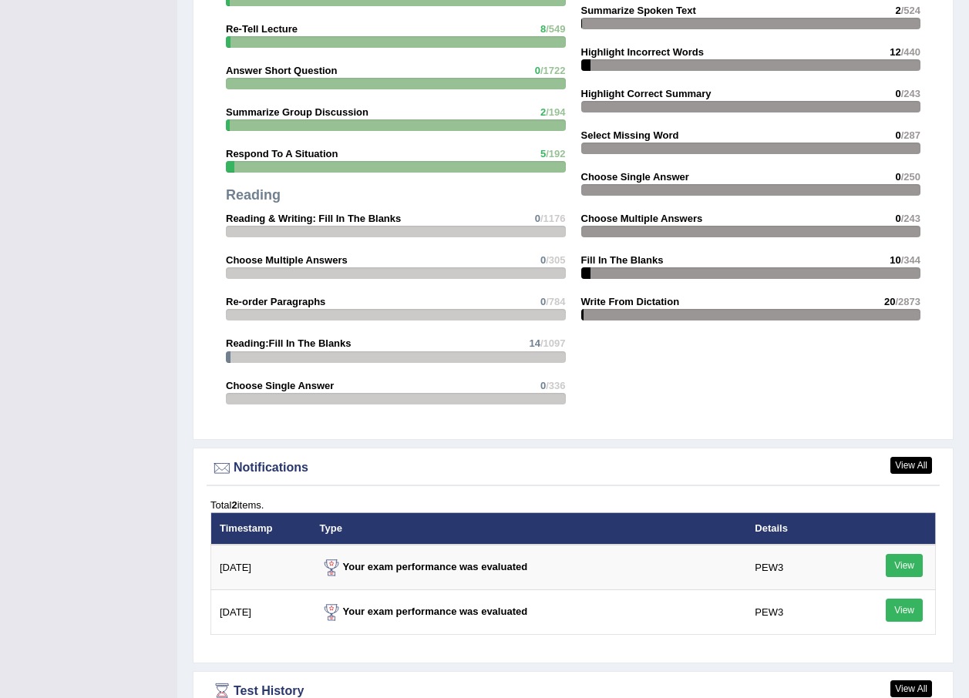
scroll to position [1439, 0]
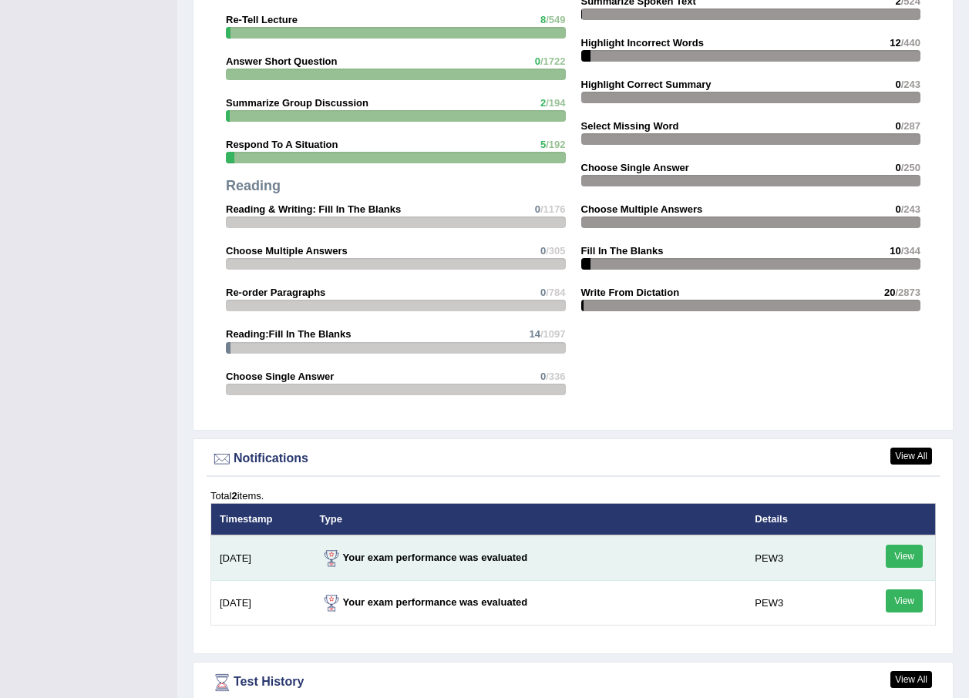
click at [911, 553] on link "View" at bounding box center [904, 556] width 37 height 23
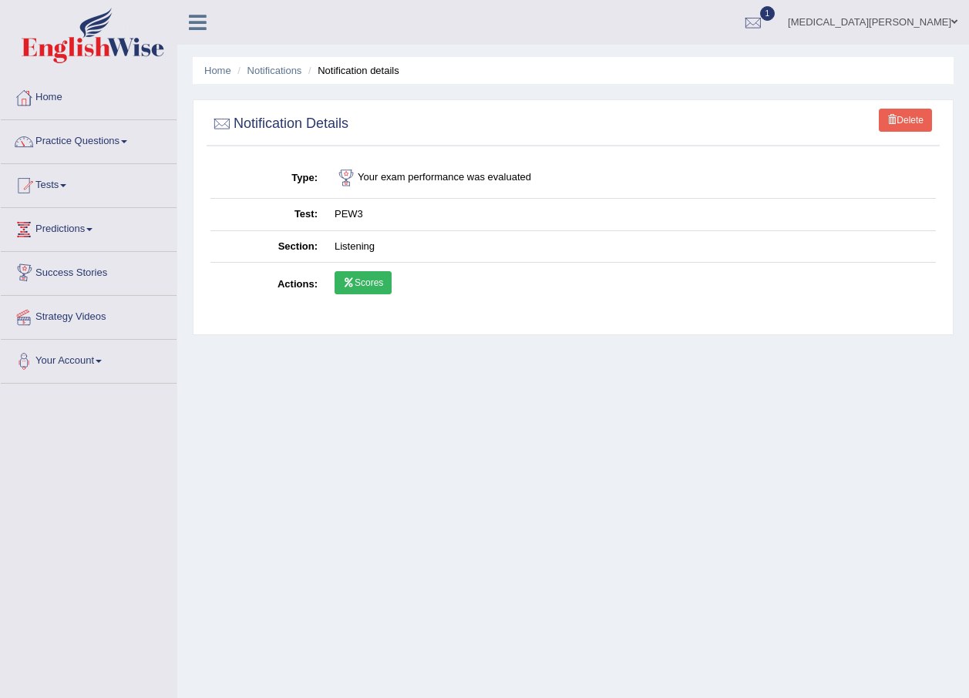
click at [382, 284] on link "Scores" at bounding box center [363, 282] width 57 height 23
click at [66, 141] on link "Practice Questions" at bounding box center [89, 139] width 176 height 39
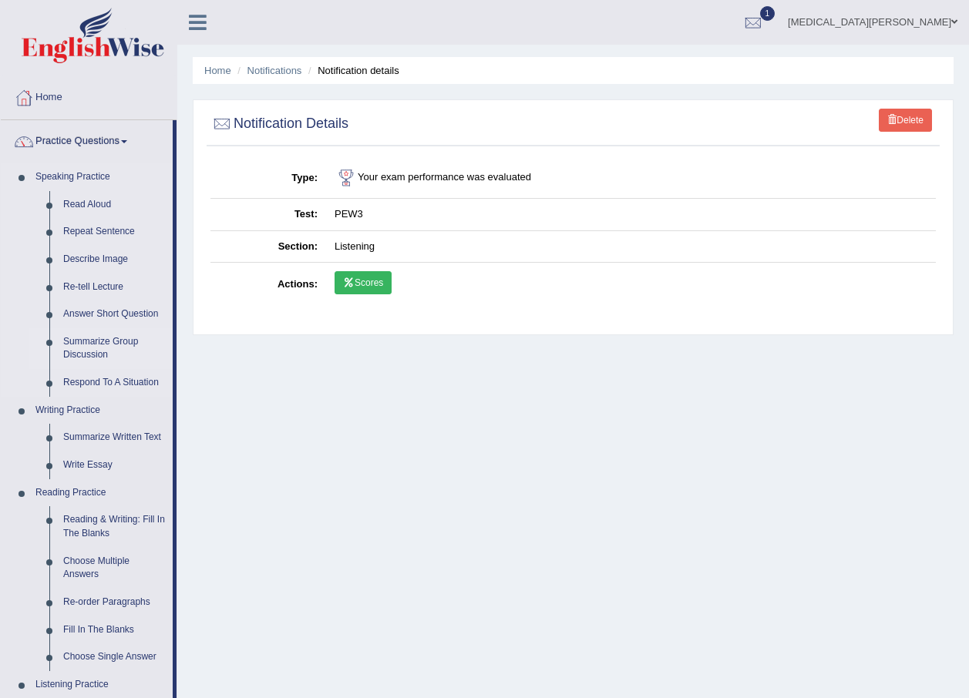
click at [80, 350] on link "Summarize Group Discussion" at bounding box center [114, 348] width 116 height 41
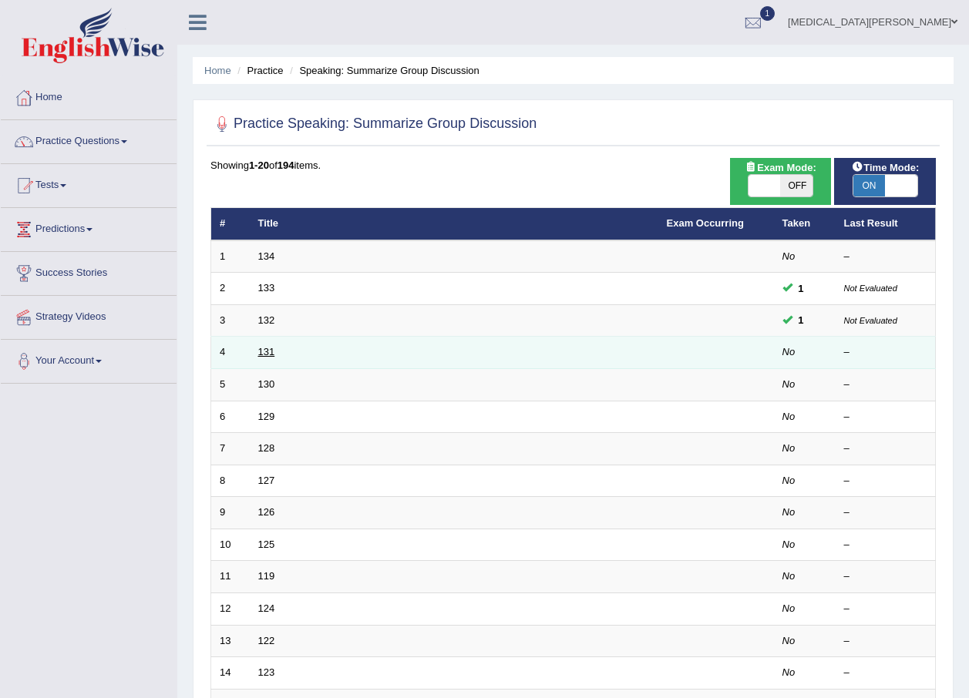
click at [262, 351] on link "131" at bounding box center [266, 352] width 17 height 12
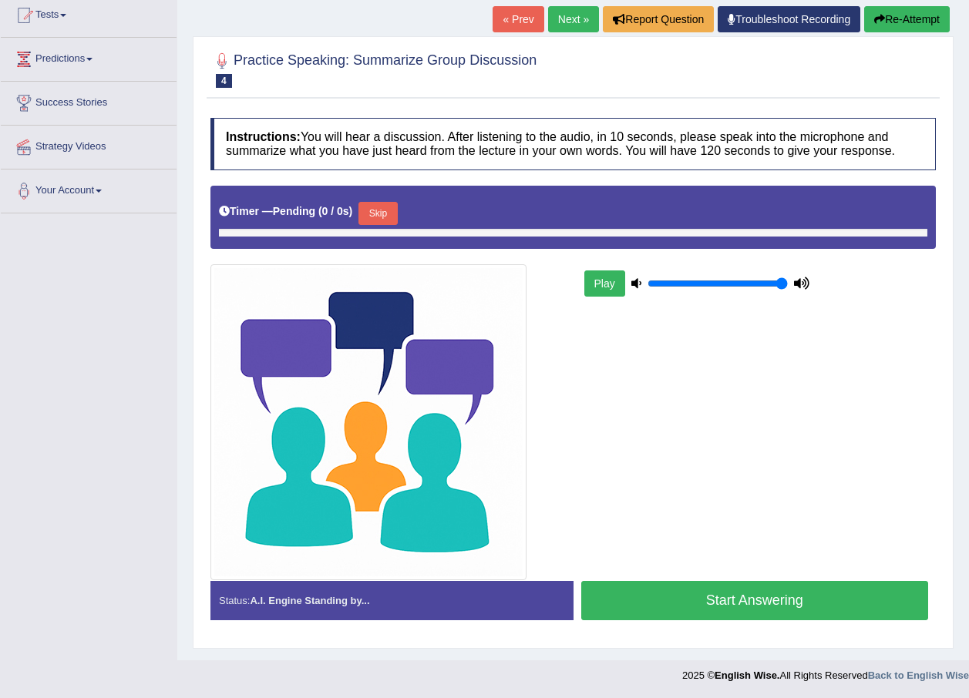
scroll to position [171, 0]
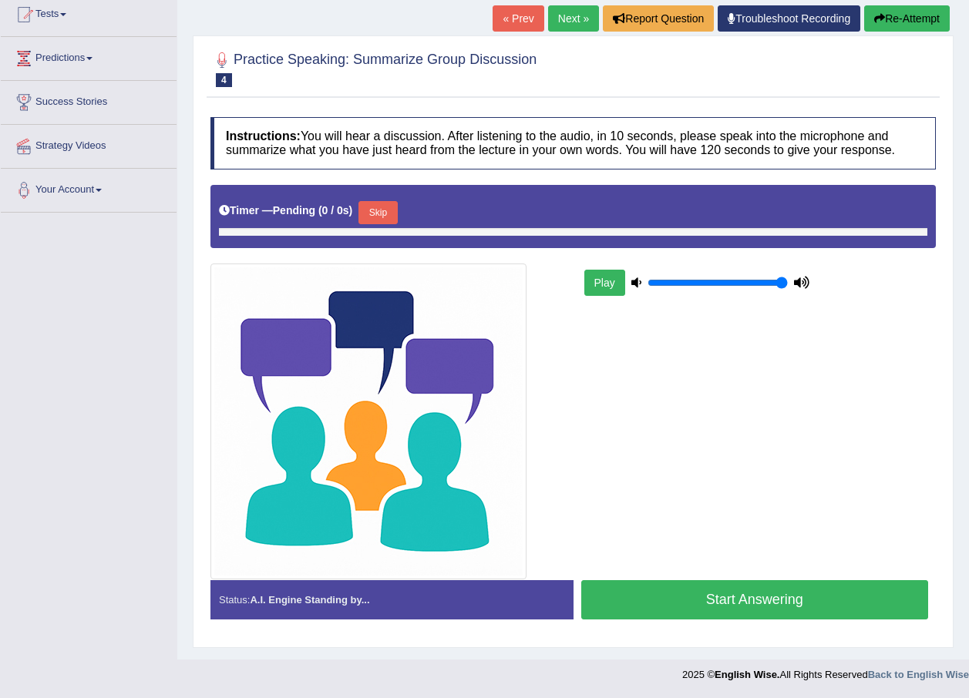
click at [686, 596] on button "Start Answering" at bounding box center [755, 599] width 348 height 39
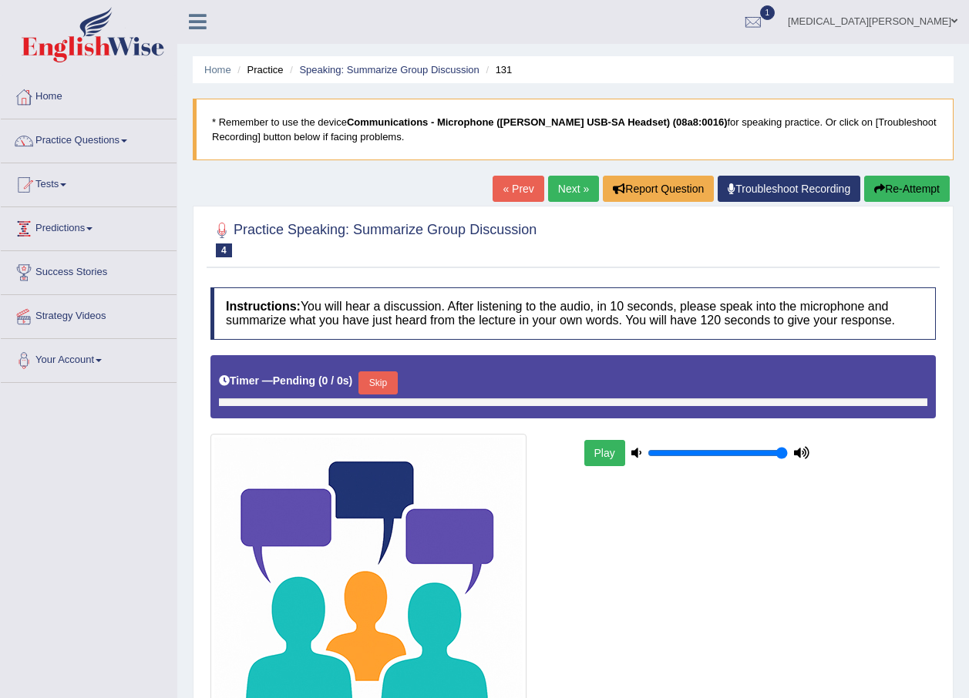
scroll to position [0, 0]
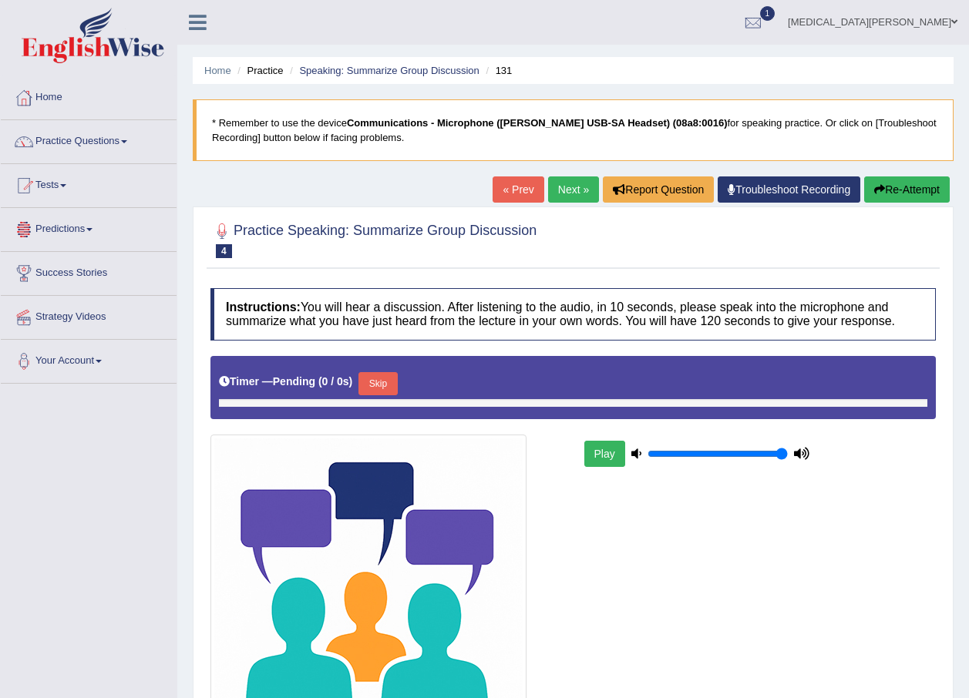
click at [906, 20] on link "Nikita Koirala" at bounding box center [872, 20] width 193 height 40
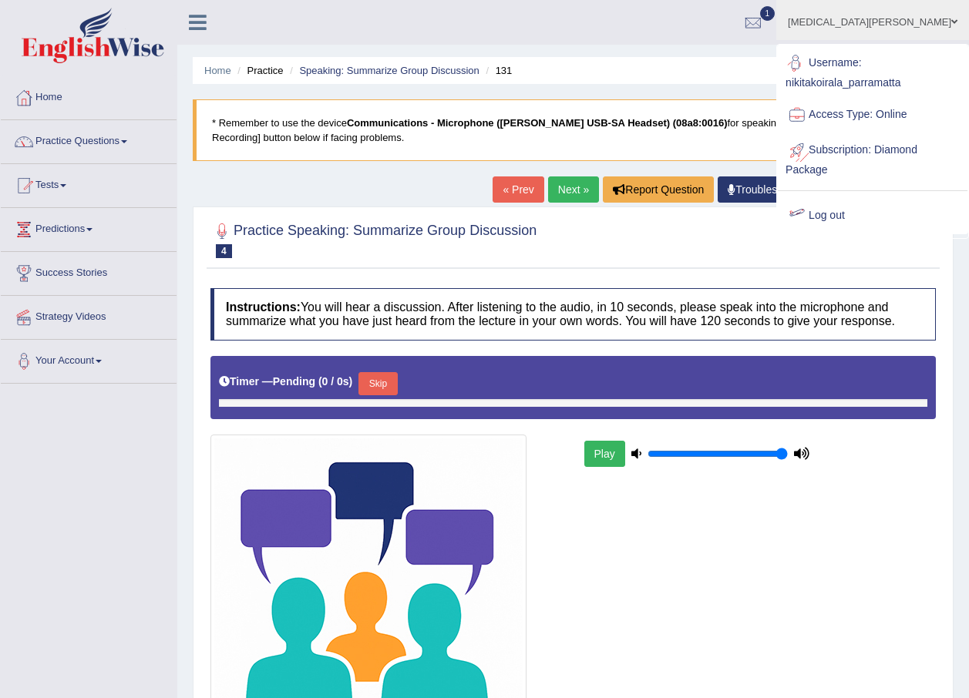
click at [847, 217] on link "Log out" at bounding box center [873, 215] width 190 height 35
